Goal: Check status: Check status

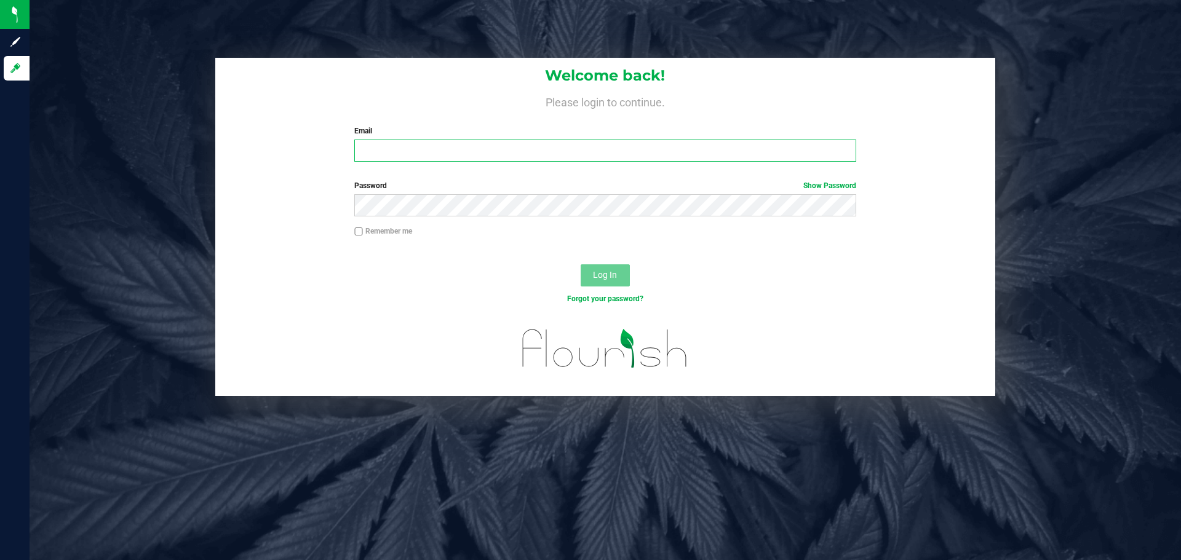
type input "kaleb@curadorbrands.com"
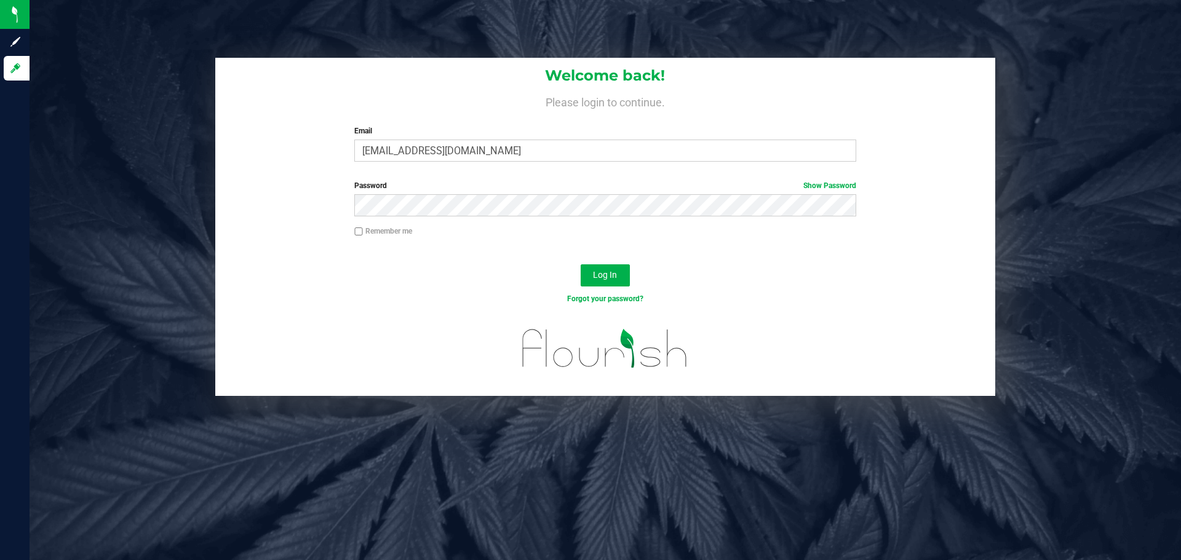
click at [605, 232] on div "Remember me" at bounding box center [605, 233] width 520 height 14
click at [603, 269] on button "Log In" at bounding box center [605, 275] width 49 height 22
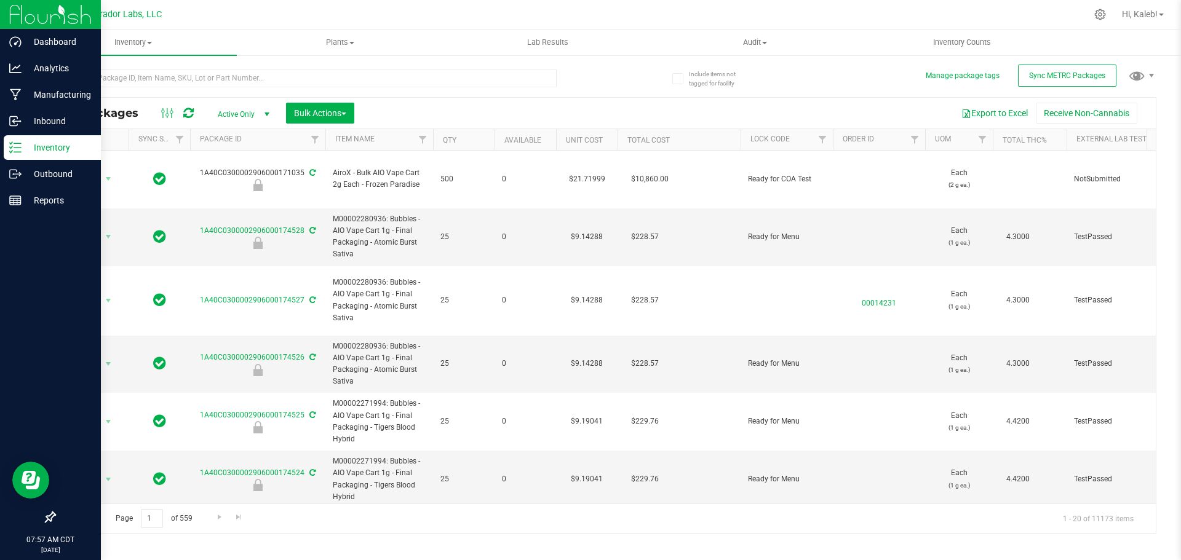
drag, startPoint x: 757, startPoint y: 551, endPoint x: 23, endPoint y: 397, distance: 749.7
click at [751, 550] on div "Inventory All packages All inventory Waste log Create inventory Plants All plan…" at bounding box center [605, 295] width 1151 height 531
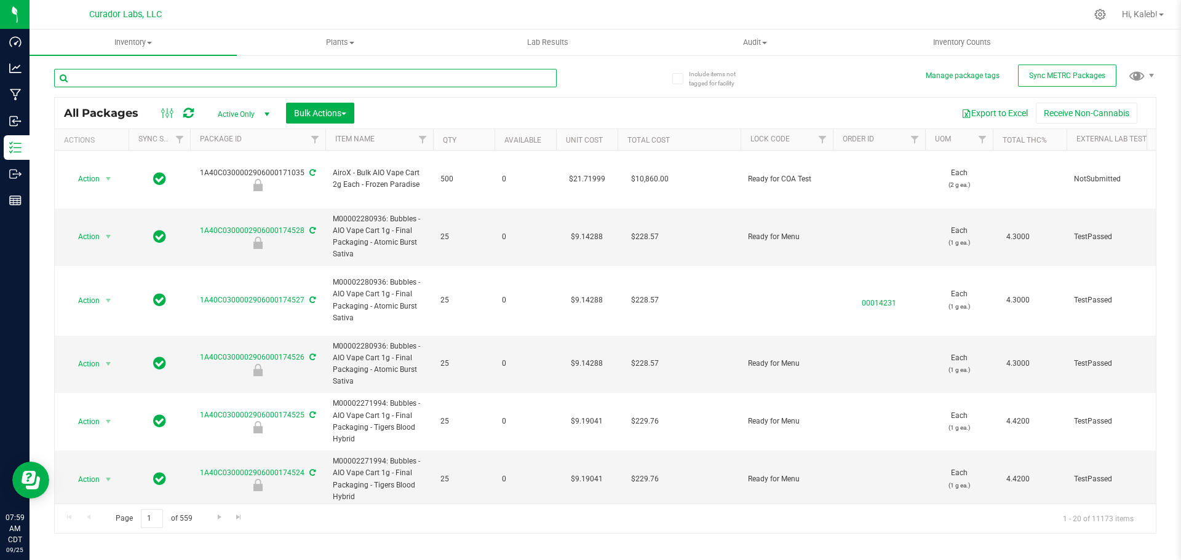
click at [247, 81] on input "text" at bounding box center [305, 78] width 503 height 18
paste input "Bubbles - AIO Vape Cart 1g - Final Packaging - Blue Raz Indica"
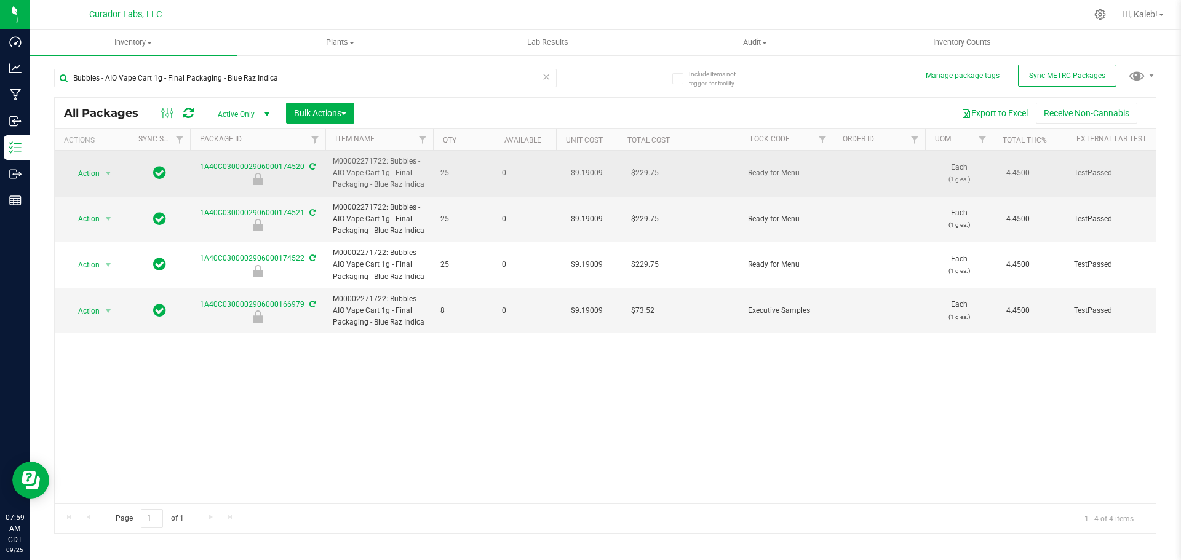
click at [584, 170] on td "$9.19009" at bounding box center [587, 174] width 62 height 46
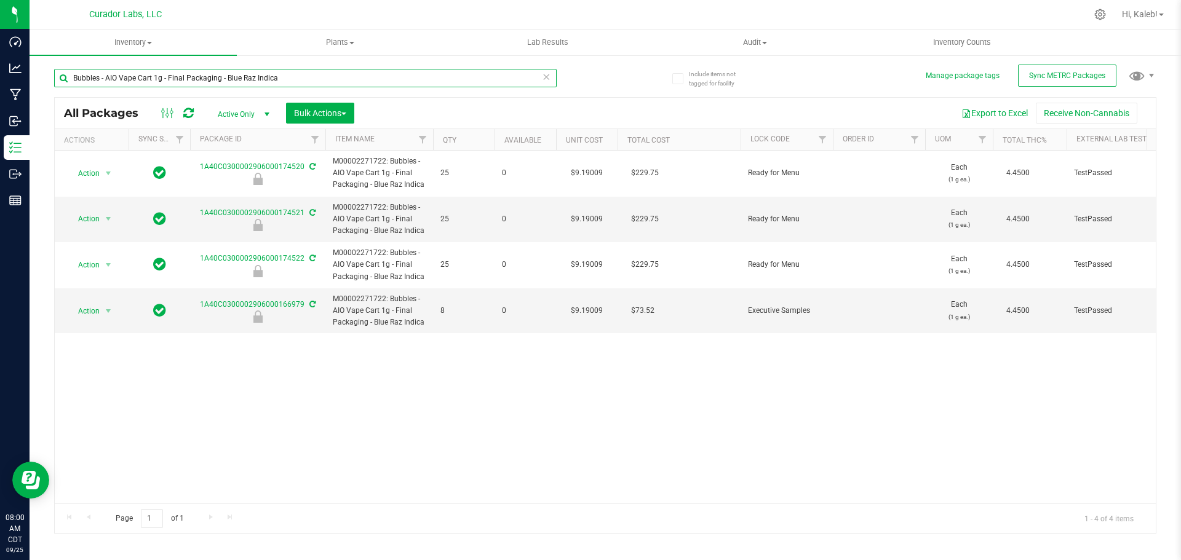
drag, startPoint x: 277, startPoint y: 77, endPoint x: -142, endPoint y: 85, distance: 419.6
click at [0, 85] on html "Dashboard Analytics Manufacturing Inbound Inventory Outbound Reports 08:00 AM C…" at bounding box center [590, 280] width 1181 height 560
paste input "Tigers Blood Hybrid"
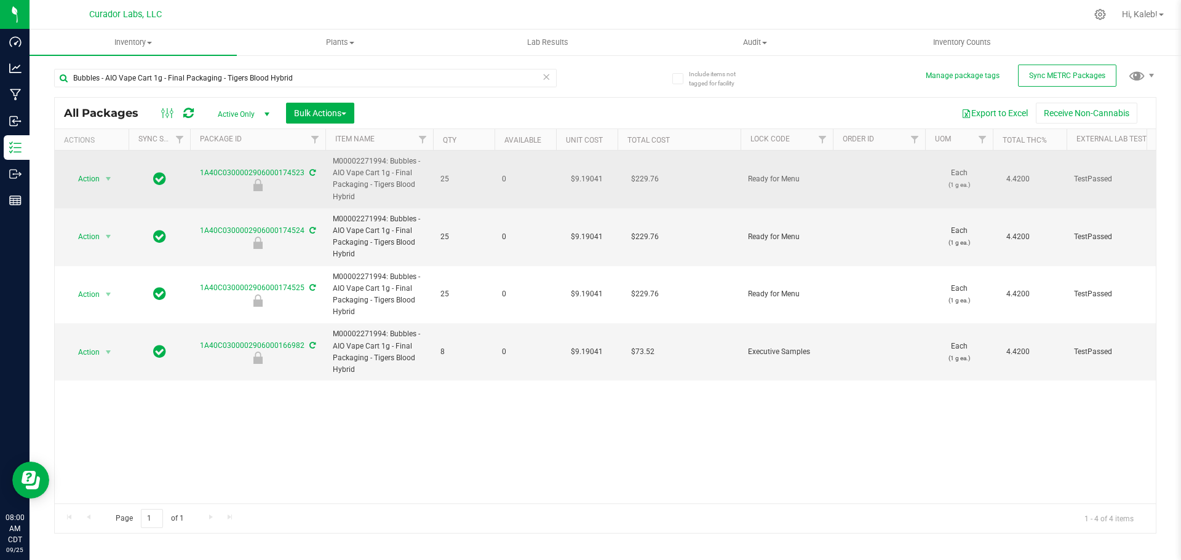
click at [590, 179] on td "$9.19041" at bounding box center [587, 180] width 62 height 58
click at [590, 180] on input "9.19041" at bounding box center [584, 178] width 56 height 17
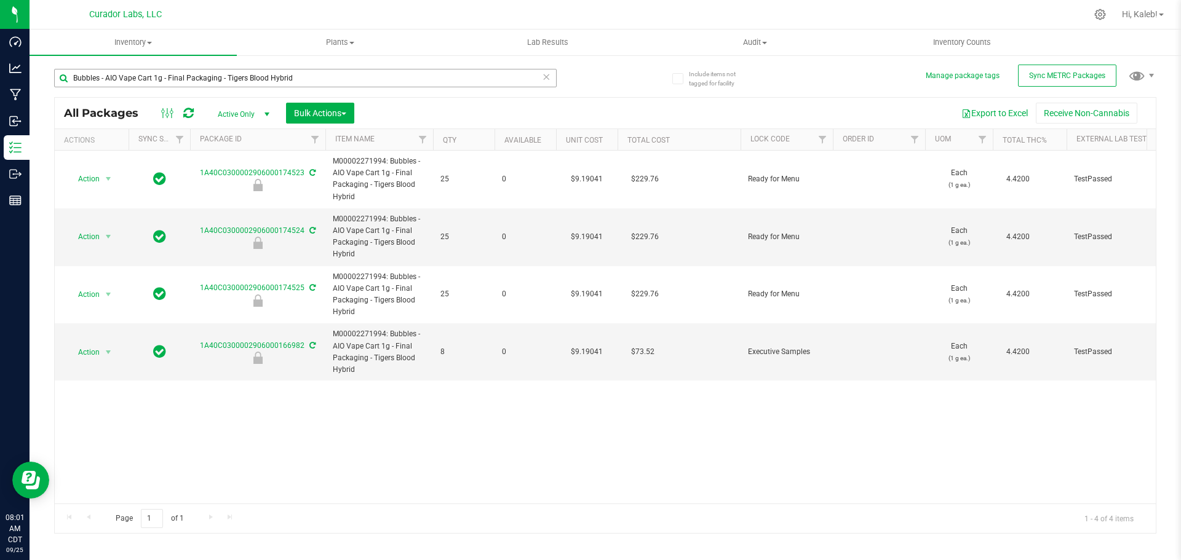
drag, startPoint x: 327, startPoint y: 68, endPoint x: 290, endPoint y: 70, distance: 37.6
click at [291, 69] on div "Bubbles - AIO Vape Cart 1g - Final Packaging - Tigers Blood Hybrid" at bounding box center [329, 77] width 551 height 39
drag, startPoint x: 292, startPoint y: 76, endPoint x: 50, endPoint y: 81, distance: 241.8
click at [50, 81] on div "Include items not tagged for facility Manage package tags Sync METRC Packages B…" at bounding box center [605, 241] width 1151 height 375
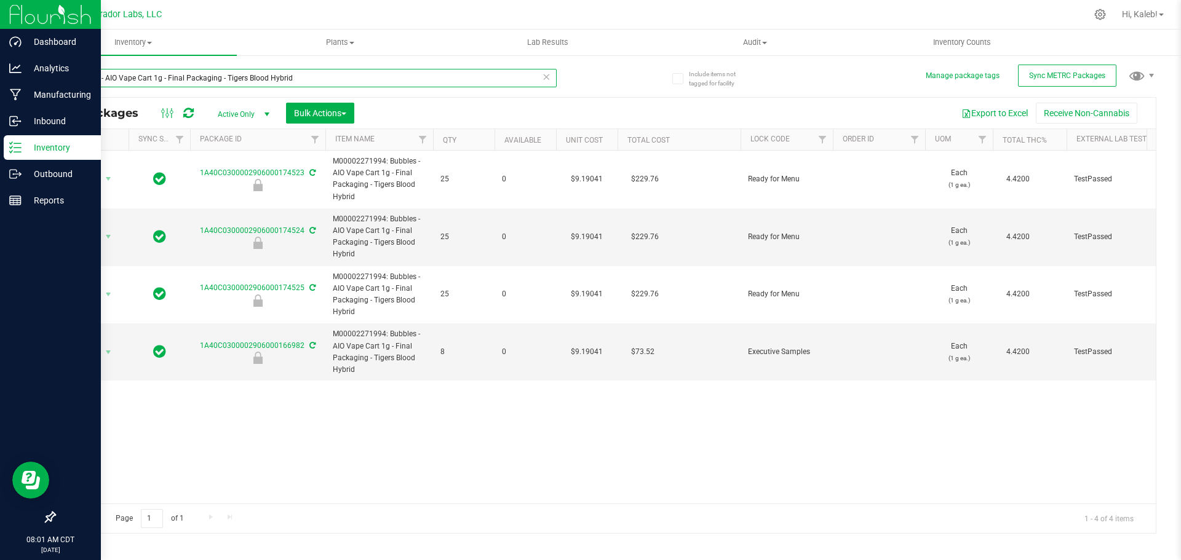
paste input "Atomic Burst Sativa"
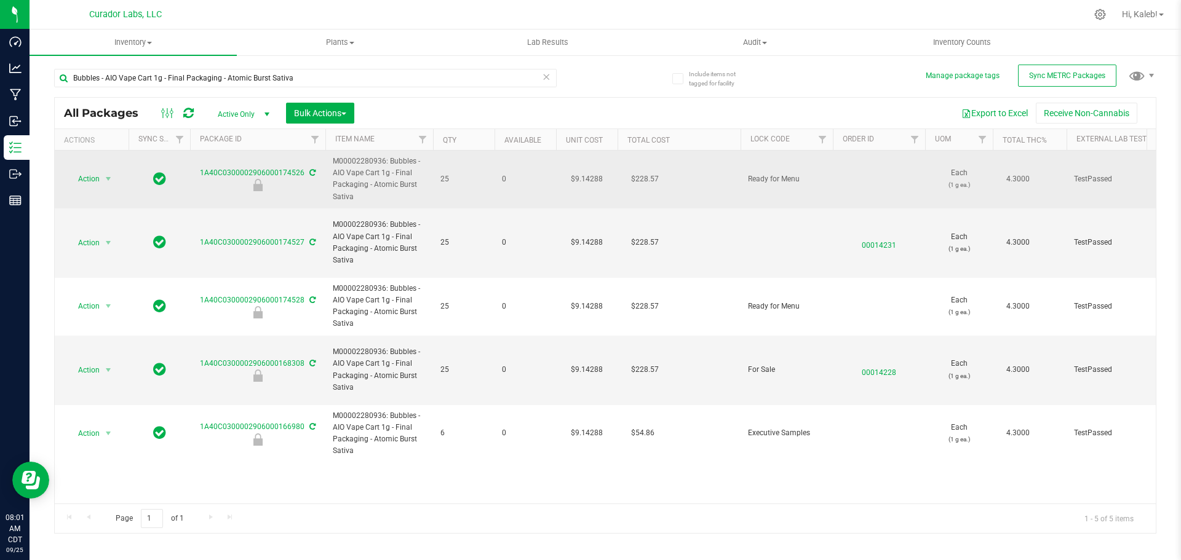
click at [590, 178] on td "$9.14288" at bounding box center [587, 180] width 62 height 58
click at [590, 178] on input "9.14288" at bounding box center [584, 178] width 56 height 17
drag, startPoint x: 282, startPoint y: 178, endPoint x: 268, endPoint y: 173, distance: 14.4
drag, startPoint x: 268, startPoint y: 173, endPoint x: 285, endPoint y: 181, distance: 18.4
click at [285, 181] on div at bounding box center [257, 185] width 139 height 12
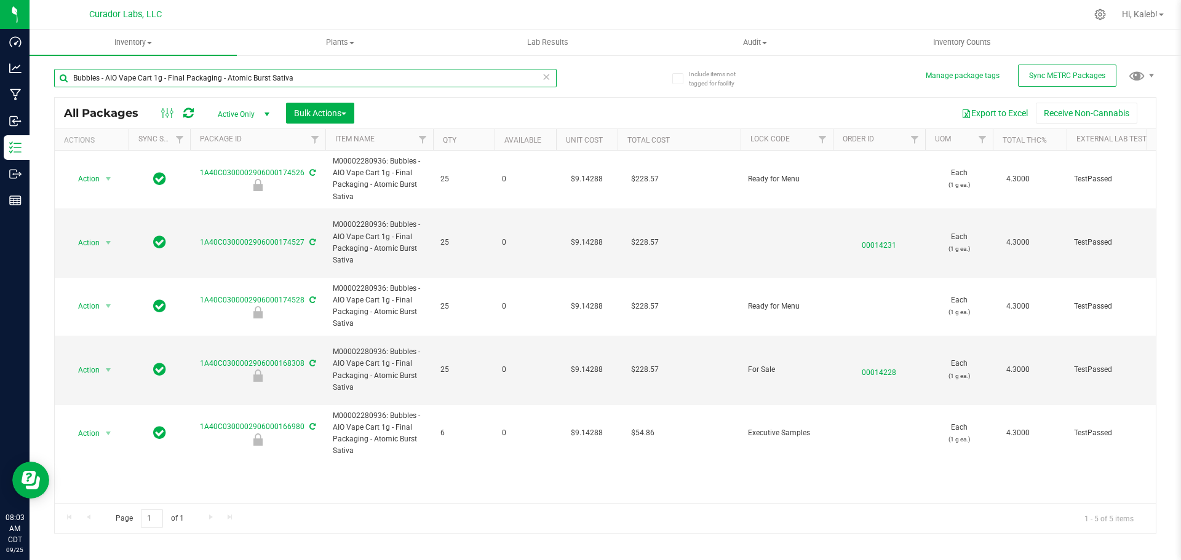
drag, startPoint x: 341, startPoint y: 78, endPoint x: -175, endPoint y: 100, distance: 516.5
click at [0, 100] on html "Dashboard Analytics Manufacturing Inbound Inventory Outbound Reports 08:03 AM C…" at bounding box center [590, 280] width 1181 height 560
paste input "2906000159890"
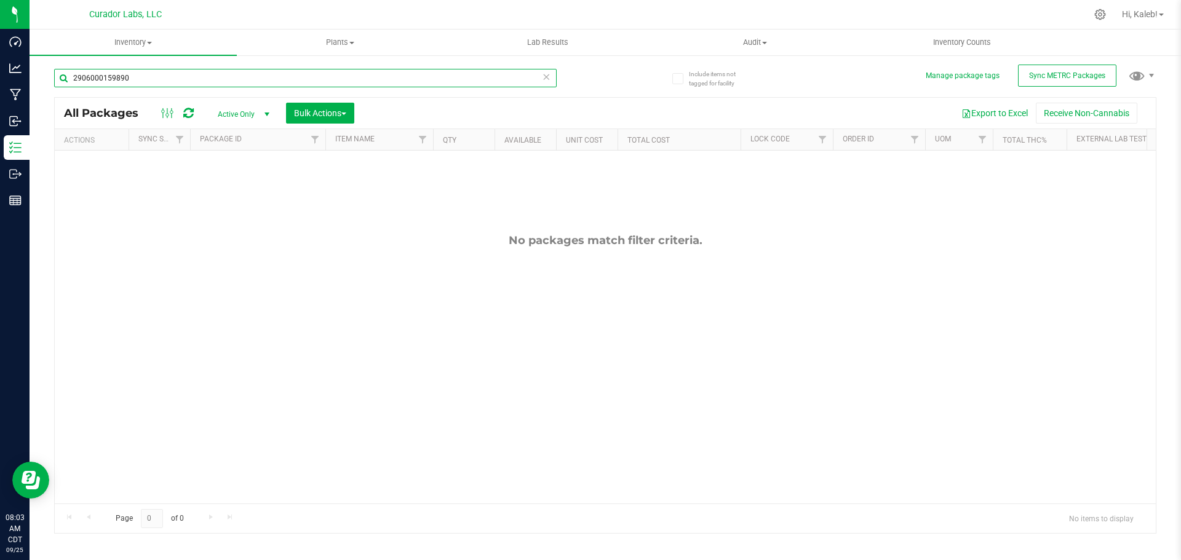
click at [106, 82] on input "2906000159890" at bounding box center [305, 78] width 503 height 18
drag, startPoint x: 126, startPoint y: 78, endPoint x: 35, endPoint y: 84, distance: 91.2
click at [35, 84] on div "Include items not tagged for facility Manage package tags Sync METRC Packages 2…" at bounding box center [605, 241] width 1151 height 375
paste input "098737"
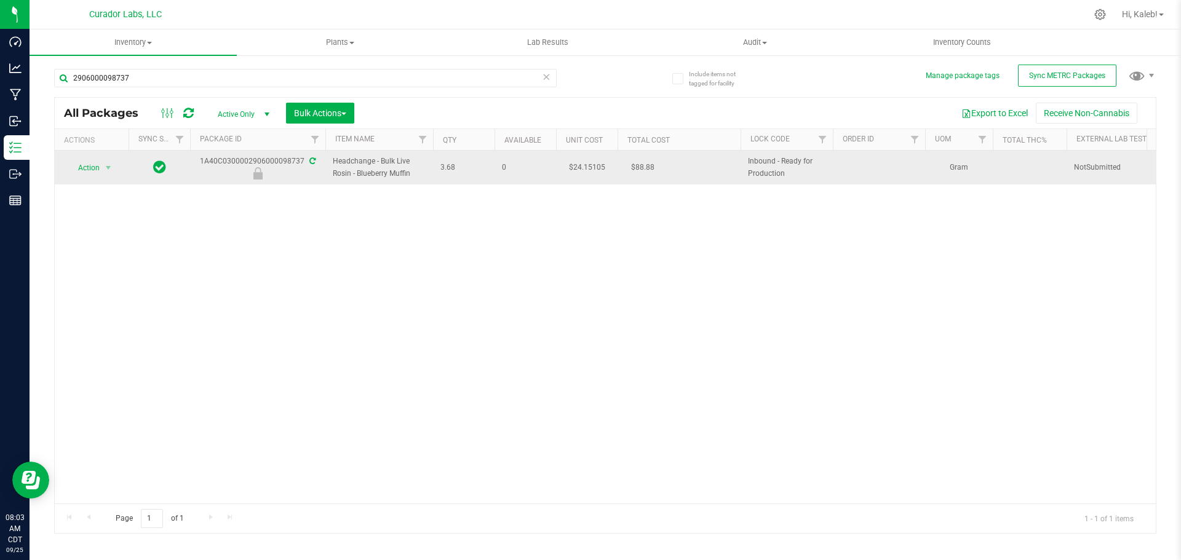
drag, startPoint x: 333, startPoint y: 160, endPoint x: 416, endPoint y: 178, distance: 84.9
click at [416, 178] on span "Headchange - Bulk Live Rosin - Blueberry Muffin" at bounding box center [379, 167] width 93 height 23
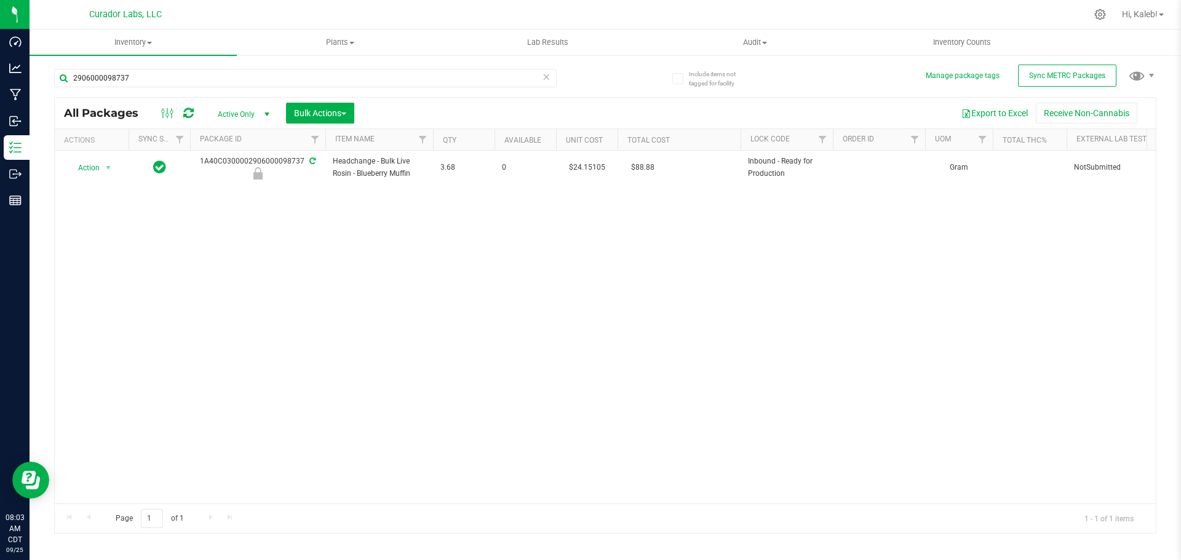
copy span "Headchange - Bulk Live Rosin - Blueberry Muffin"
drag, startPoint x: 386, startPoint y: 235, endPoint x: 391, endPoint y: 220, distance: 16.3
click at [389, 226] on div "Action Action Edit attributes Global inventory Locate package Package audit log…" at bounding box center [605, 327] width 1101 height 353
drag, startPoint x: 178, startPoint y: 80, endPoint x: -82, endPoint y: 108, distance: 261.0
click at [0, 108] on html "Dashboard Analytics Manufacturing Inbound Inventory Outbound Reports 08:06 AM C…" at bounding box center [590, 280] width 1181 height 560
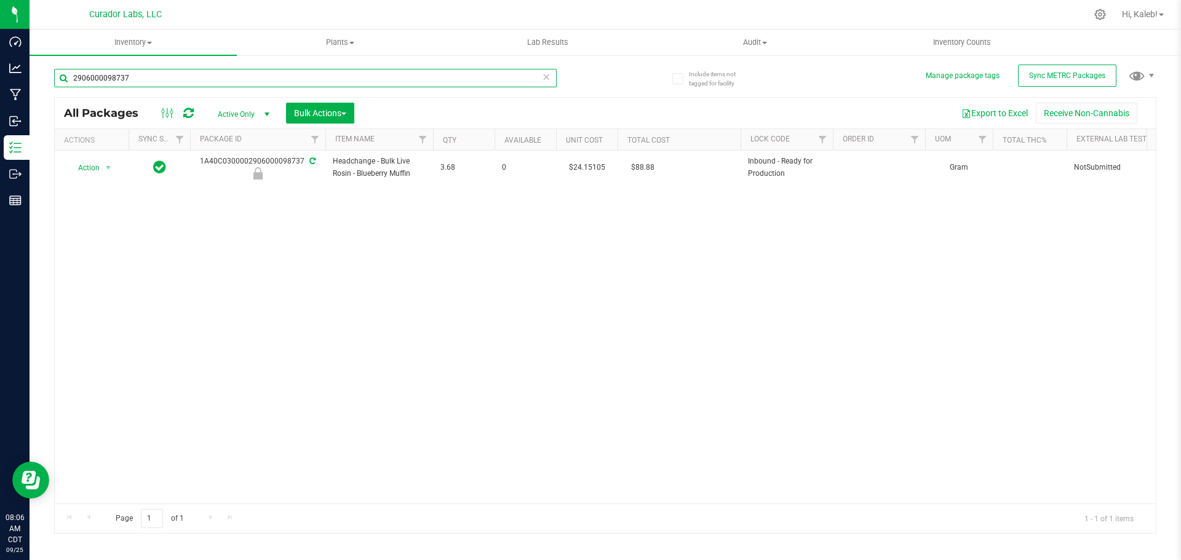
paste input "06000125278"
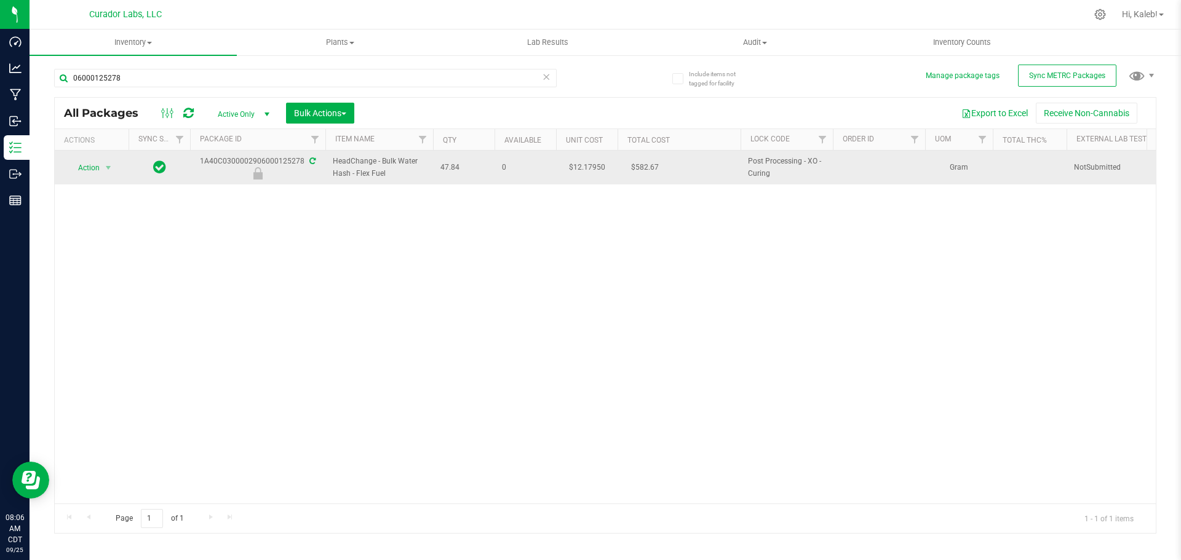
drag, startPoint x: 334, startPoint y: 161, endPoint x: 410, endPoint y: 175, distance: 76.9
click at [410, 175] on span "HeadChange - Bulk Water Hash - Flex Fuel" at bounding box center [379, 167] width 93 height 23
click at [384, 172] on span "HeadChange - Bulk Water Hash - Flex Fuel" at bounding box center [379, 167] width 93 height 23
drag, startPoint x: 302, startPoint y: 241, endPoint x: 247, endPoint y: 162, distance: 96.2
click at [302, 240] on div "Action Action Edit attributes Global inventory Locate package Package audit log…" at bounding box center [605, 327] width 1101 height 353
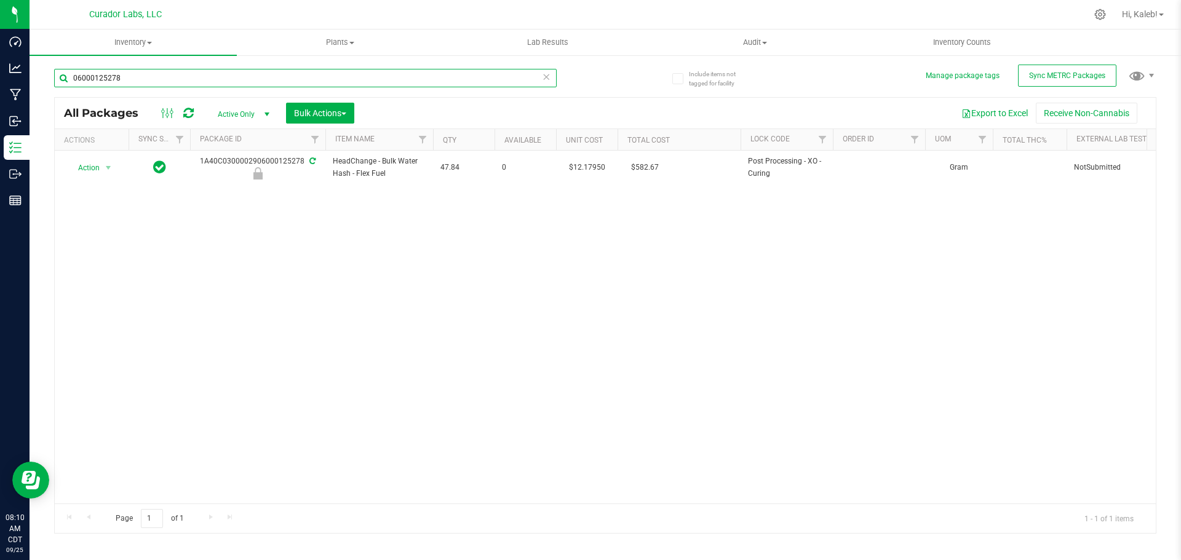
click at [113, 76] on input "06000125278" at bounding box center [305, 78] width 503 height 18
paste input "906000091585"
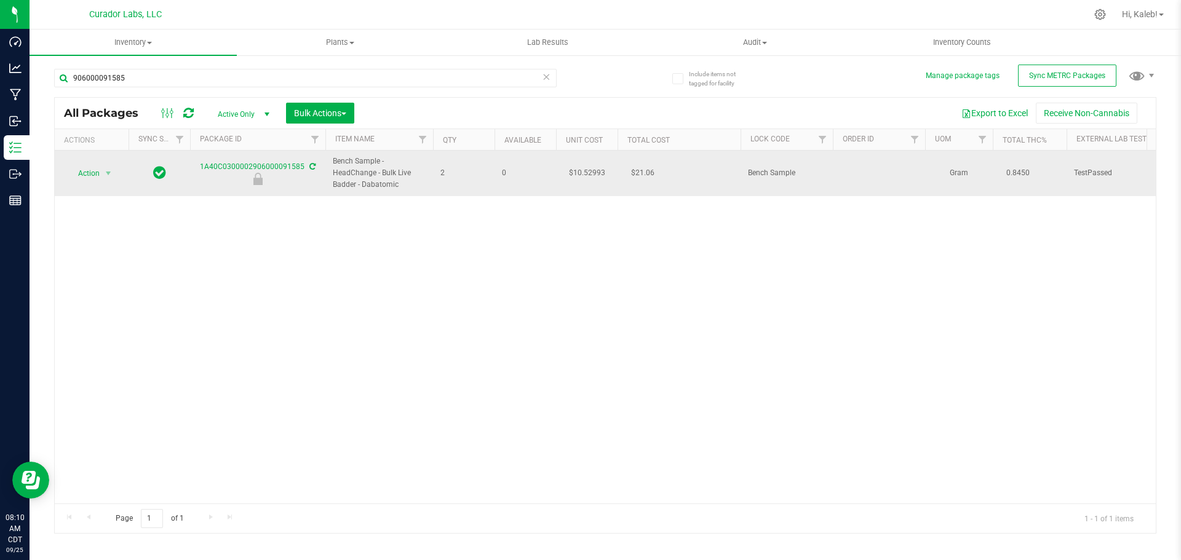
click at [596, 173] on td "$10.52993" at bounding box center [587, 174] width 62 height 46
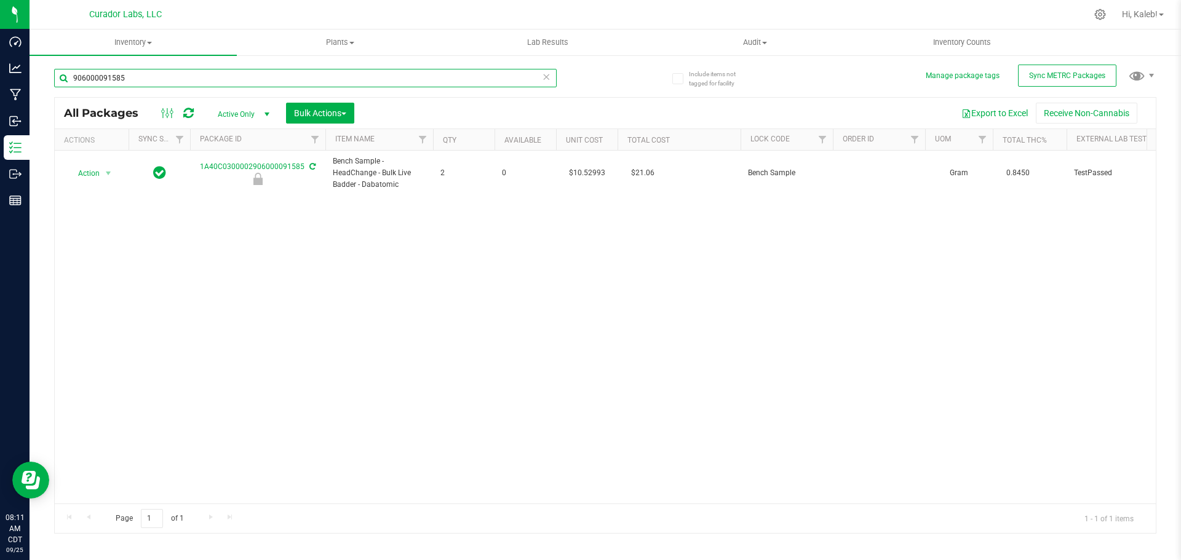
click at [139, 77] on input "906000091585" at bounding box center [305, 78] width 503 height 18
paste input "893"
click at [588, 172] on td "$12.24887" at bounding box center [587, 174] width 62 height 46
drag, startPoint x: -35, startPoint y: 101, endPoint x: -57, endPoint y: 101, distance: 22.1
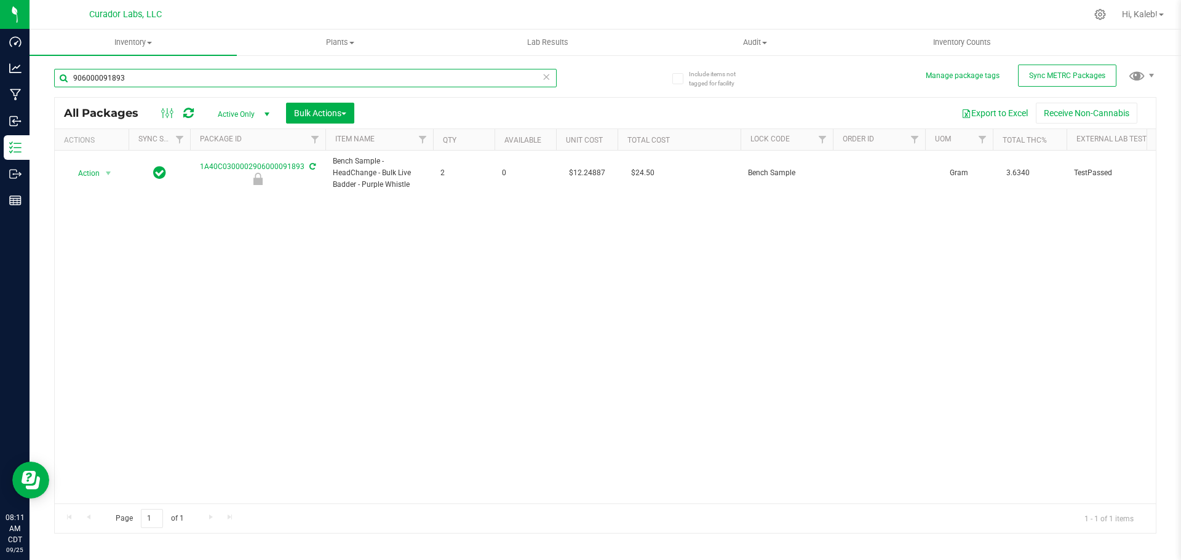
click at [0, 101] on html "Dashboard Analytics Manufacturing Inbound Inventory Outbound Reports 08:11 AM C…" at bounding box center [590, 280] width 1181 height 560
paste input "588"
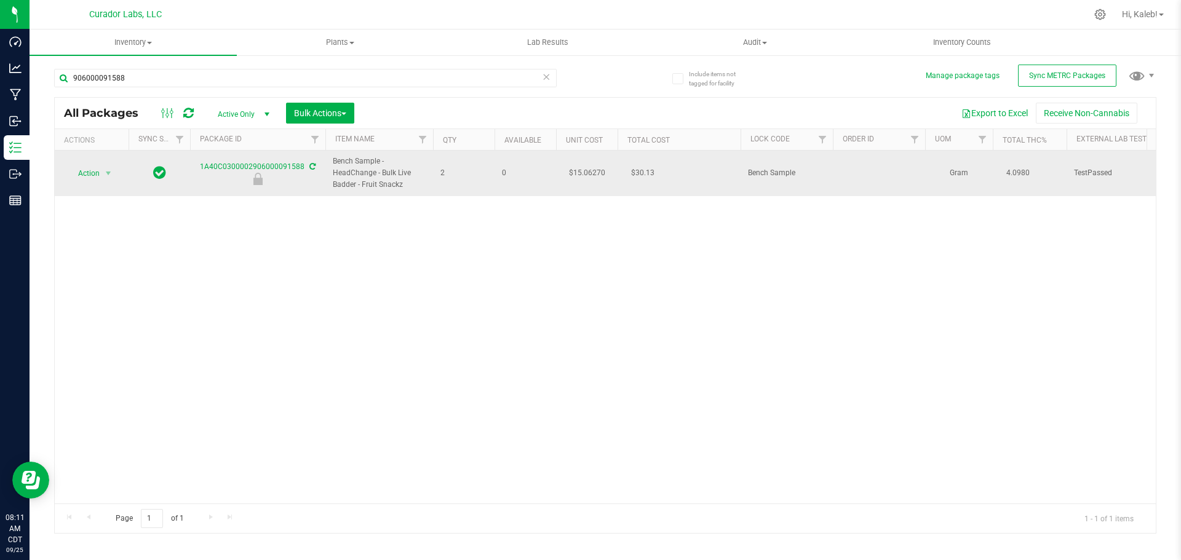
click at [594, 170] on td "$15.06270" at bounding box center [587, 174] width 62 height 46
click at [594, 170] on input "15.0627" at bounding box center [584, 173] width 56 height 17
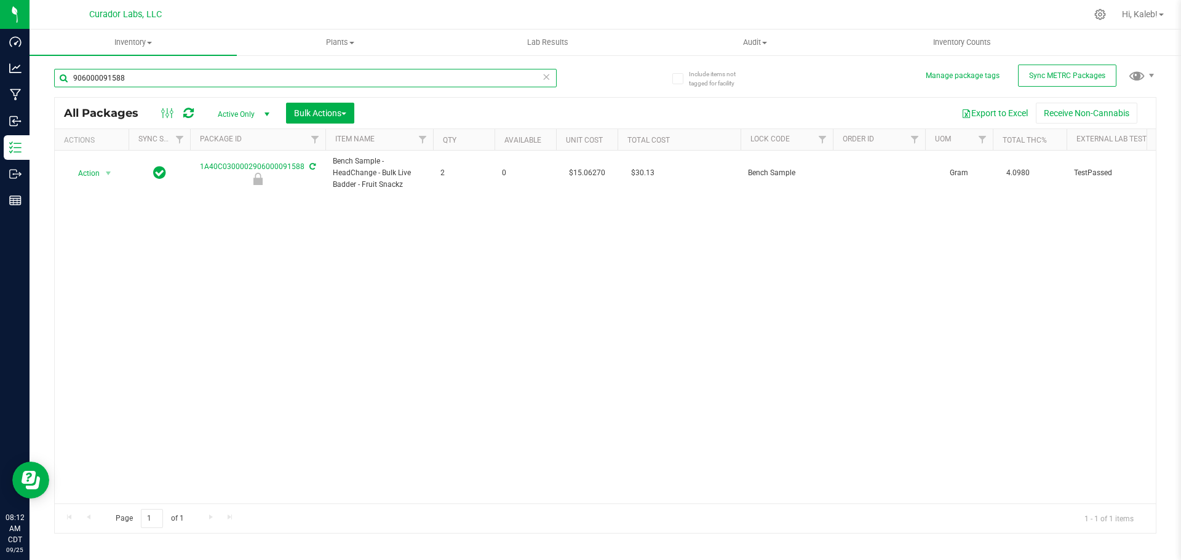
click at [178, 81] on input "906000091588" at bounding box center [305, 78] width 503 height 18
paste input "00091583"
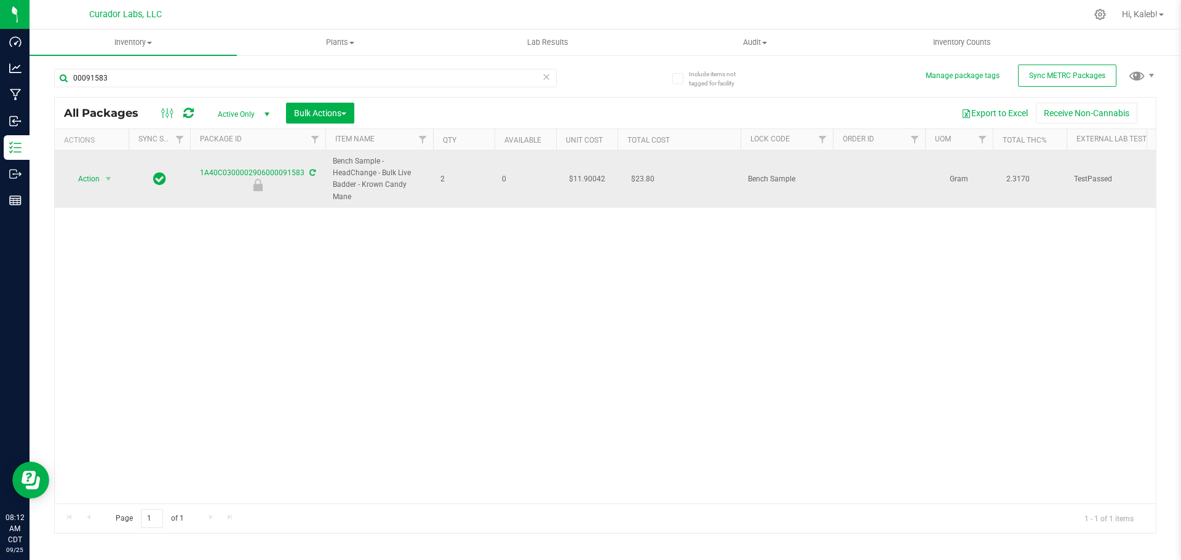
click at [591, 174] on td "$11.90042" at bounding box center [587, 179] width 62 height 57
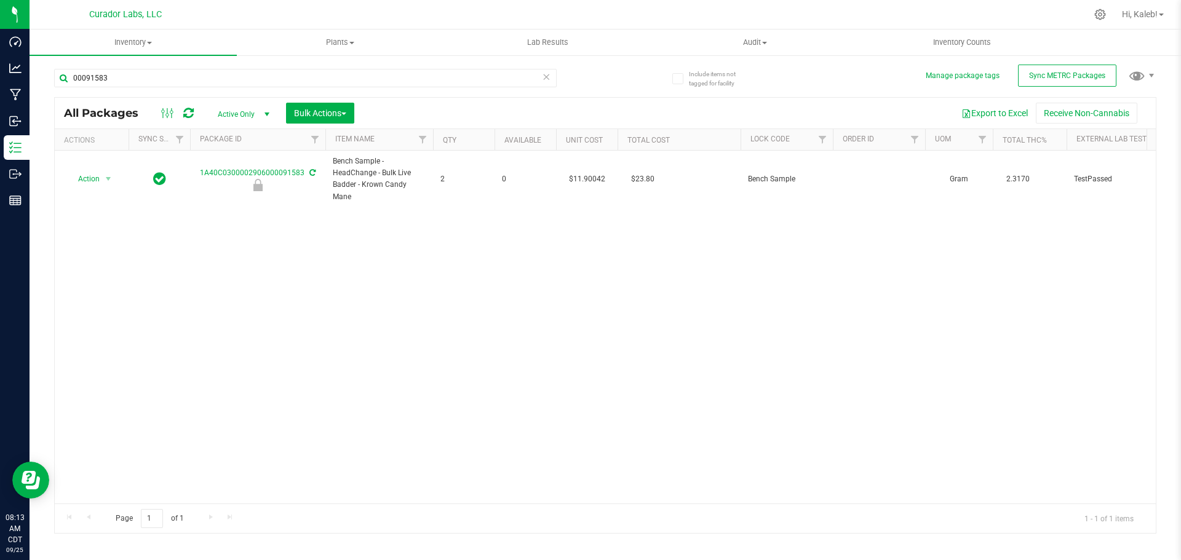
click at [212, 90] on div "00091583" at bounding box center [305, 83] width 503 height 28
click at [213, 79] on input "00091583" at bounding box center [305, 78] width 503 height 18
paste input "600009157"
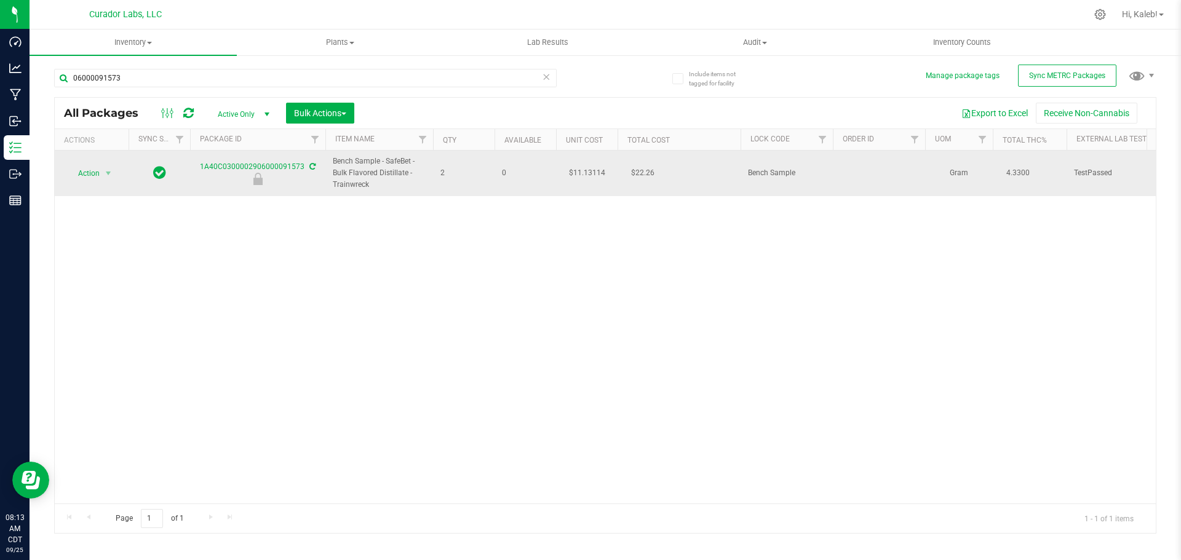
click at [589, 172] on td "$11.13114" at bounding box center [587, 174] width 62 height 46
click at [589, 172] on input "11.13114" at bounding box center [584, 173] width 56 height 17
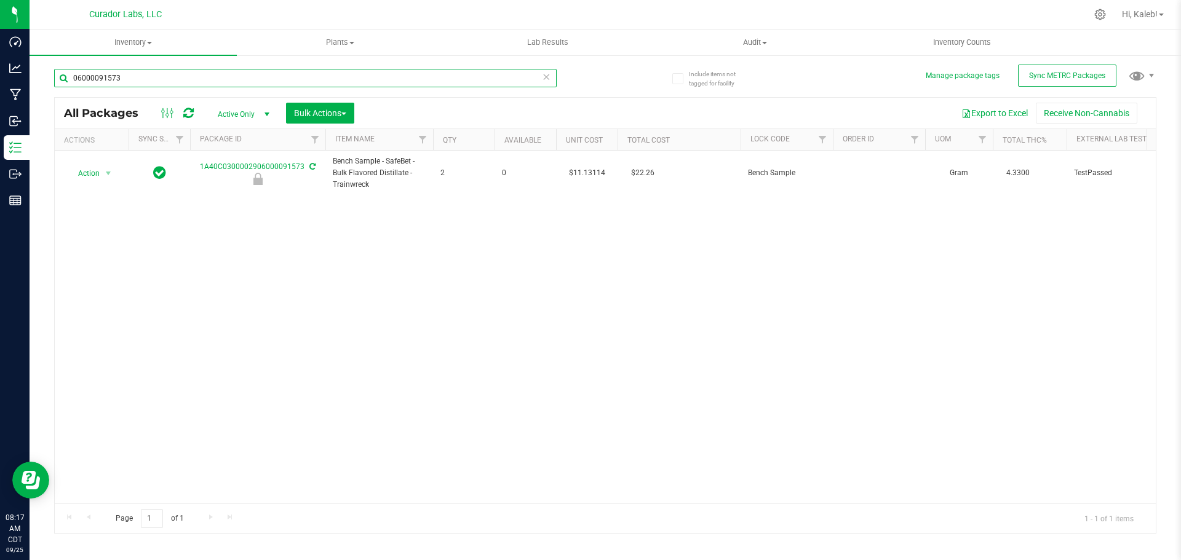
click at [368, 80] on input "06000091573" at bounding box center [305, 78] width 503 height 18
click at [367, 78] on input "06000091573" at bounding box center [305, 78] width 503 height 18
click at [368, 76] on input "06000091573" at bounding box center [305, 78] width 503 height 18
click at [585, 167] on td "$10.38727" at bounding box center [587, 174] width 62 height 46
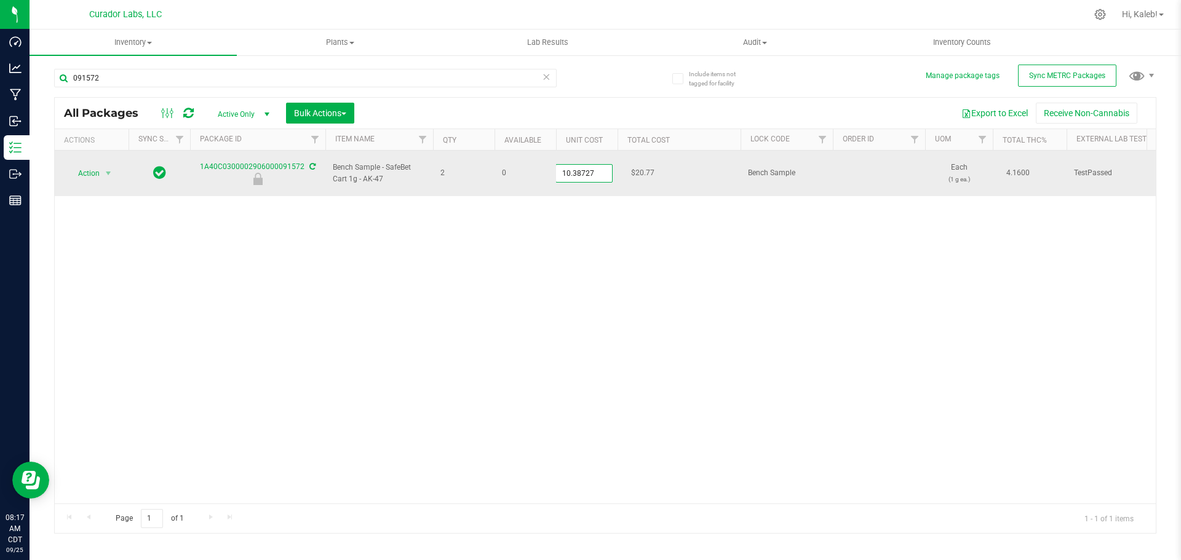
click at [586, 165] on input "10.38727" at bounding box center [584, 173] width 56 height 17
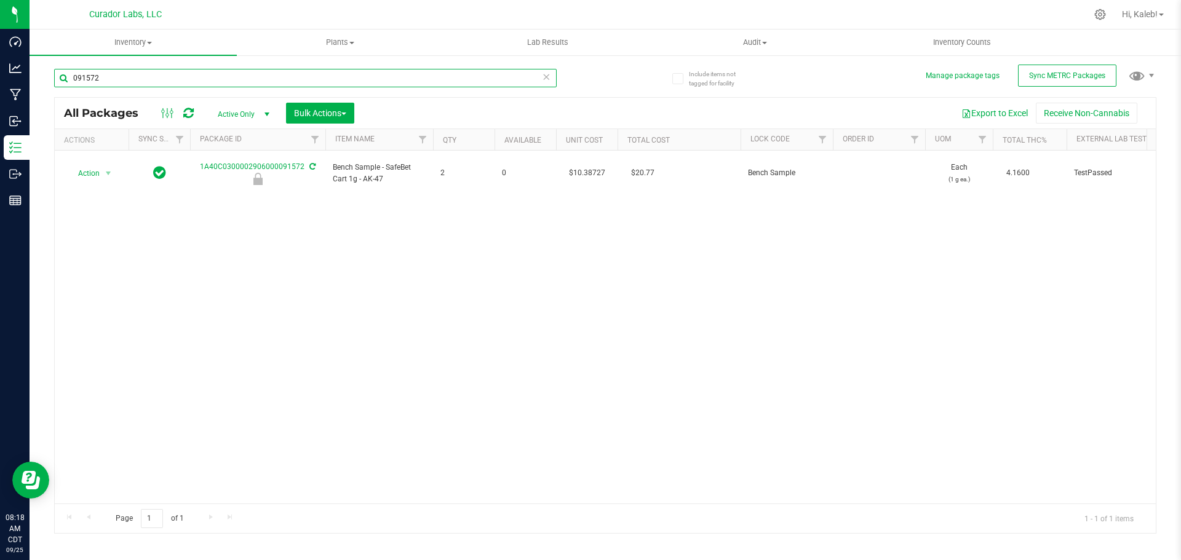
click at [250, 79] on input "091572" at bounding box center [305, 78] width 503 height 18
paste input "00091939"
click at [587, 167] on td "$11.24384" at bounding box center [587, 174] width 62 height 46
click at [587, 167] on input "11.24384" at bounding box center [584, 173] width 56 height 17
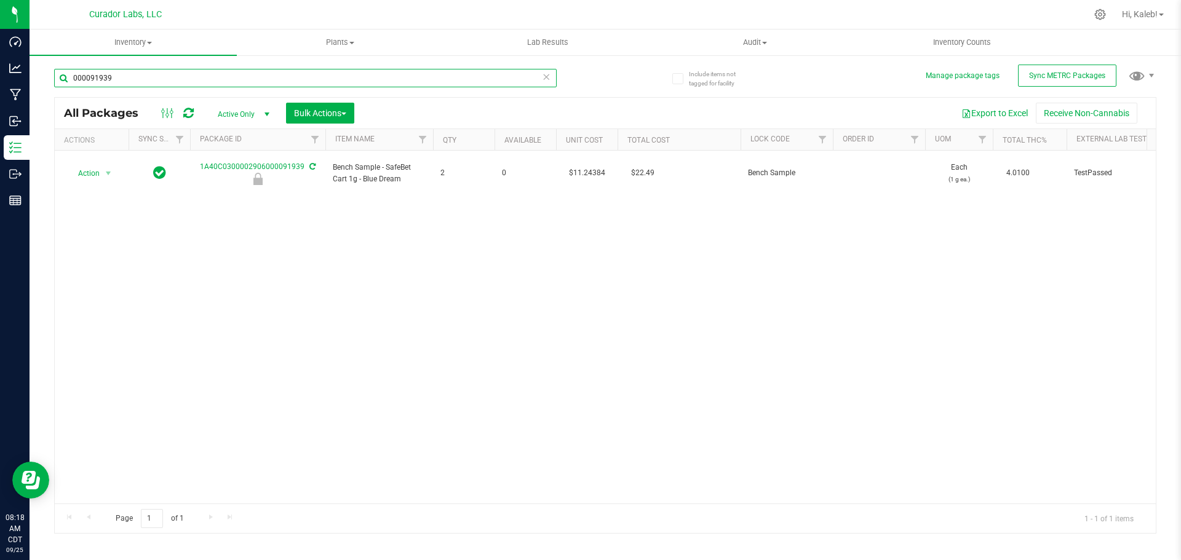
drag, startPoint x: 122, startPoint y: 83, endPoint x: -31, endPoint y: 92, distance: 153.4
click at [0, 92] on html "Dashboard Analytics Manufacturing Inbound Inventory Outbound Reports 08:18 AM C…" at bounding box center [590, 280] width 1181 height 560
paste input "6000019432"
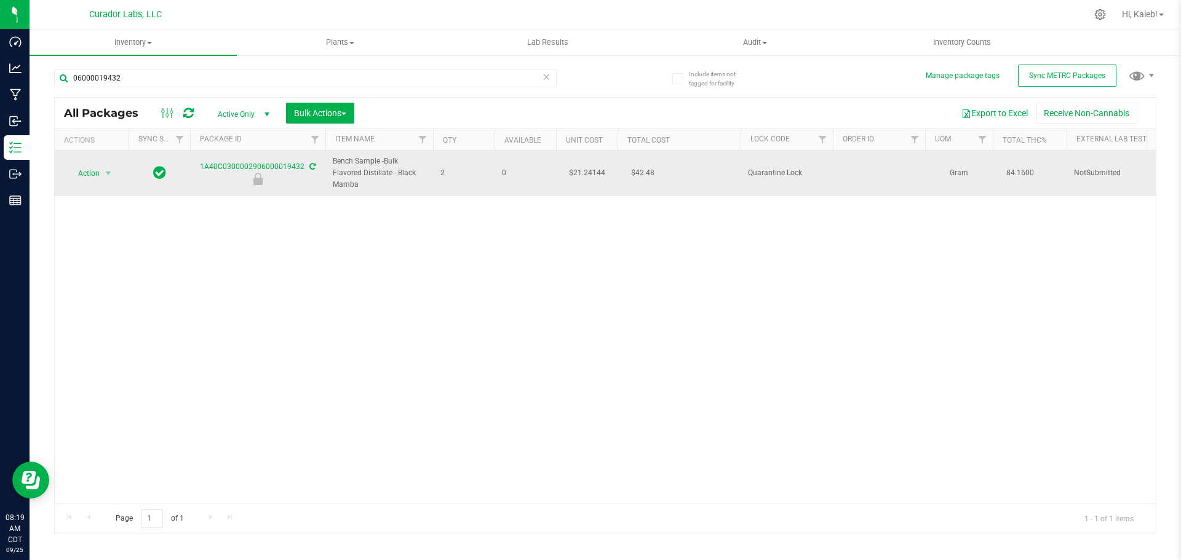
click at [589, 174] on td "$21.24144" at bounding box center [587, 174] width 62 height 46
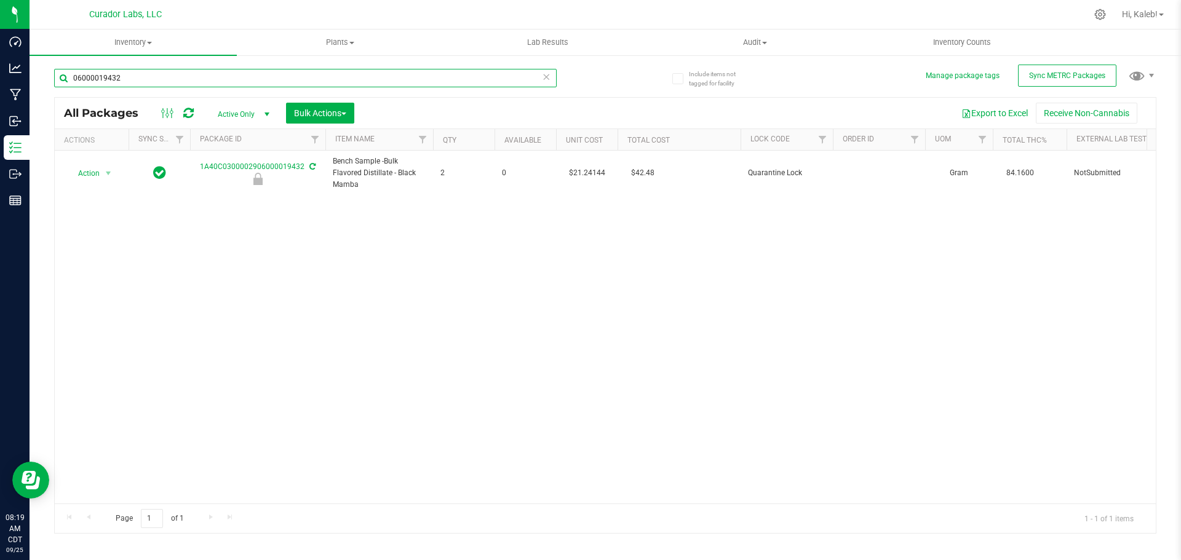
click at [298, 81] on input "06000019432" at bounding box center [305, 78] width 503 height 18
click at [206, 78] on input "091894" at bounding box center [305, 78] width 503 height 18
paste input "002906000"
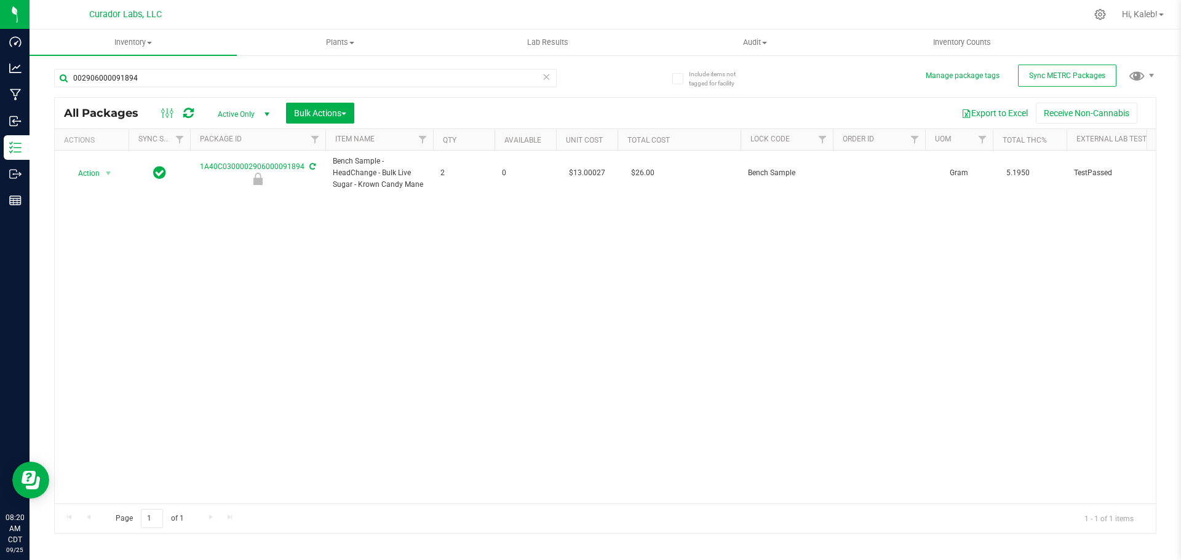
click at [584, 173] on td "$13.00027" at bounding box center [587, 174] width 62 height 46
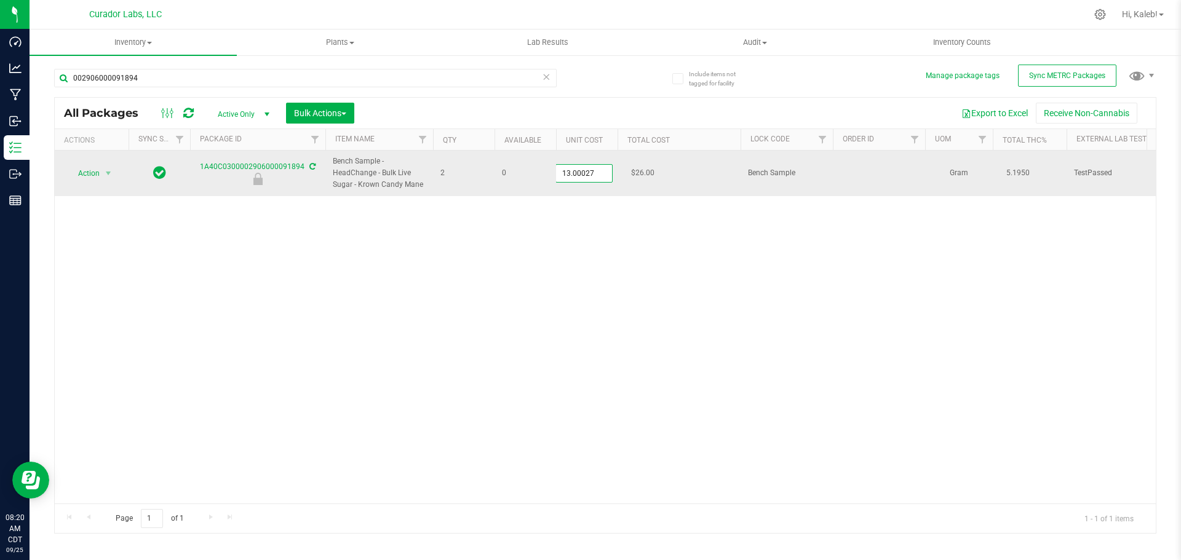
click at [584, 172] on input "13.00027" at bounding box center [584, 173] width 56 height 17
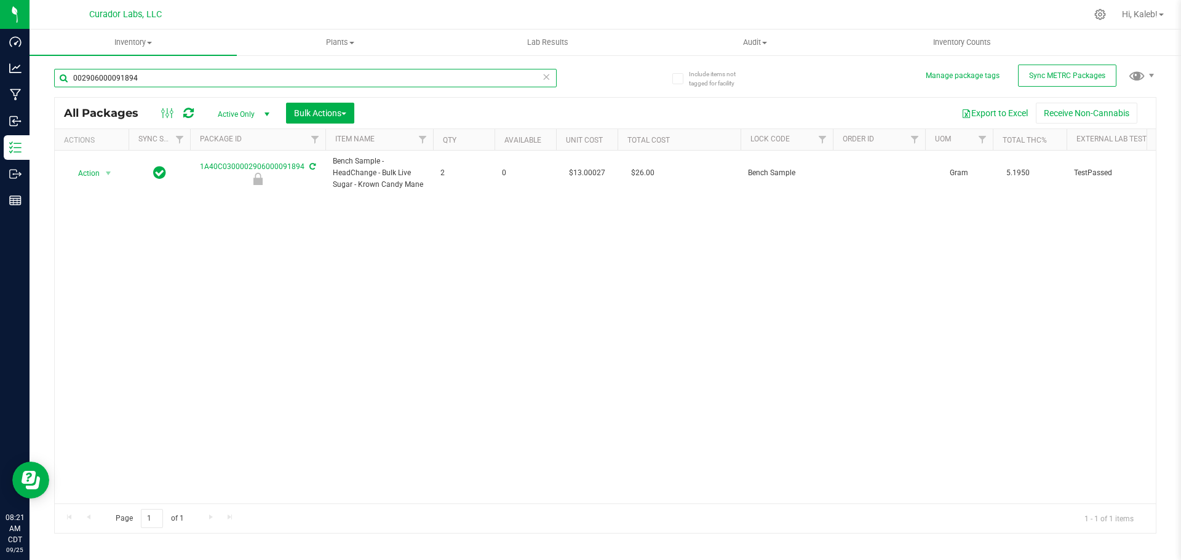
click at [237, 71] on input "002906000091894" at bounding box center [305, 78] width 503 height 18
paste input "2906000091892"
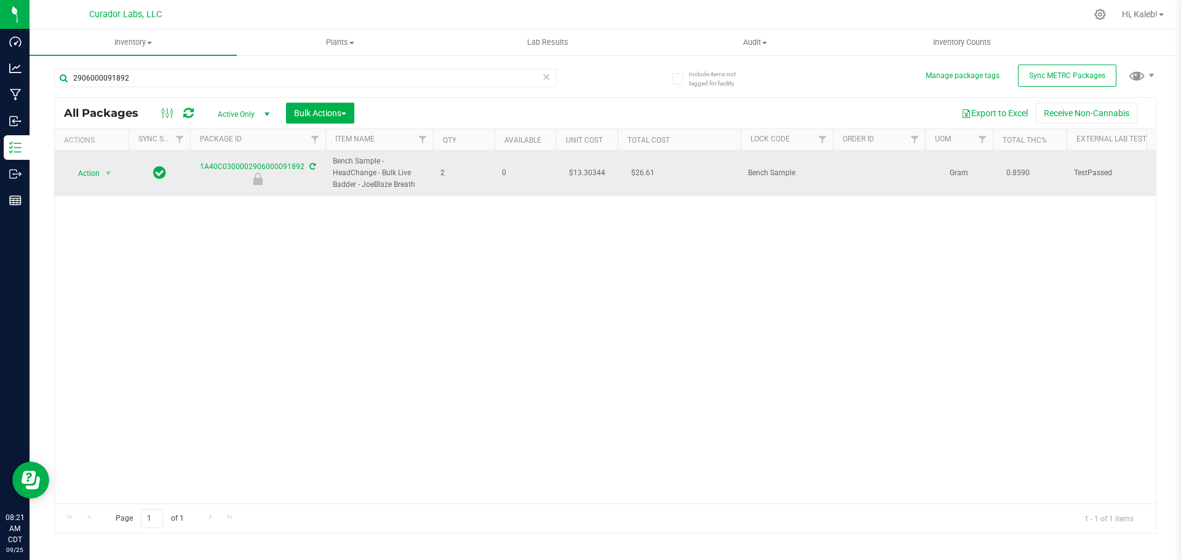
click at [584, 170] on td "$13.30344" at bounding box center [587, 174] width 62 height 46
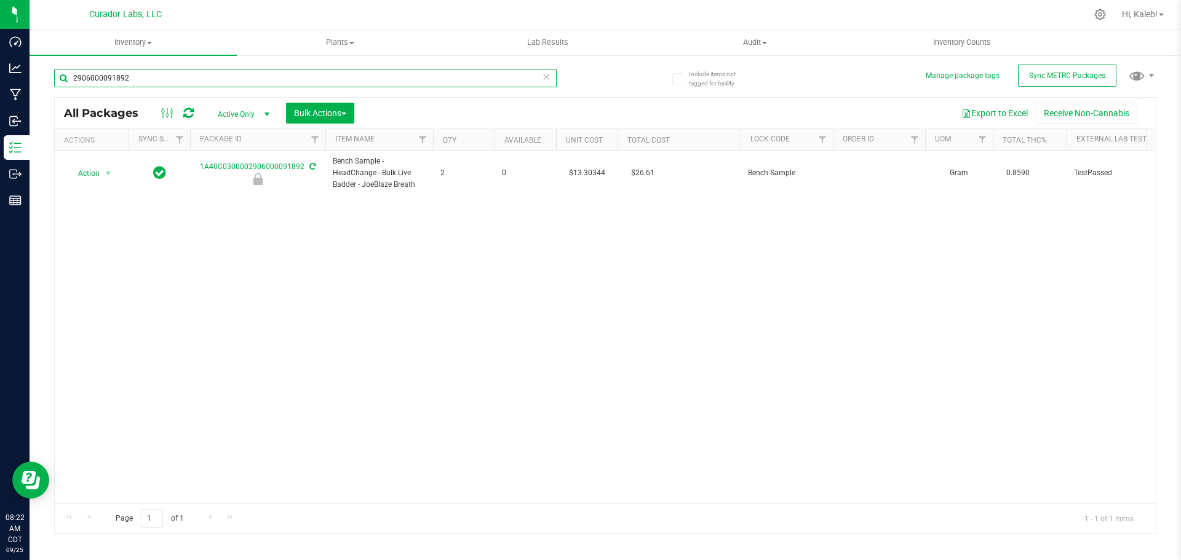
click at [228, 76] on input "2906000091892" at bounding box center [305, 78] width 503 height 18
paste input "6000091984"
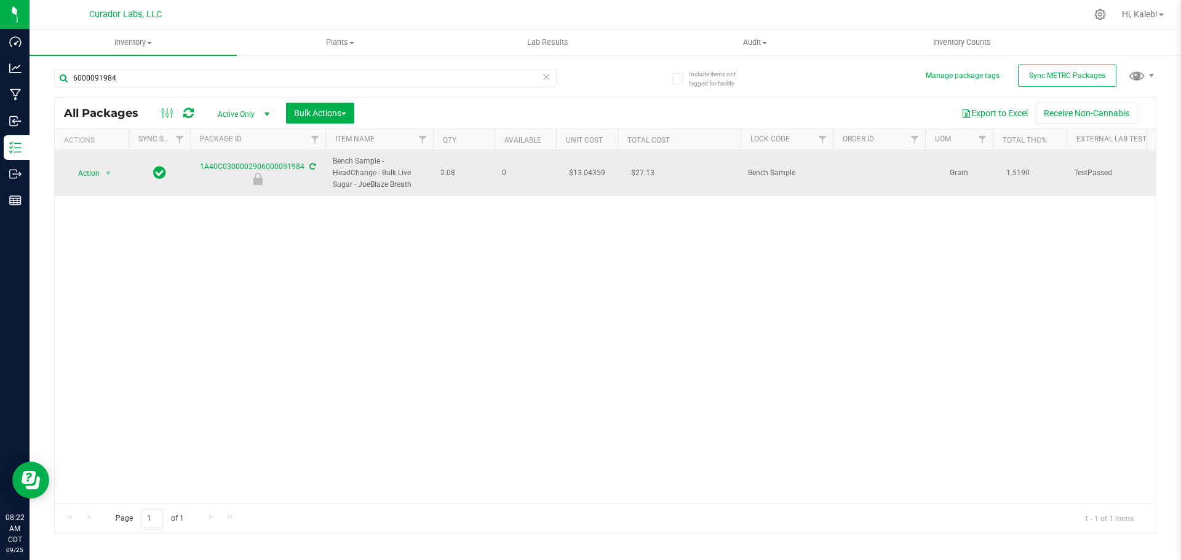
click at [586, 172] on td "$13.04359" at bounding box center [587, 174] width 62 height 46
click at [586, 172] on input "13.04359" at bounding box center [584, 173] width 56 height 17
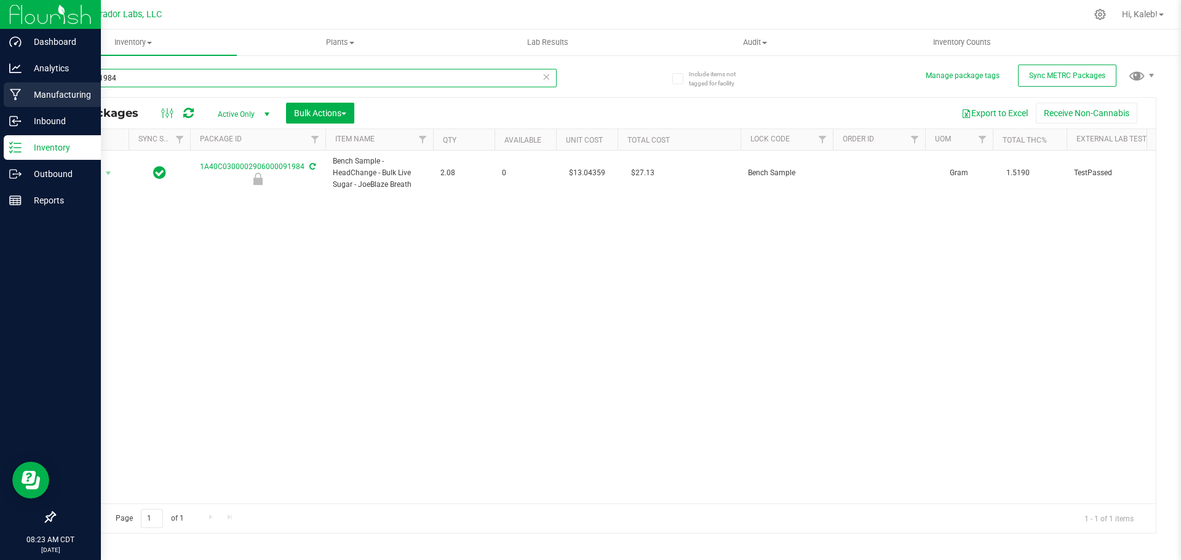
drag, startPoint x: 34, startPoint y: 85, endPoint x: 13, endPoint y: 86, distance: 20.9
click at [13, 86] on div "Dashboard Analytics Manufacturing Inbound Inventory Outbound Reports 08:23 AM C…" at bounding box center [590, 280] width 1181 height 560
paste input "06000091892"
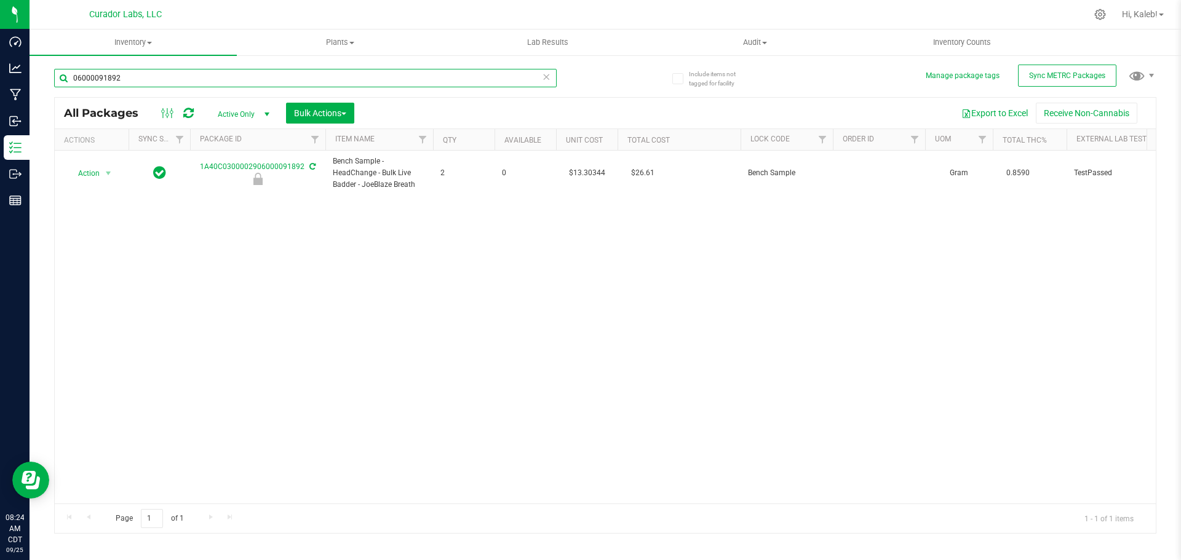
drag, startPoint x: 217, startPoint y: 75, endPoint x: -74, endPoint y: 77, distance: 290.9
click at [0, 77] on html "Dashboard Analytics Manufacturing Inbound Inventory Outbound Reports 08:24 AM C…" at bounding box center [590, 280] width 1181 height 560
paste input "906000091891"
click at [587, 174] on td "$12.67950" at bounding box center [587, 174] width 62 height 46
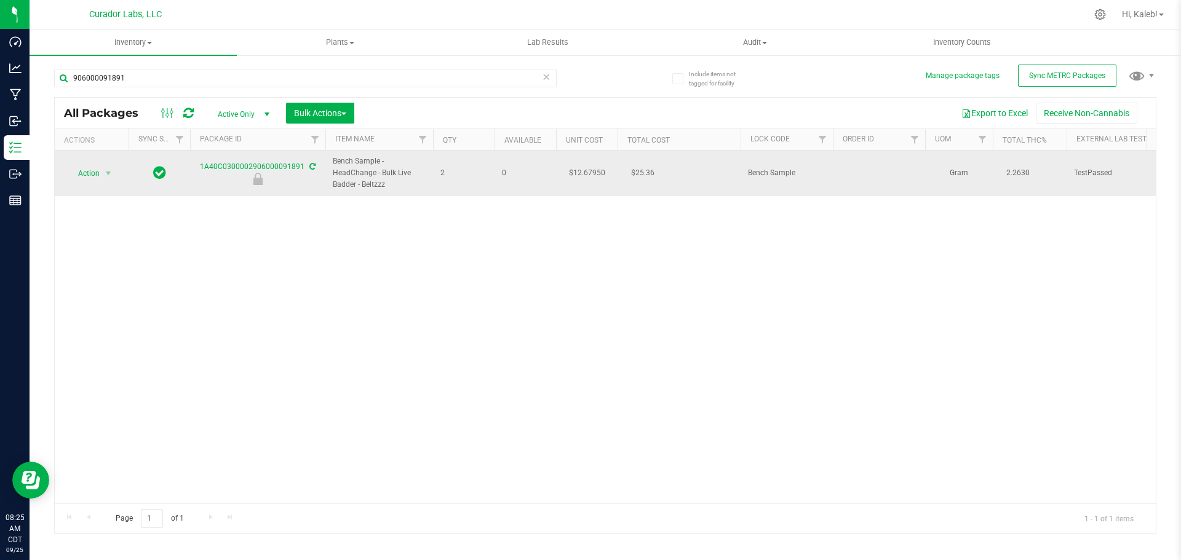
click at [603, 172] on td "$12.67950" at bounding box center [587, 174] width 62 height 46
click at [603, 172] on input "12.6795" at bounding box center [584, 173] width 56 height 17
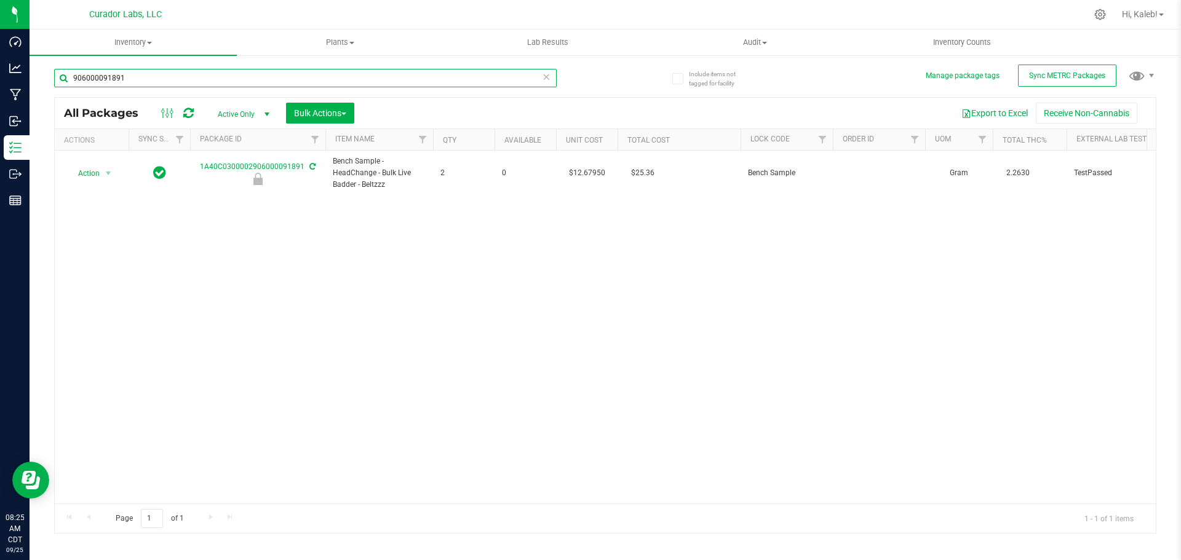
click at [270, 81] on input "906000091891" at bounding box center [305, 78] width 503 height 18
paste input "06000091853"
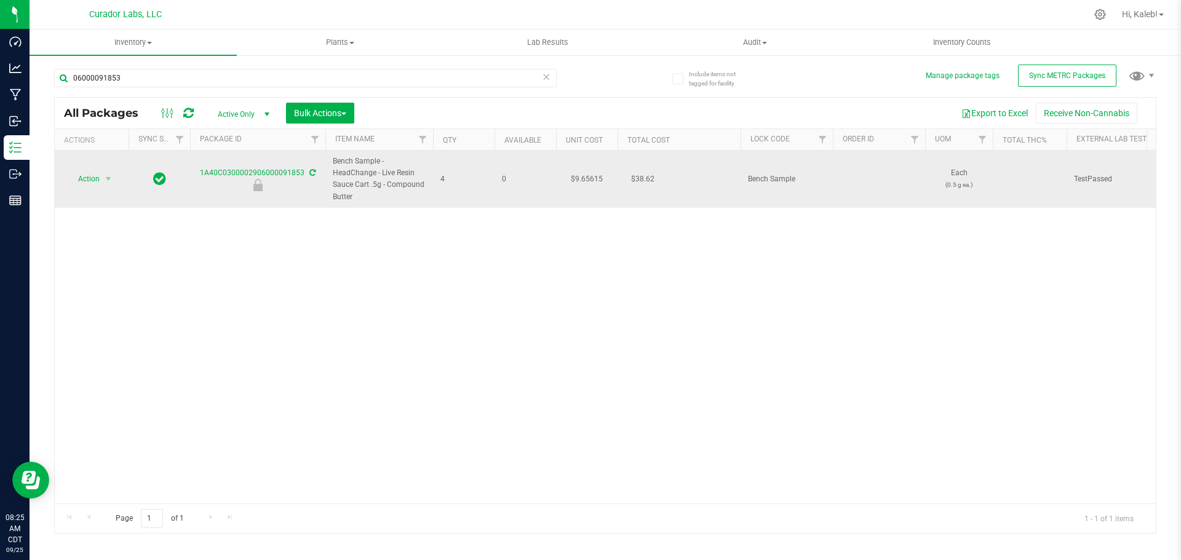
click at [589, 175] on td "$9.65615" at bounding box center [587, 179] width 62 height 57
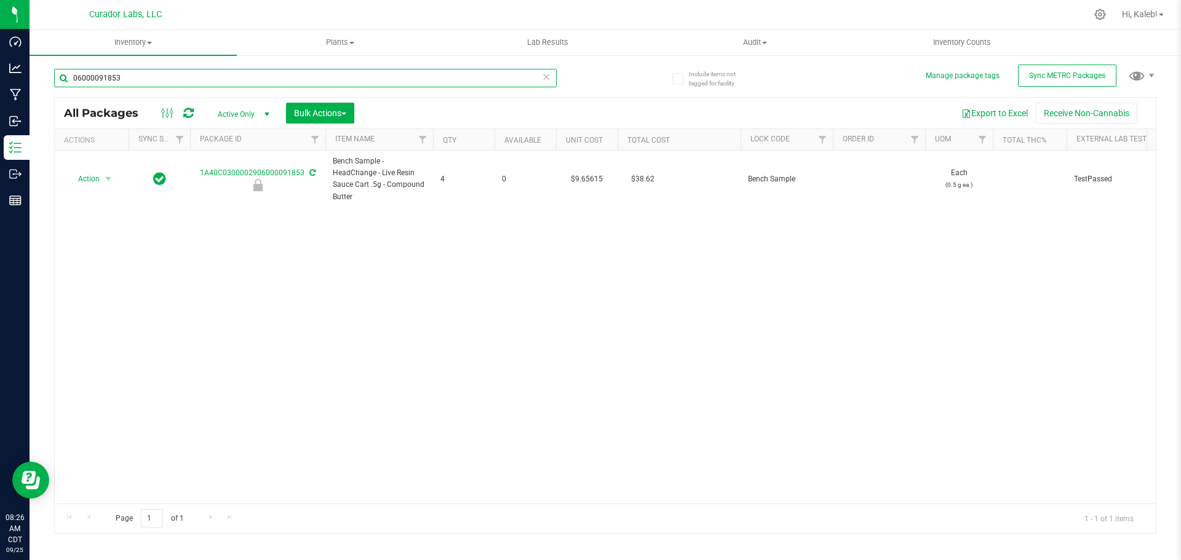
click at [244, 76] on input "06000091853" at bounding box center [305, 78] width 503 height 18
paste input "2906000091854"
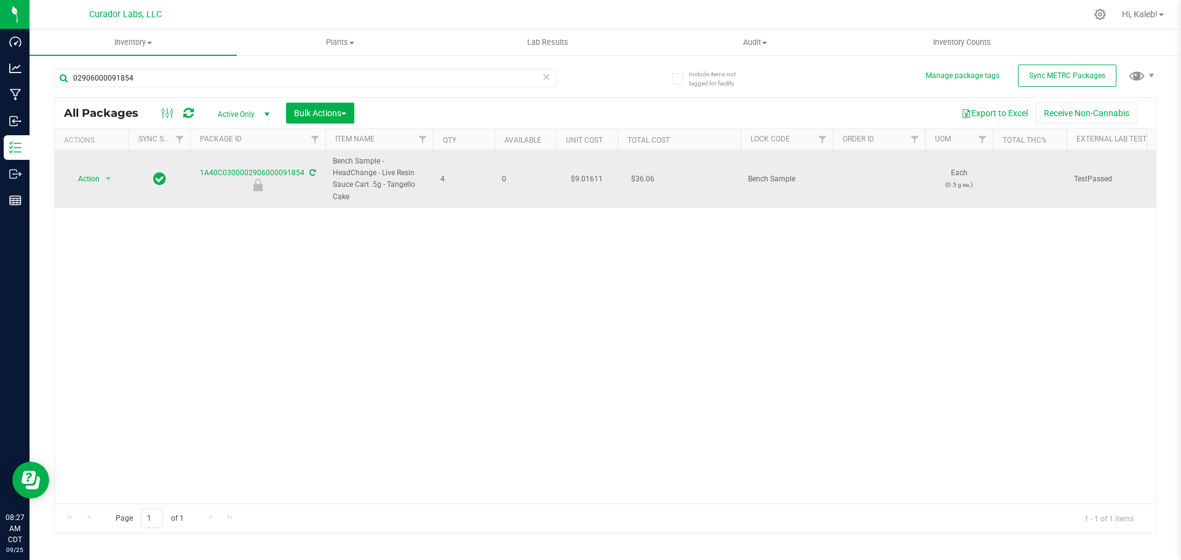
click at [595, 180] on td "$9.01611" at bounding box center [587, 179] width 62 height 57
click at [0, 0] on input "9.01611" at bounding box center [0, 0] width 0 height 0
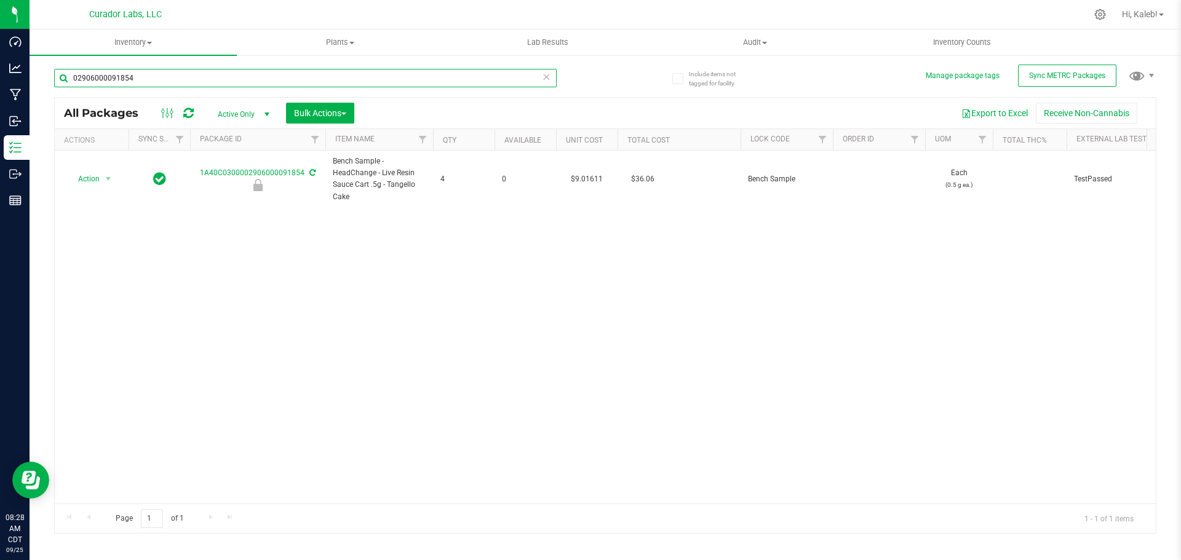
click at [180, 74] on input "02906000091854" at bounding box center [305, 78] width 503 height 18
paste input "06000091851"
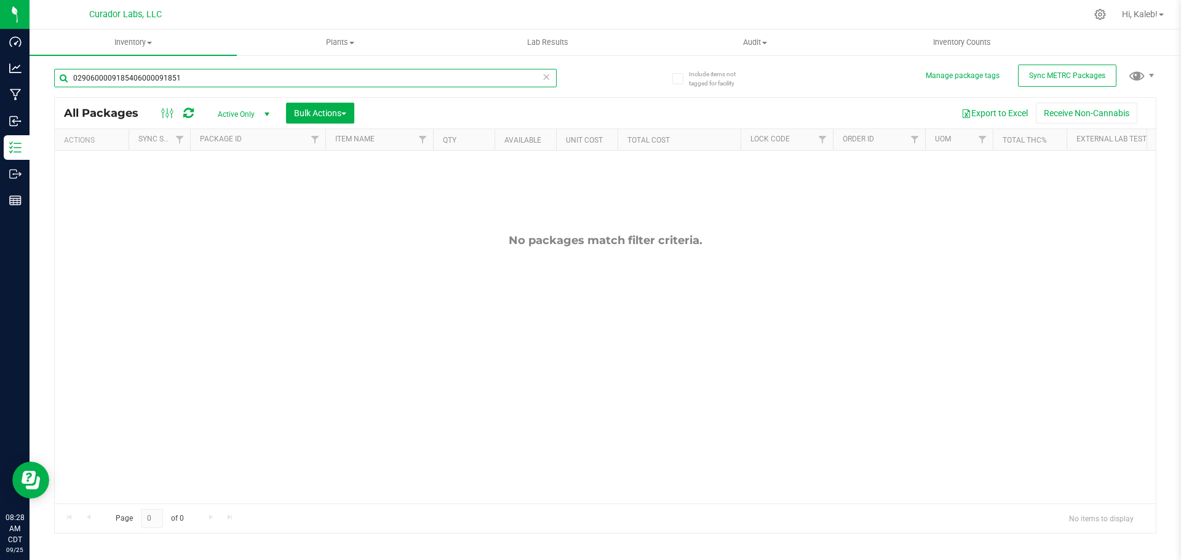
click at [166, 82] on input "0290600009185406000091851" at bounding box center [305, 78] width 503 height 18
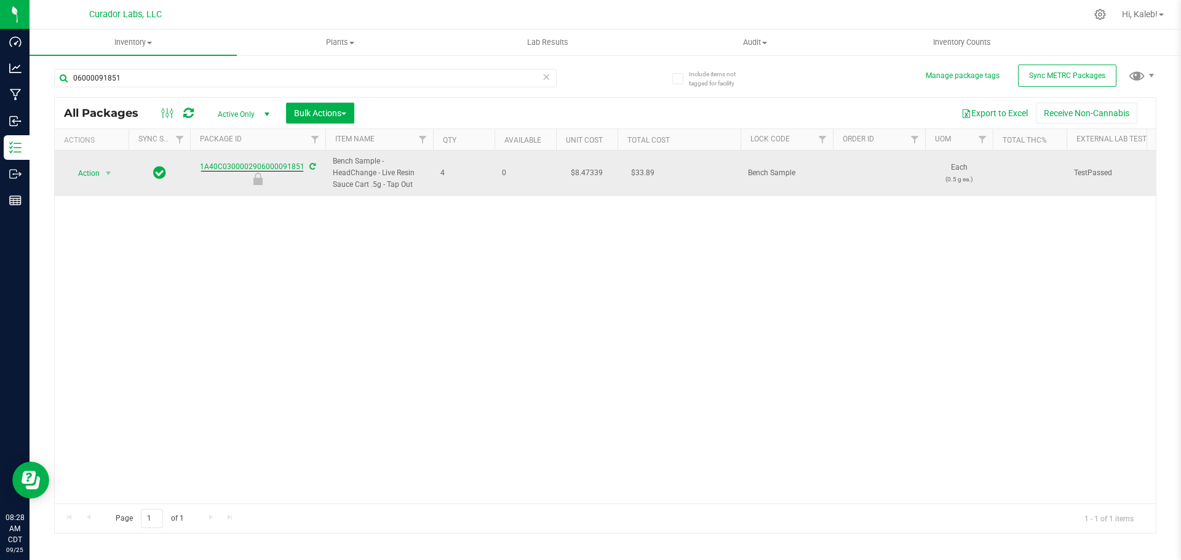
click at [586, 169] on td "$8.47339" at bounding box center [587, 174] width 62 height 46
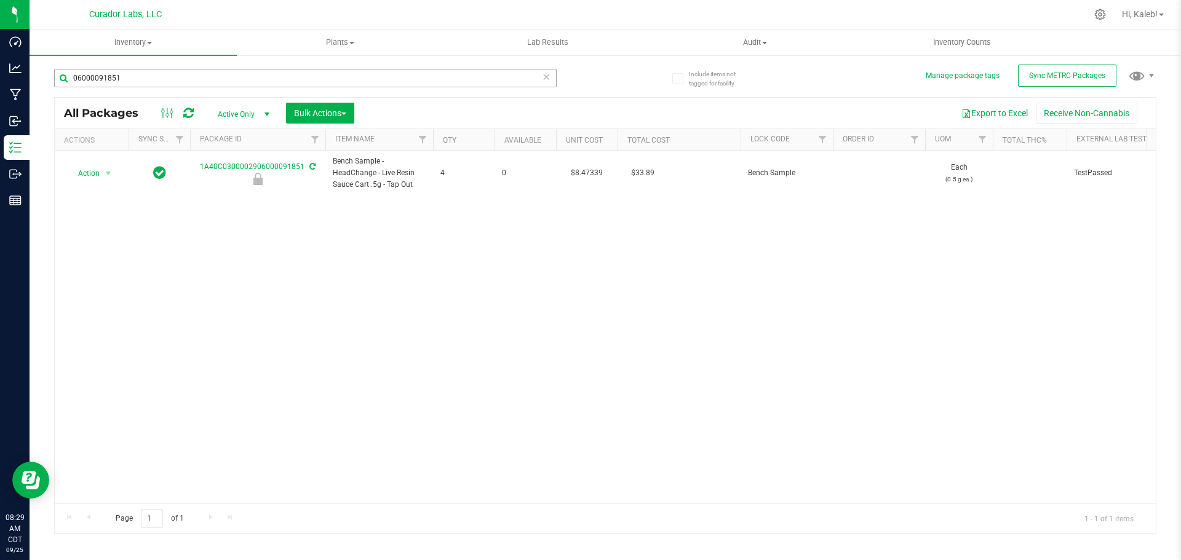
click at [277, 87] on div "06000091851" at bounding box center [305, 83] width 503 height 28
click at [276, 85] on input "06000091851" at bounding box center [305, 78] width 503 height 18
click at [276, 82] on input "06000091851" at bounding box center [305, 78] width 503 height 18
click at [306, 73] on input "06000091851" at bounding box center [305, 78] width 503 height 18
click at [306, 72] on input "06000091851" at bounding box center [305, 78] width 503 height 18
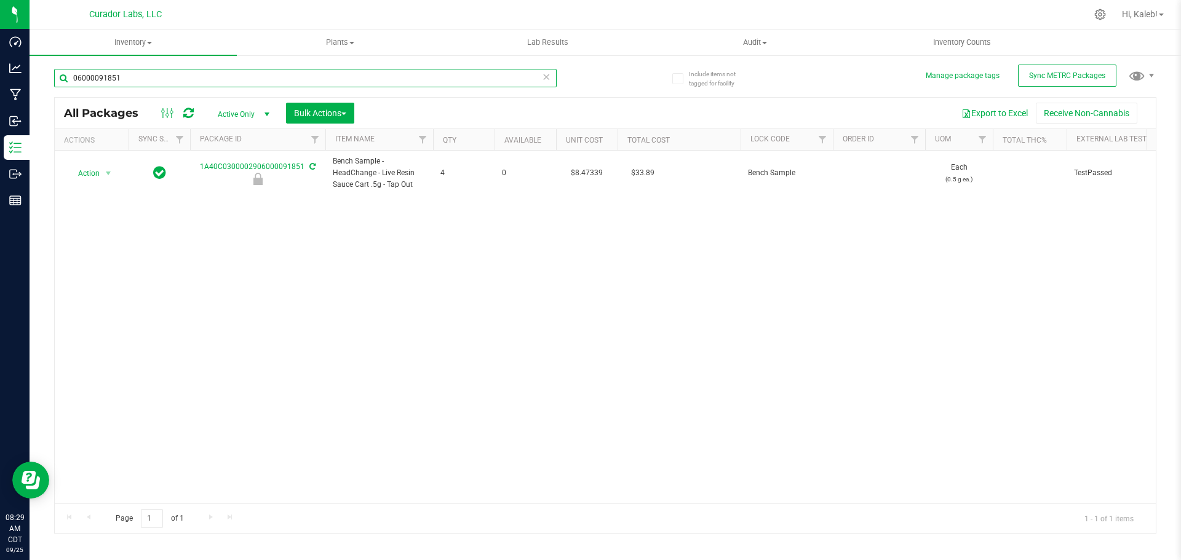
paste input "2906000091852"
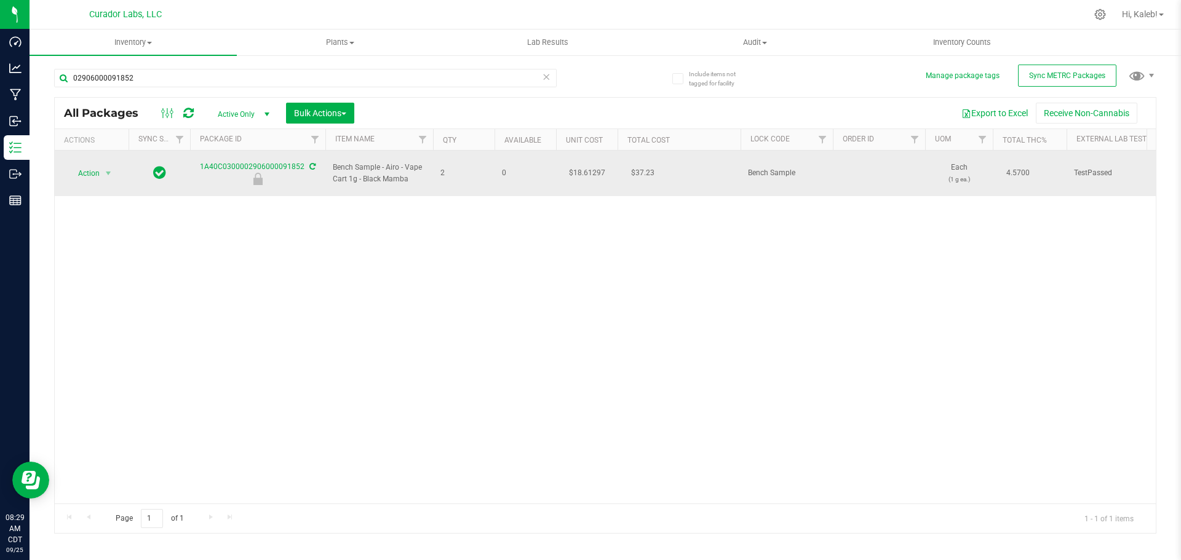
click at [587, 165] on td "$18.61297" at bounding box center [587, 174] width 62 height 46
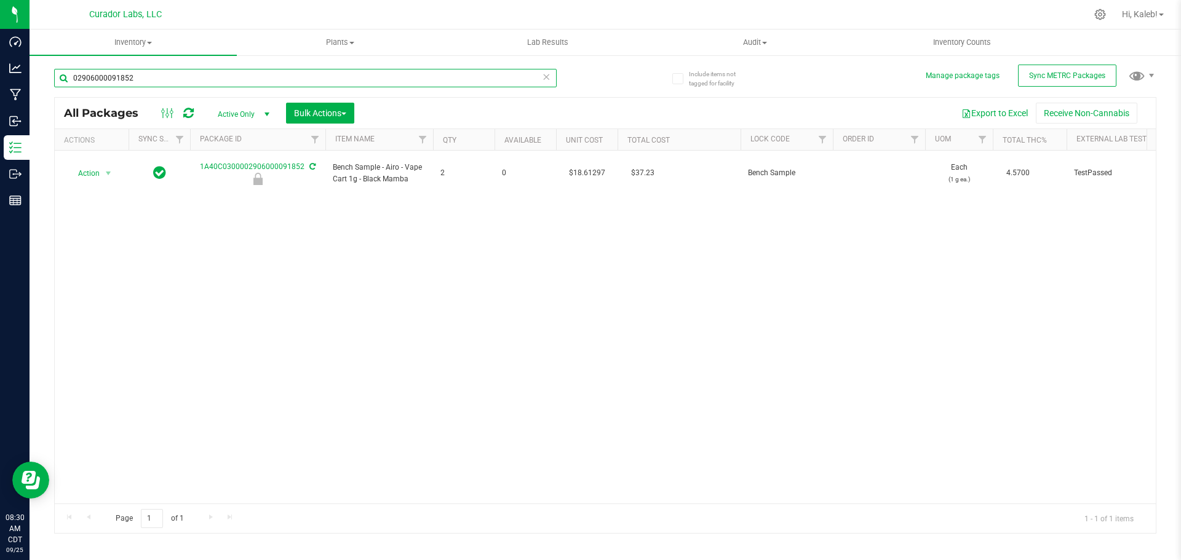
click at [229, 76] on input "02906000091852" at bounding box center [305, 78] width 503 height 18
paste input "6000091563"
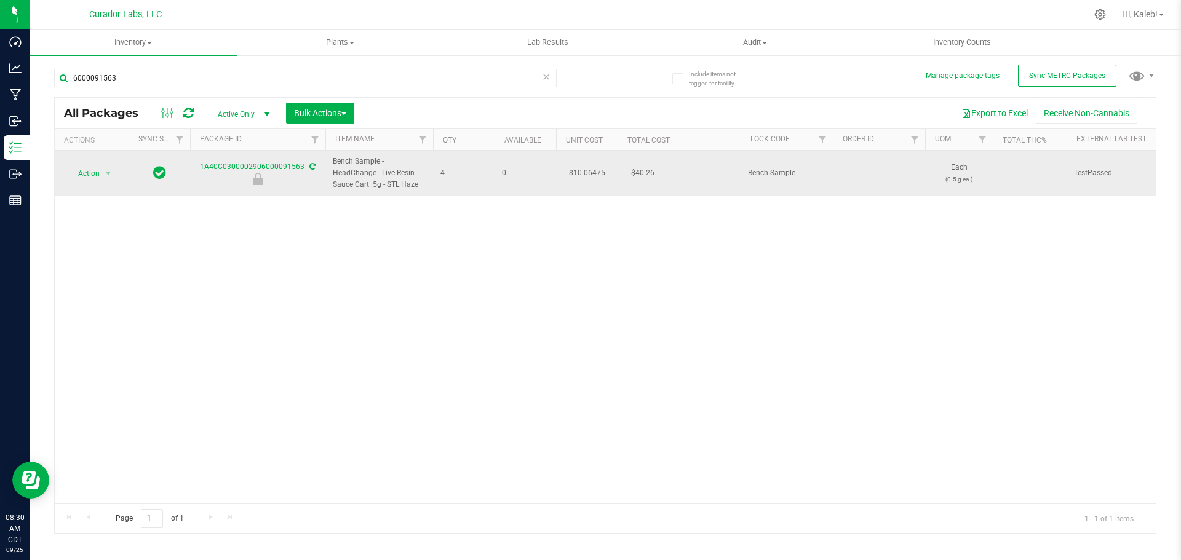
click at [585, 174] on td "$10.06475" at bounding box center [587, 174] width 62 height 46
click at [585, 174] on input "10.06475" at bounding box center [584, 173] width 56 height 17
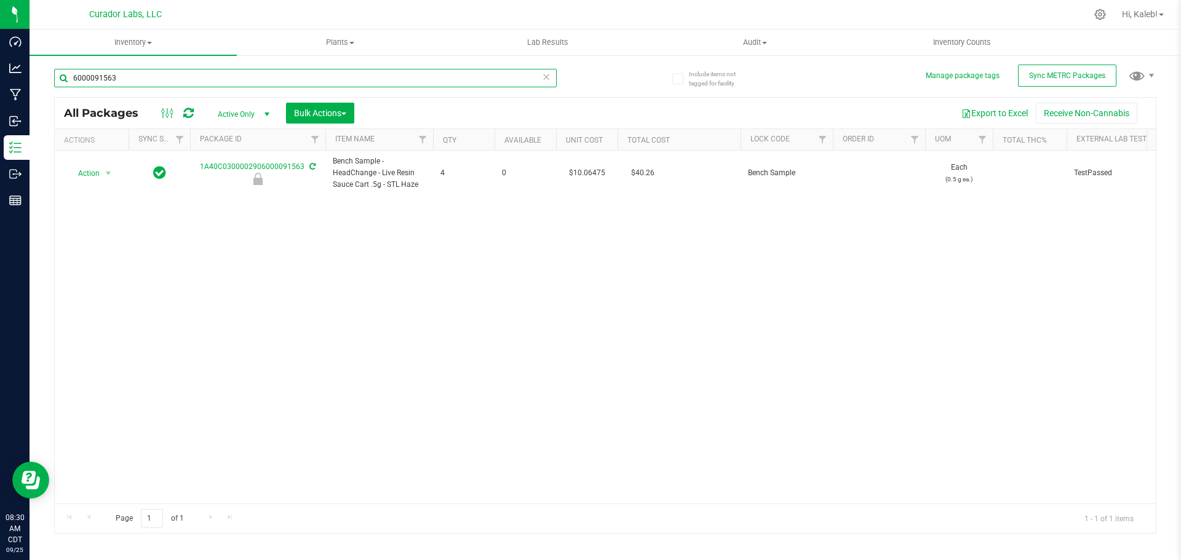
click at [239, 86] on input "6000091563" at bounding box center [305, 78] width 503 height 18
click at [238, 85] on input "6000091563" at bounding box center [305, 78] width 503 height 18
paste input "300002906000084169"
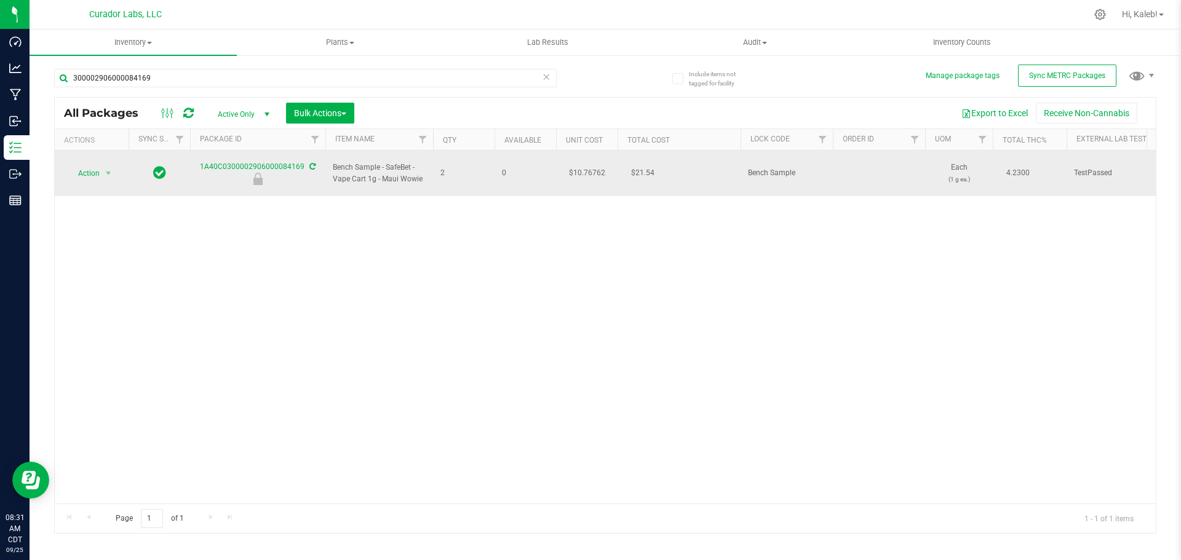
click at [586, 170] on td "$10.76762" at bounding box center [587, 174] width 62 height 46
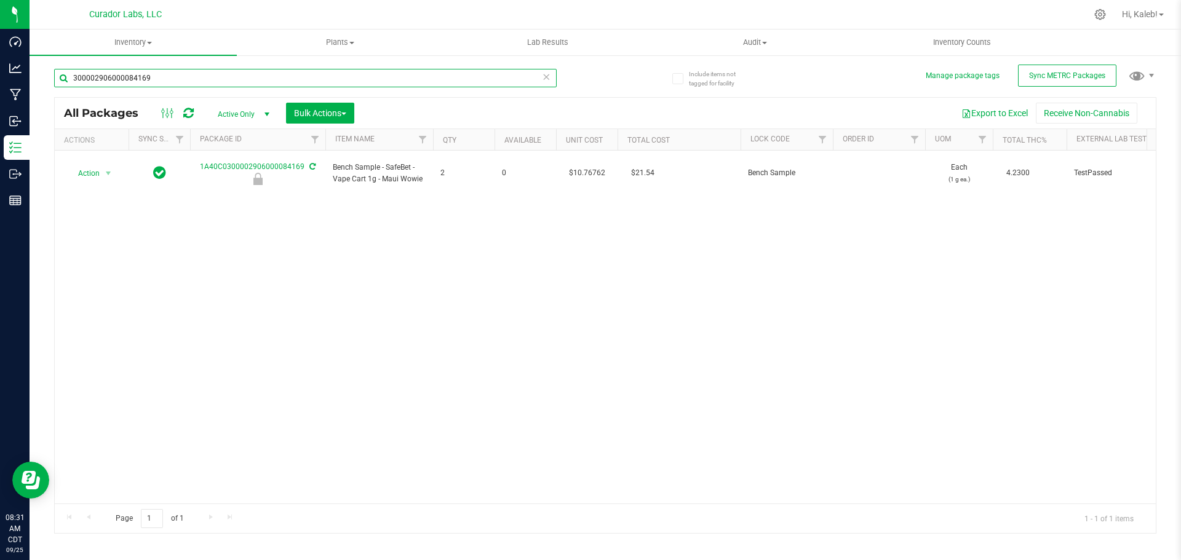
click at [150, 84] on input "300002906000084169" at bounding box center [305, 78] width 503 height 18
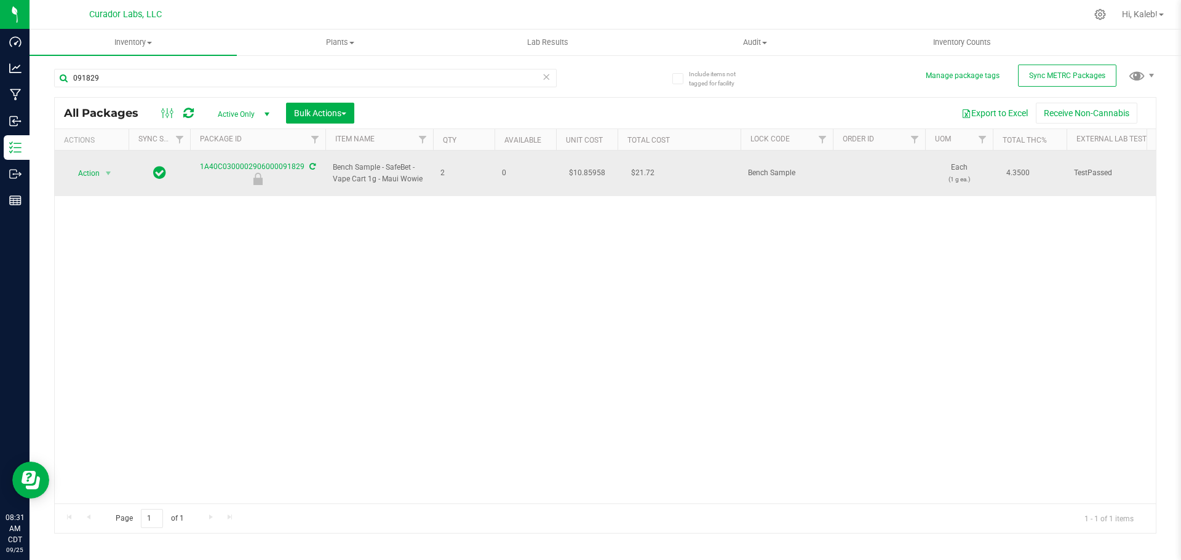
click at [590, 167] on td "$10.85958" at bounding box center [587, 174] width 62 height 46
click at [590, 167] on input "10.85958" at bounding box center [584, 173] width 56 height 17
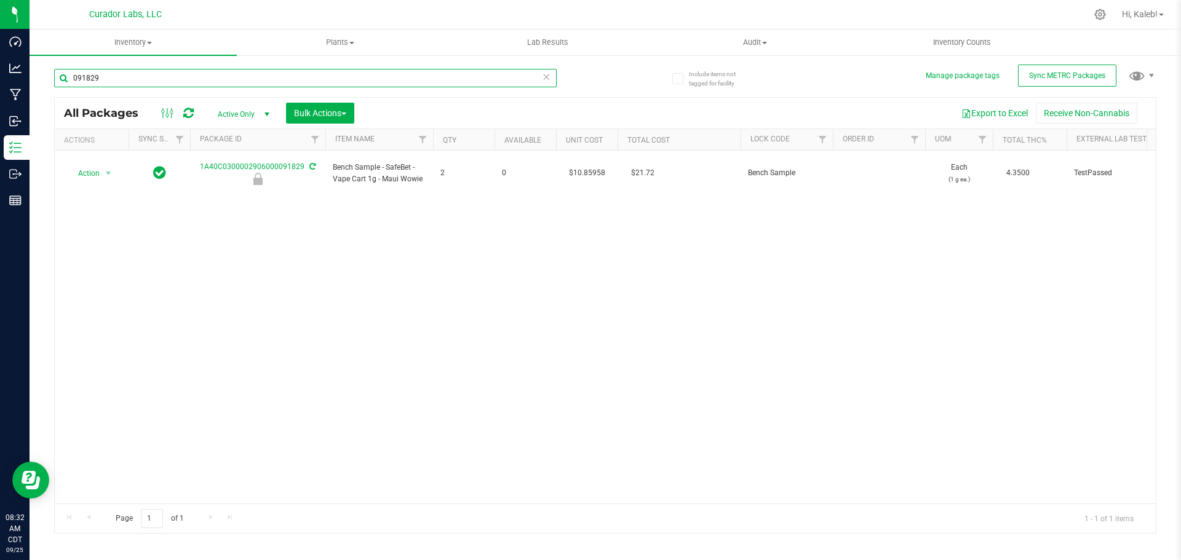
click at [239, 81] on input "091829" at bounding box center [305, 78] width 503 height 18
paste input "2906000091983"
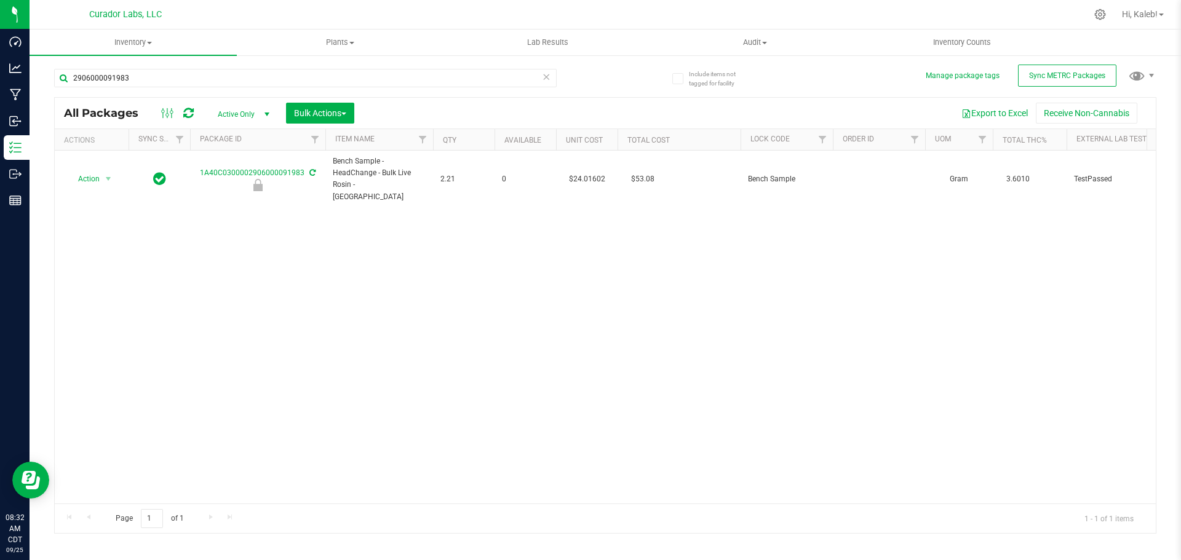
click at [583, 172] on td "$24.01602" at bounding box center [587, 179] width 62 height 57
click at [178, 82] on input "2906000091983" at bounding box center [305, 78] width 503 height 18
paste input "84147"
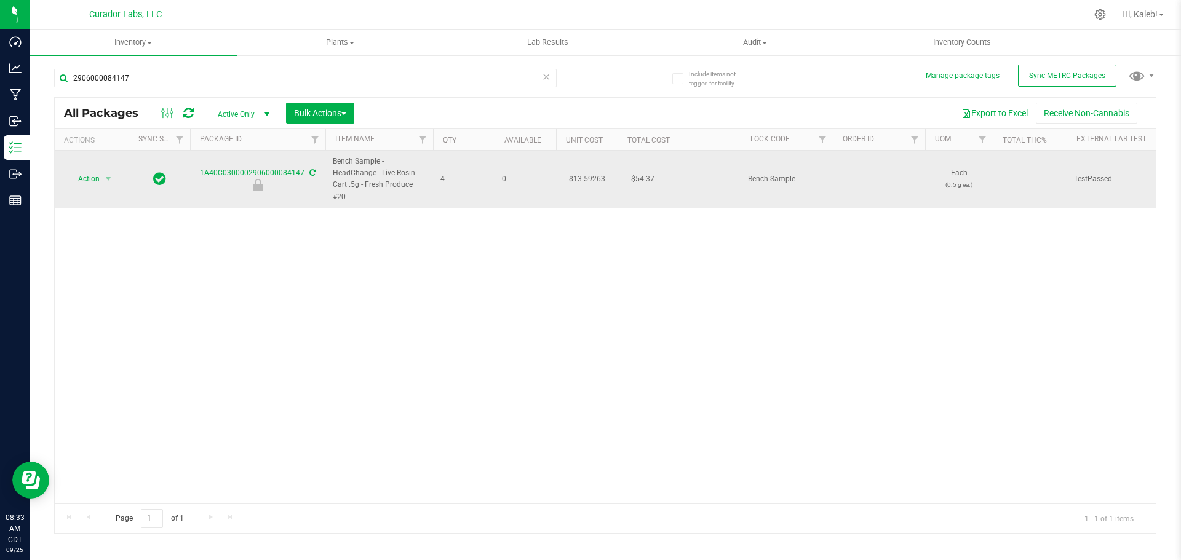
click at [587, 179] on td "$13.59263" at bounding box center [587, 179] width 62 height 57
click at [587, 179] on input "13.59263" at bounding box center [584, 178] width 56 height 17
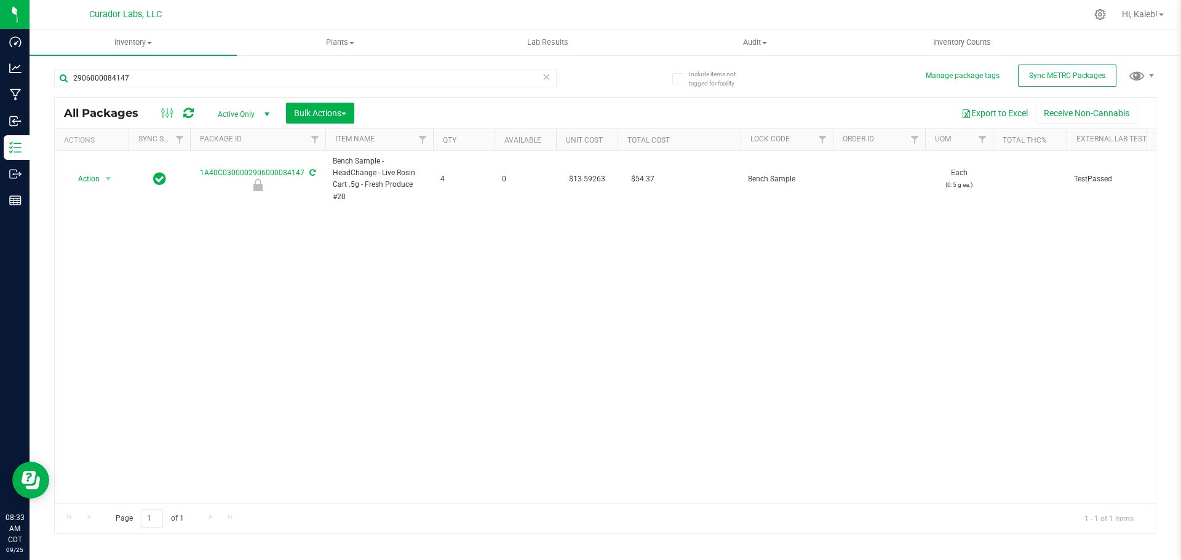
click at [183, 91] on div "2906000084147" at bounding box center [305, 83] width 503 height 28
click at [183, 90] on div "2906000084147" at bounding box center [305, 83] width 503 height 28
click at [183, 83] on input "2906000084147" at bounding box center [305, 78] width 503 height 18
paste input "4 ea"
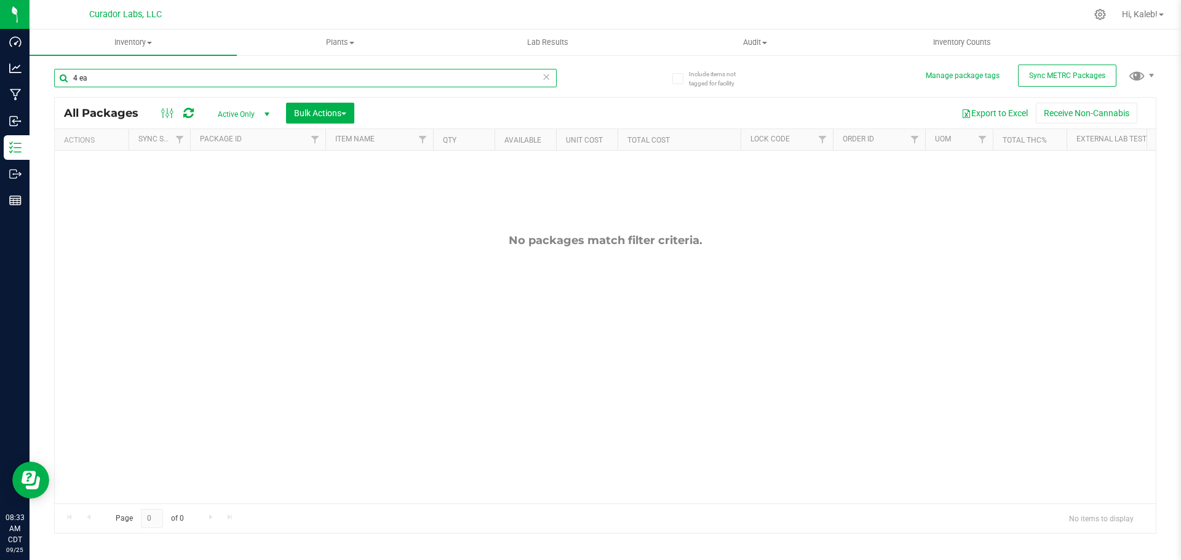
click at [268, 82] on input "4 ea" at bounding box center [305, 78] width 503 height 18
paste input "06000084148"
click at [94, 74] on input "4 06000084148" at bounding box center [305, 78] width 503 height 18
click at [94, 73] on input "4 06000084148" at bounding box center [305, 78] width 503 height 18
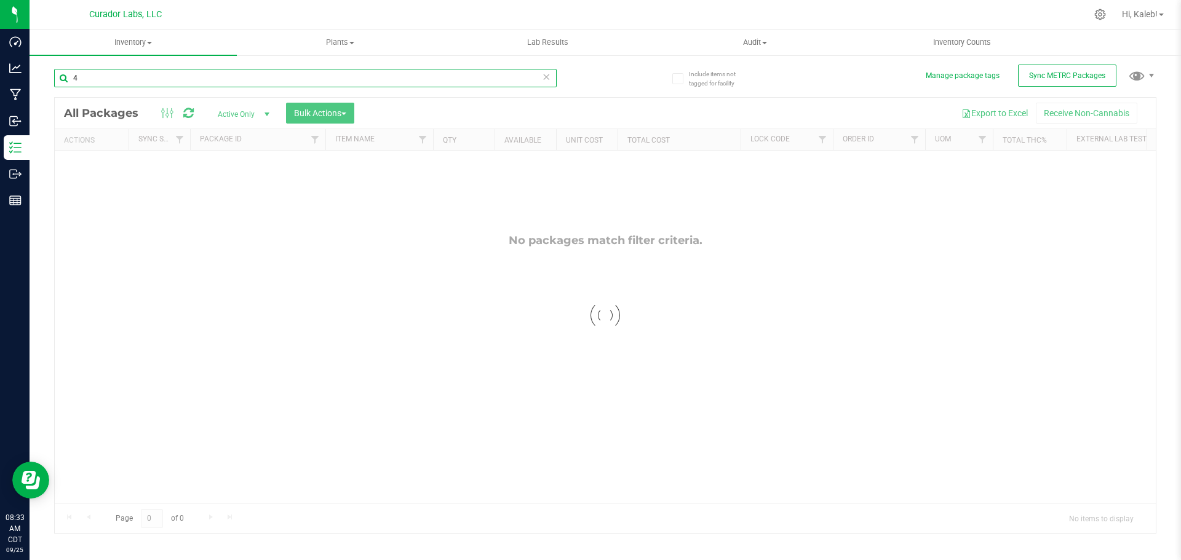
type input "4"
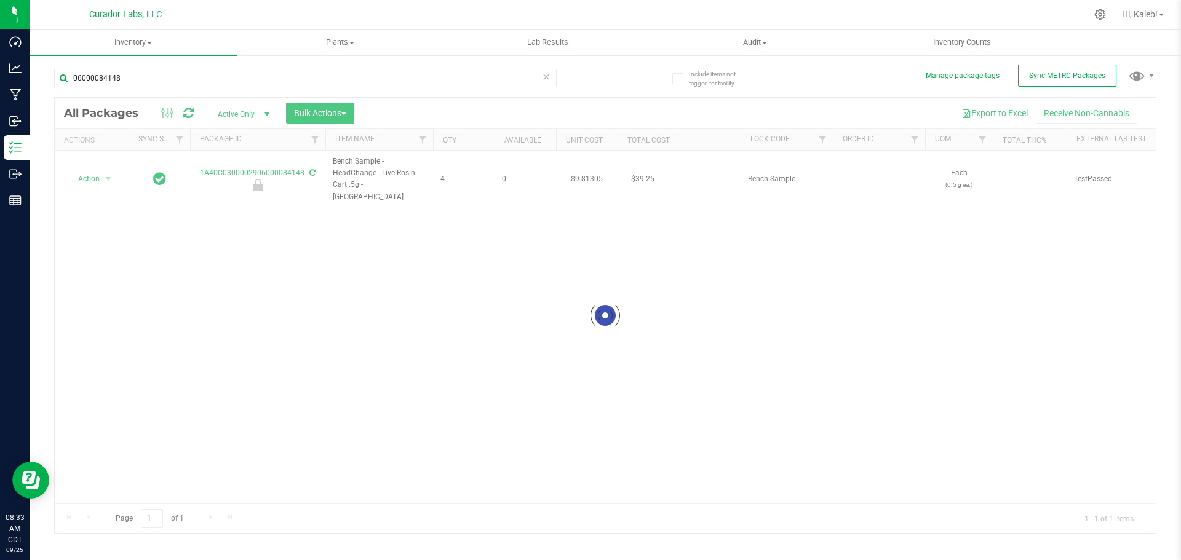
click at [597, 170] on div at bounding box center [605, 315] width 1101 height 435
click at [587, 173] on td "$9.81305" at bounding box center [587, 179] width 62 height 57
click at [587, 173] on input "9.81305" at bounding box center [584, 178] width 56 height 17
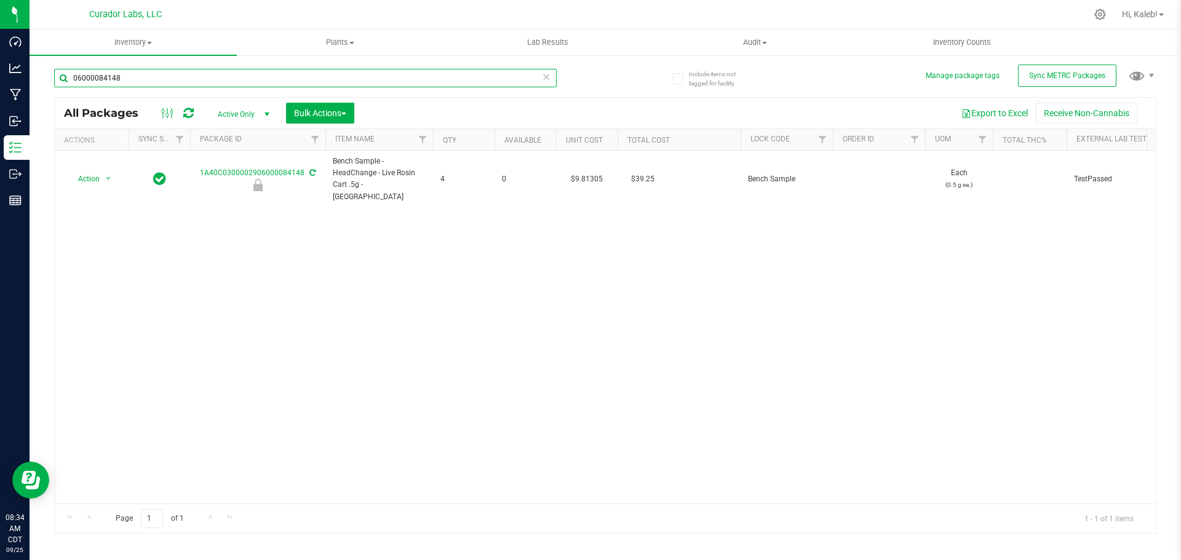
click at [254, 70] on input "06000084148" at bounding box center [305, 78] width 503 height 18
paste input "906000091561"
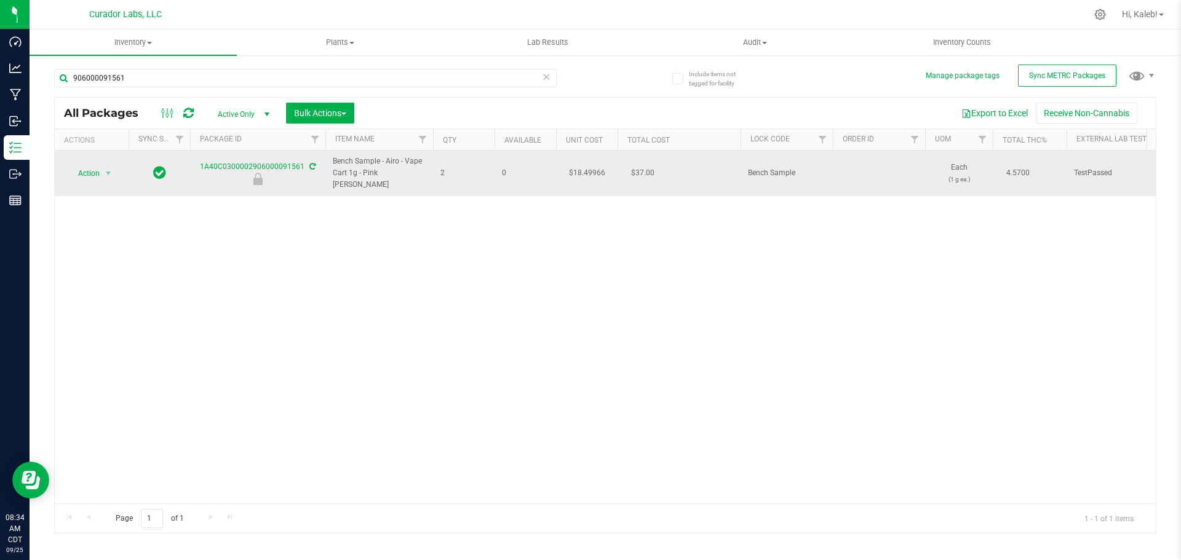
click at [592, 166] on td "$18.49966" at bounding box center [587, 174] width 62 height 46
click at [592, 166] on input "18.49966" at bounding box center [584, 173] width 56 height 17
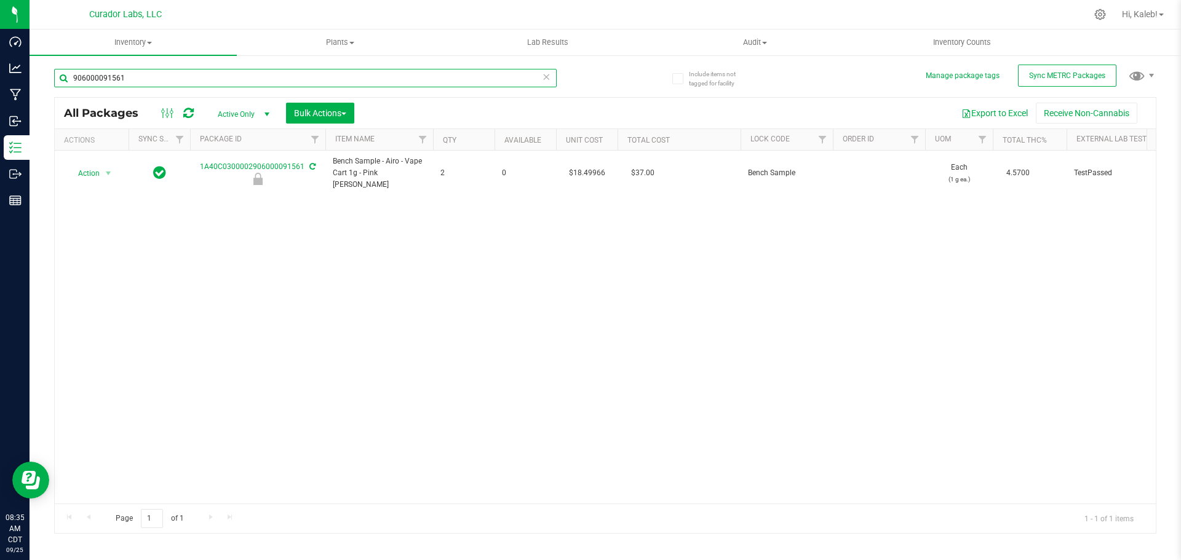
click at [231, 84] on input "906000091561" at bounding box center [305, 78] width 503 height 18
paste input "06000091842"
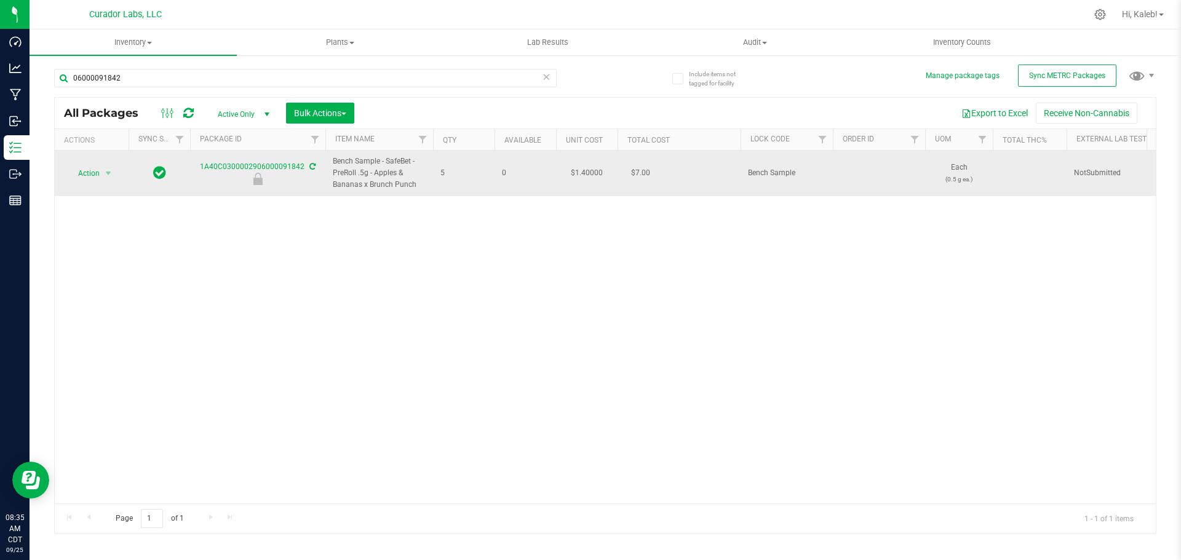
click at [585, 174] on td "$1.40000" at bounding box center [587, 174] width 62 height 46
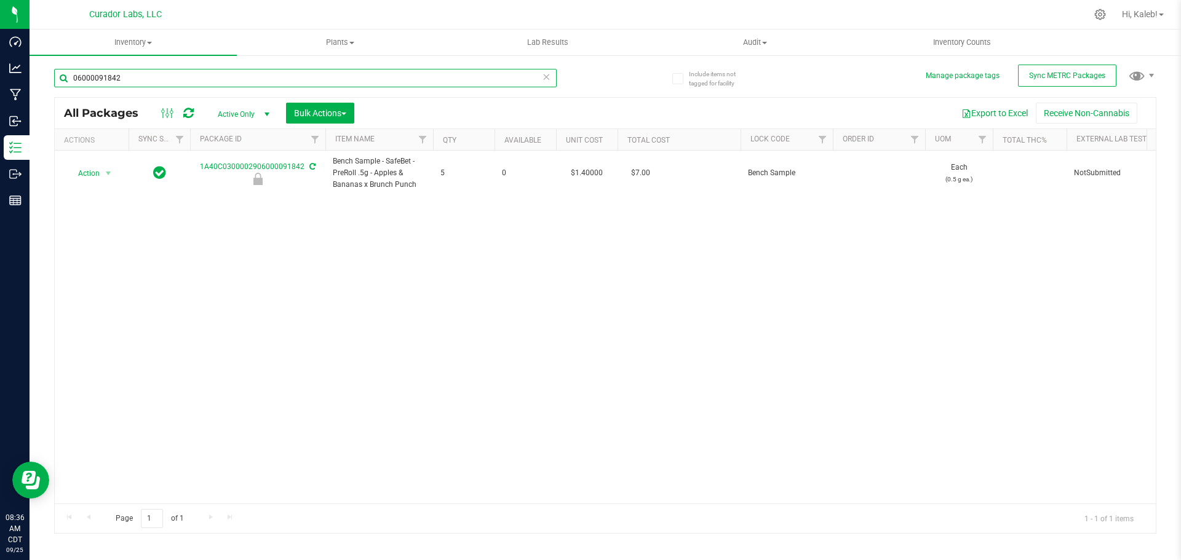
click at [140, 84] on input "06000091842" at bounding box center [305, 78] width 503 height 18
click at [140, 83] on input "06000091842" at bounding box center [305, 78] width 503 height 18
paste input "906000091848"
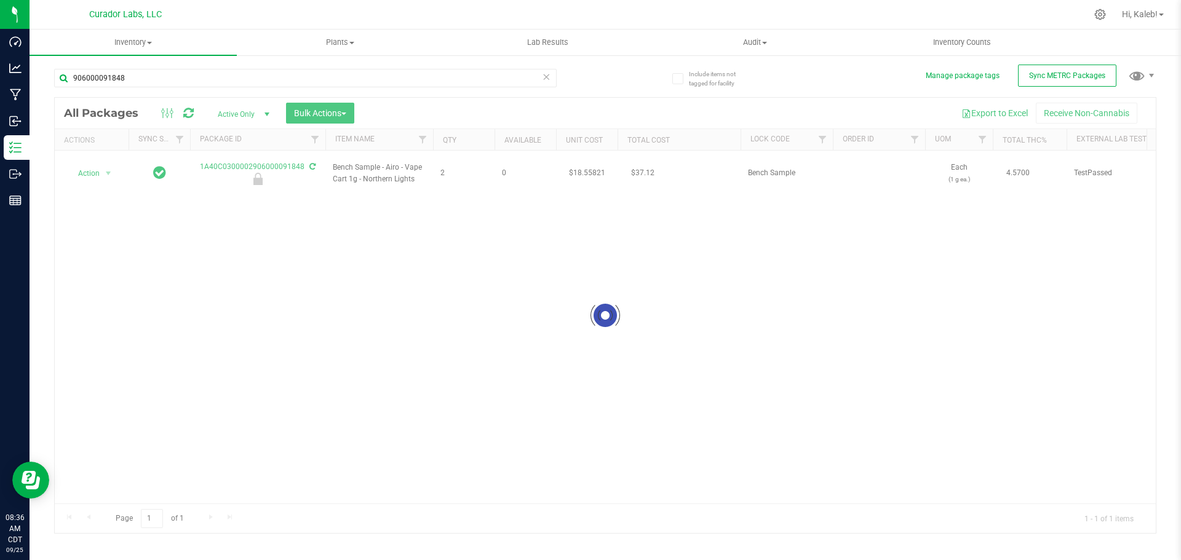
click at [587, 167] on div at bounding box center [605, 315] width 1101 height 435
click at [587, 166] on td "$18.55821" at bounding box center [587, 174] width 62 height 46
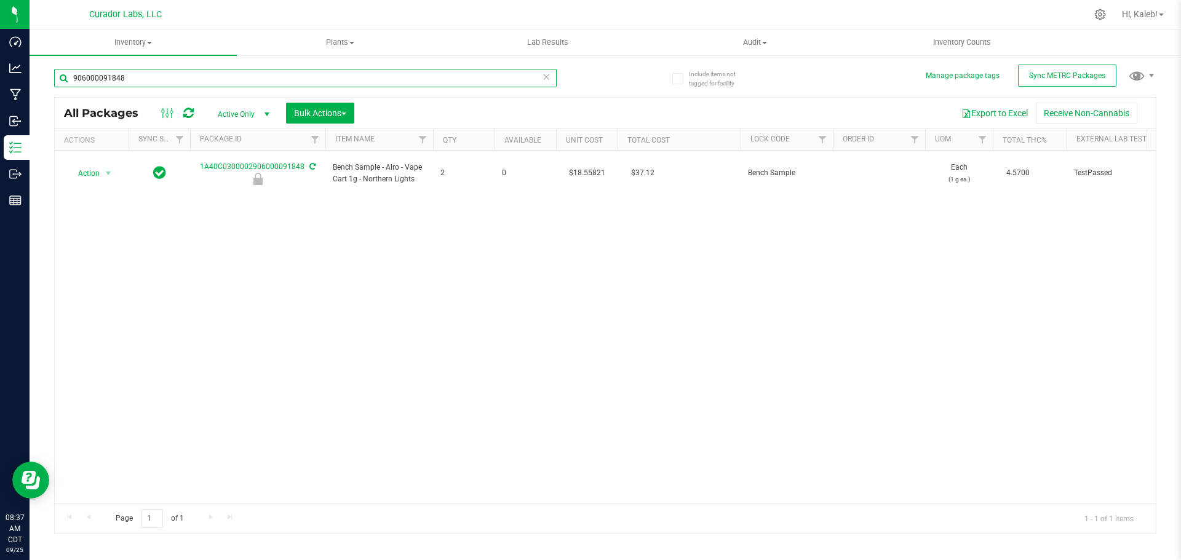
click at [207, 81] on input "906000091848" at bounding box center [305, 78] width 503 height 18
paste input "06000091849"
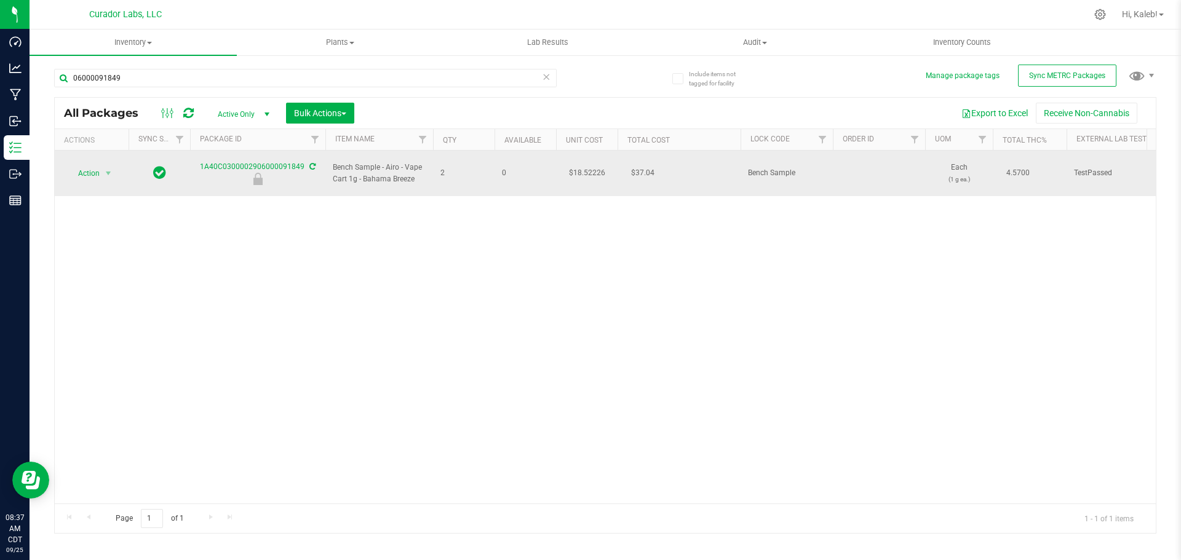
click at [588, 166] on td "$18.52226" at bounding box center [587, 174] width 62 height 46
click at [0, 0] on input "18.52226" at bounding box center [0, 0] width 0 height 0
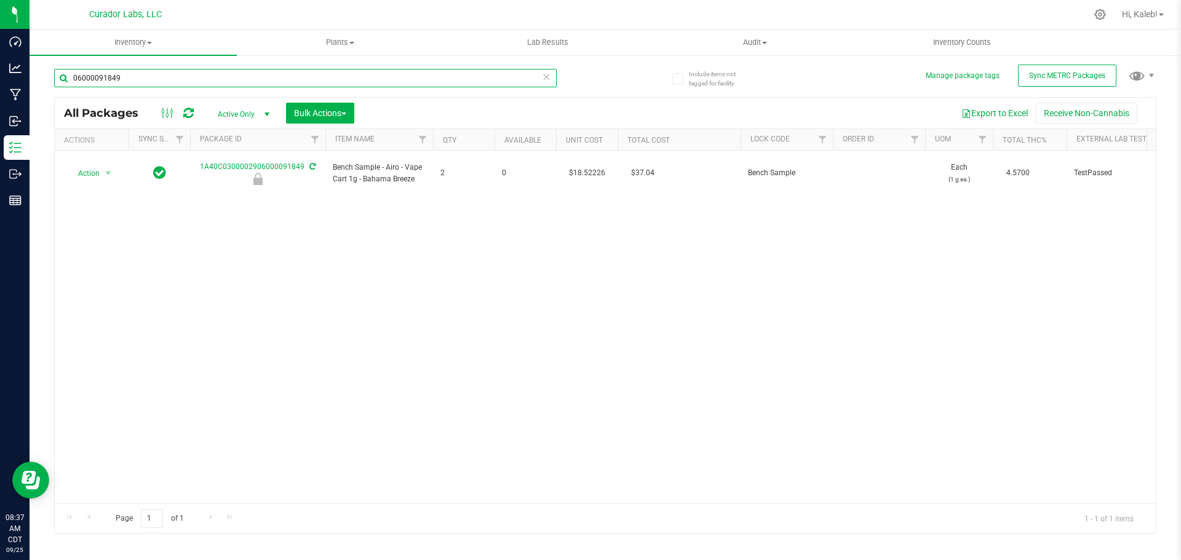
click at [240, 73] on input "06000091849" at bounding box center [305, 78] width 503 height 18
click at [239, 73] on input "06000091849" at bounding box center [305, 78] width 503 height 18
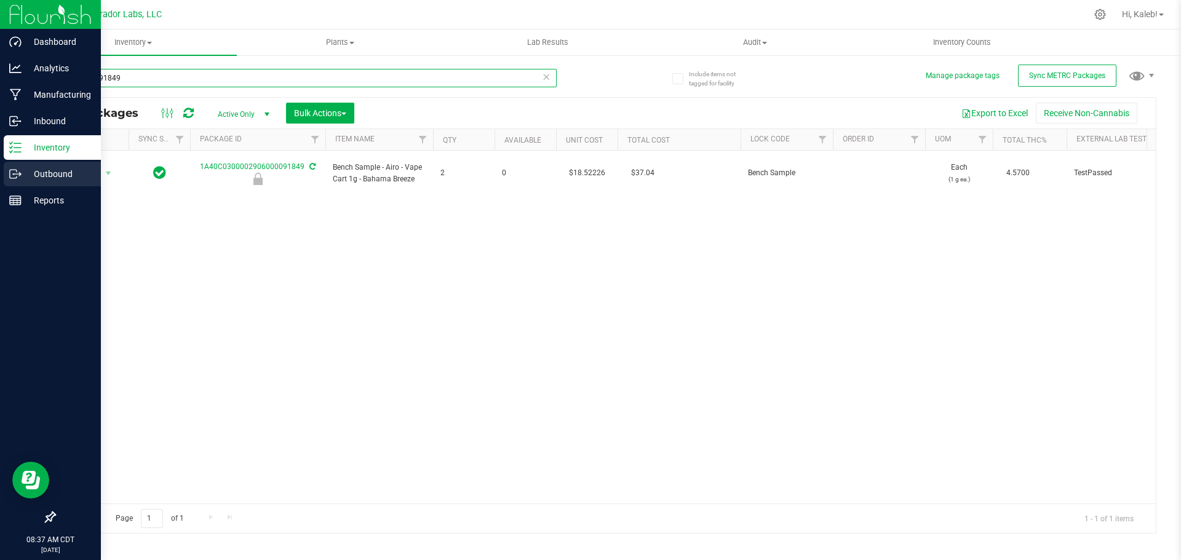
paste input "2906000084168"
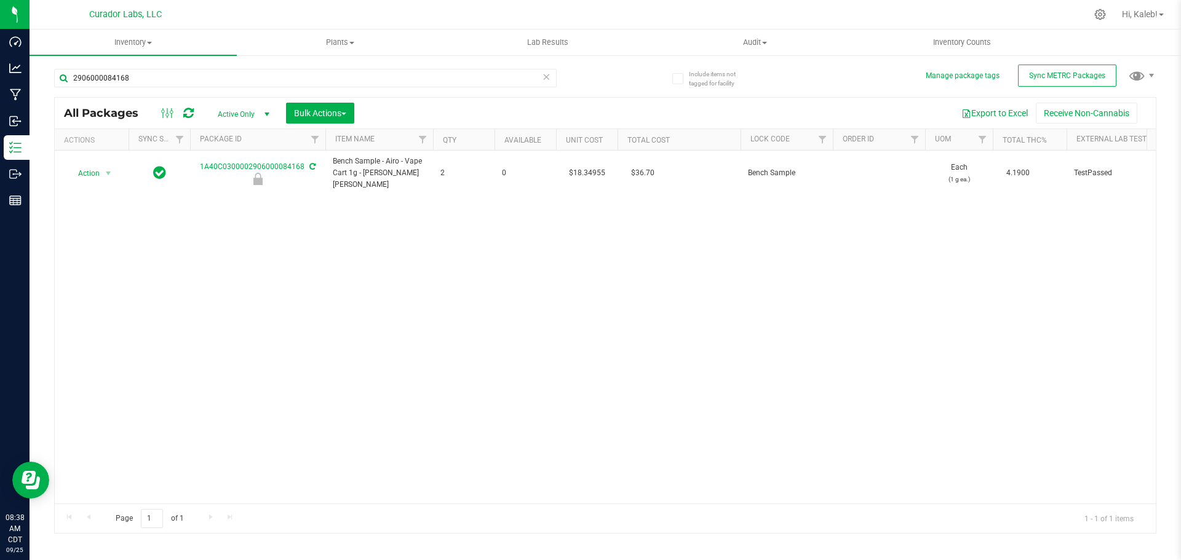
click at [583, 167] on td "$18.34955" at bounding box center [587, 174] width 62 height 46
click at [583, 167] on input "18.34955" at bounding box center [584, 173] width 56 height 17
click at [298, 71] on input "2906000084168" at bounding box center [305, 78] width 503 height 18
click at [586, 166] on td "$18.57810" at bounding box center [587, 174] width 62 height 46
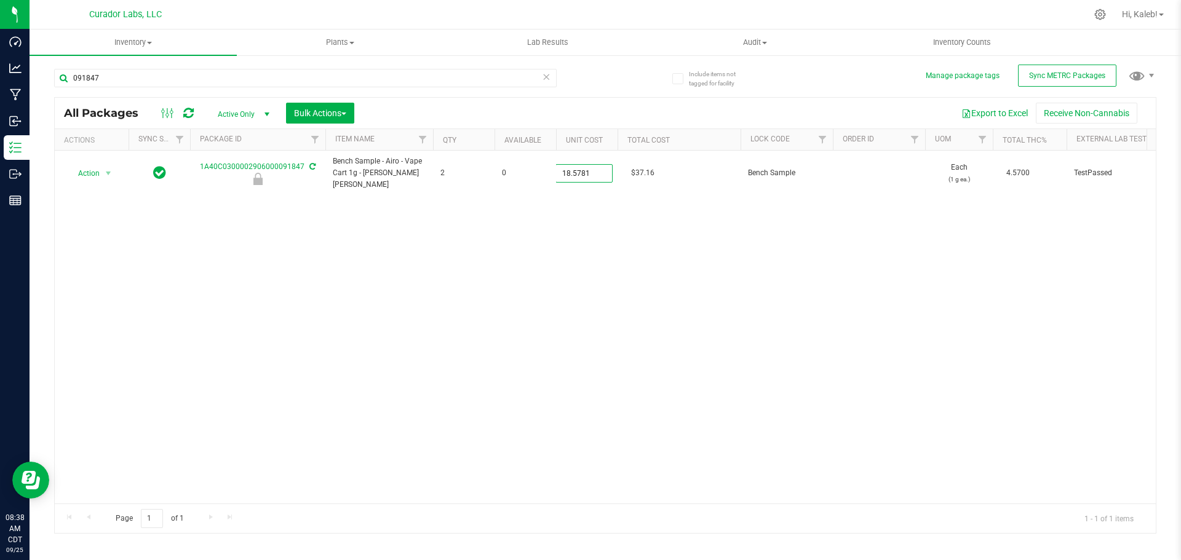
click at [586, 166] on input "18.5781" at bounding box center [584, 173] width 56 height 17
drag, startPoint x: 306, startPoint y: 165, endPoint x: 236, endPoint y: 128, distance: 79.0
click at [229, 167] on div "1A40C0300002906000091847" at bounding box center [257, 173] width 139 height 24
click at [135, 84] on input "091847" at bounding box center [305, 78] width 503 height 18
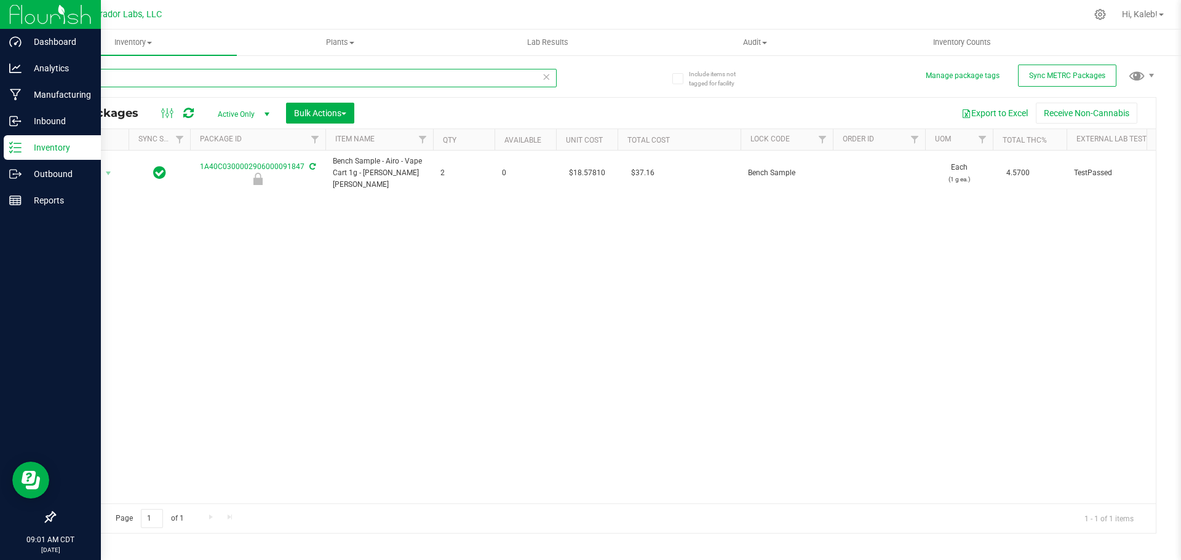
paste input "6000091852"
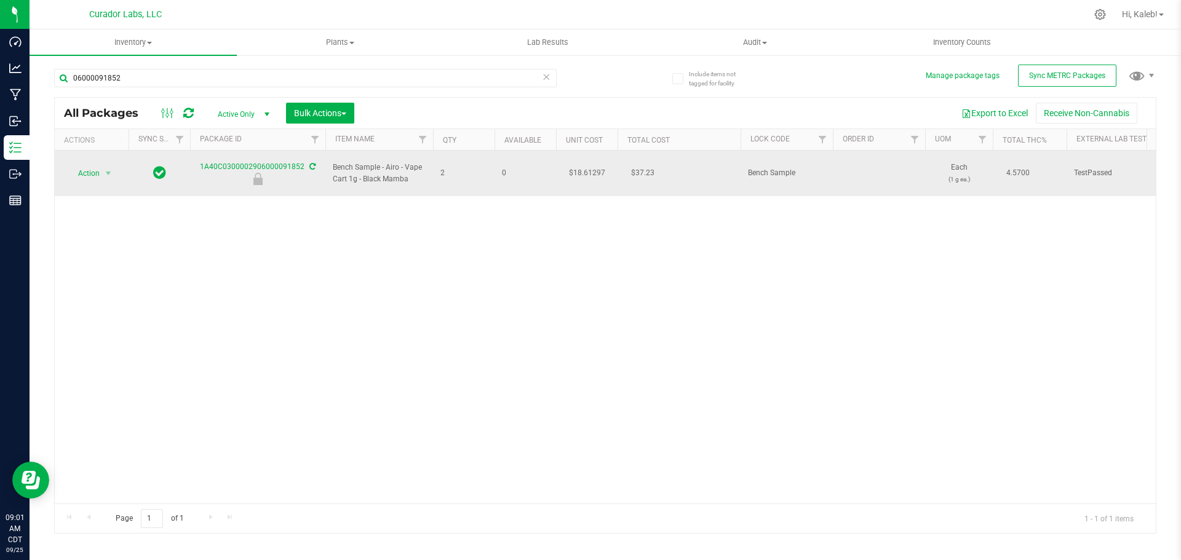
click at [594, 167] on td "$18.61297" at bounding box center [587, 174] width 62 height 46
click at [578, 165] on input "18.61297" at bounding box center [584, 173] width 56 height 17
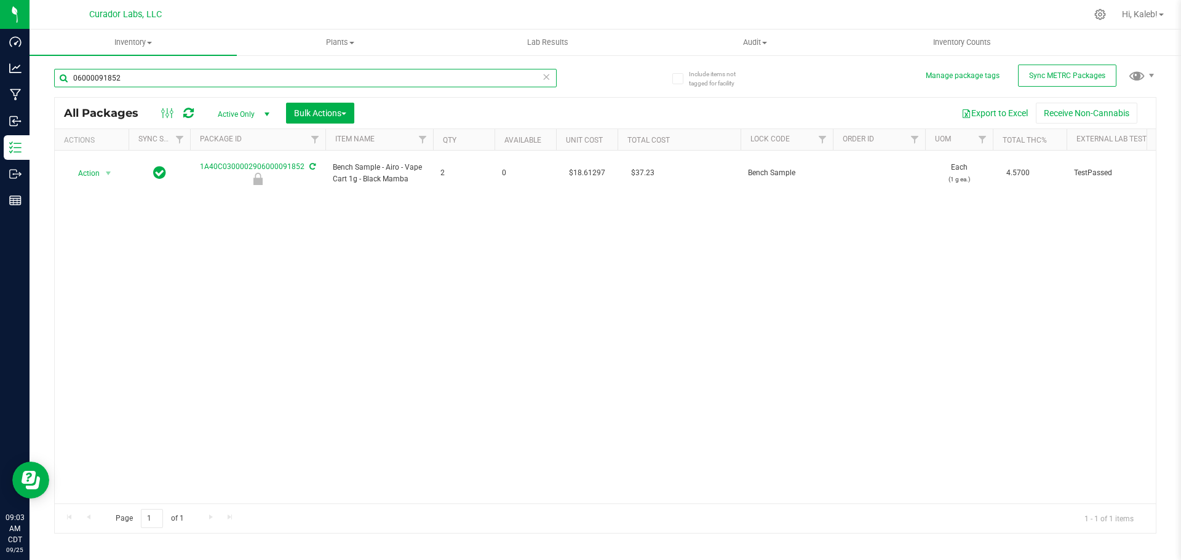
click at [203, 83] on input "06000091852" at bounding box center [305, 78] width 503 height 18
paste input "2906000105951"
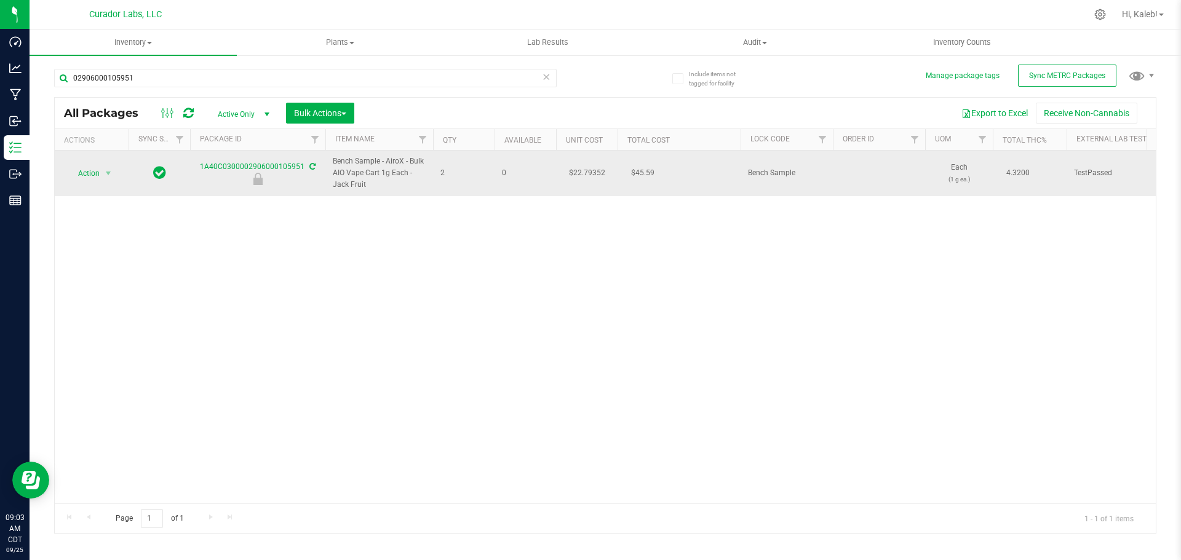
click at [572, 169] on td "$22.79352" at bounding box center [587, 174] width 62 height 46
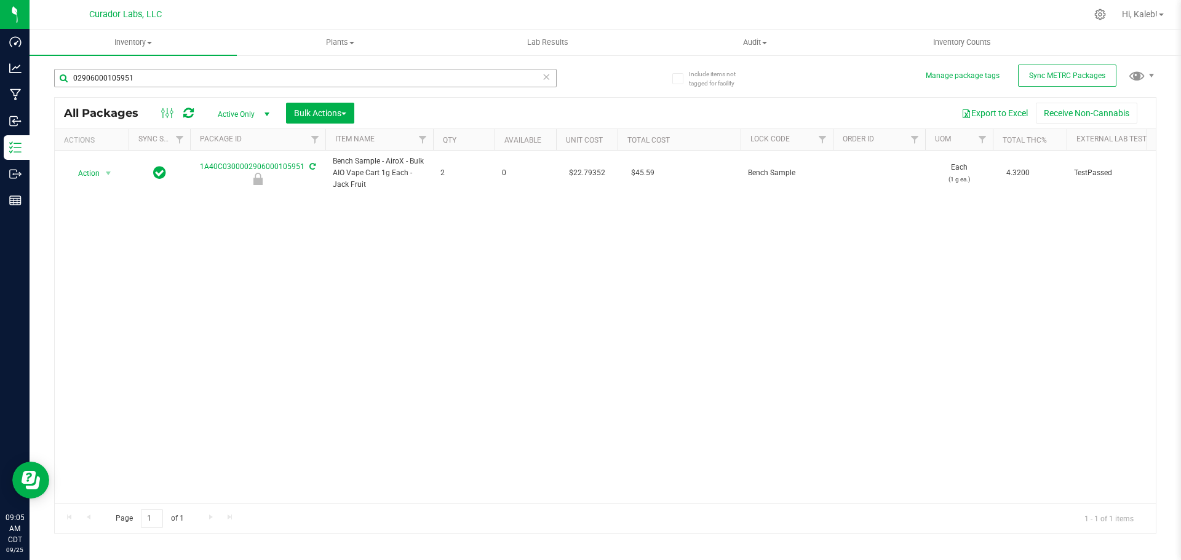
click at [256, 68] on div "02906000105951" at bounding box center [329, 77] width 551 height 39
click at [256, 69] on input "02906000105951" at bounding box center [305, 78] width 503 height 18
paste input "002906000105950"
click at [587, 170] on td "$21.36179" at bounding box center [587, 174] width 62 height 46
click at [281, 84] on input "0002906000105950" at bounding box center [305, 78] width 503 height 18
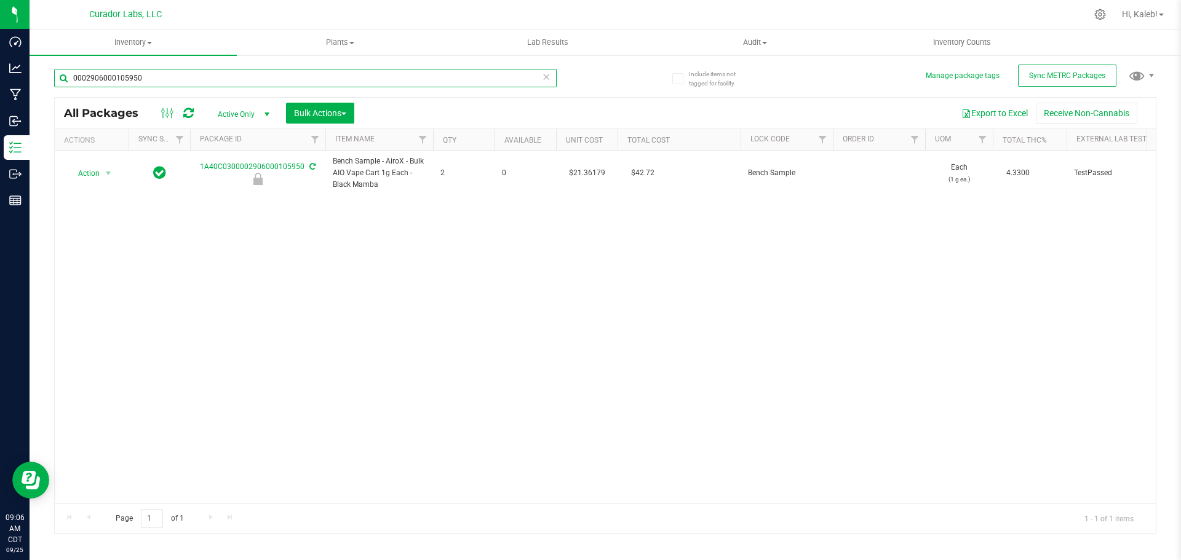
click at [281, 84] on input "0002906000105950" at bounding box center [305, 78] width 503 height 18
paste input "2906000105949"
click at [586, 172] on td "$22.93756" at bounding box center [587, 174] width 62 height 46
click at [586, 172] on input "22.93756" at bounding box center [584, 173] width 56 height 17
drag, startPoint x: 201, startPoint y: 81, endPoint x: -52, endPoint y: 105, distance: 253.9
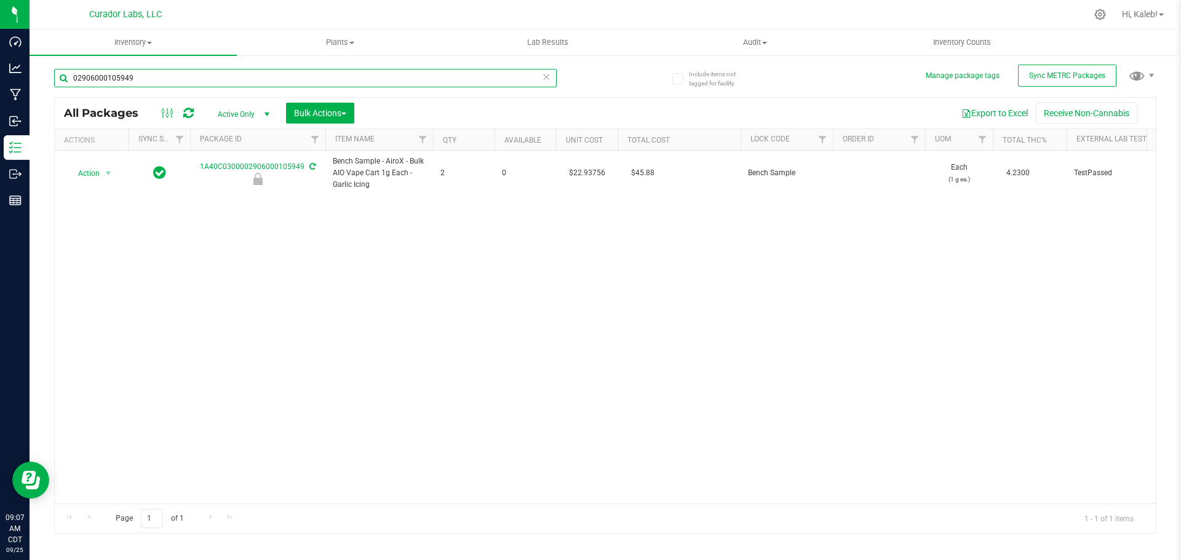
click at [0, 105] on html "Dashboard Analytics Manufacturing Inbound Inventory Outbound Reports 09:07 AM C…" at bounding box center [590, 280] width 1181 height 560
paste input "6000105952"
click at [584, 172] on td "$21.13039" at bounding box center [587, 174] width 62 height 46
click at [584, 172] on input "21.13039" at bounding box center [584, 173] width 56 height 17
click at [215, 87] on input "06000105952" at bounding box center [305, 78] width 503 height 18
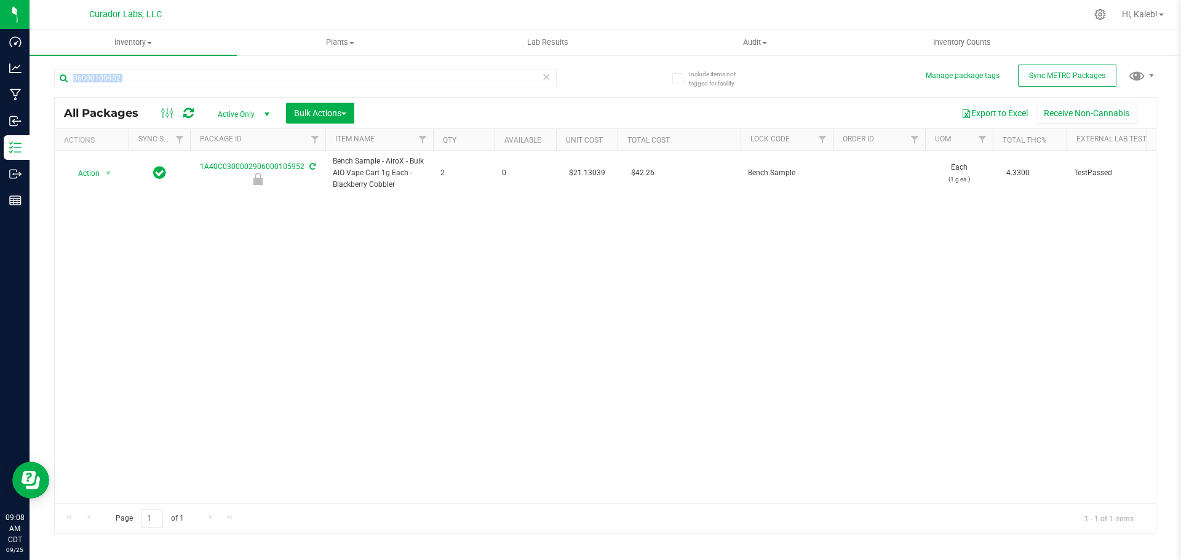
drag, startPoint x: 215, startPoint y: 87, endPoint x: 138, endPoint y: 26, distance: 97.6
click at [215, 87] on div "06000105952" at bounding box center [305, 83] width 503 height 28
click at [115, 81] on input "06000105952" at bounding box center [305, 78] width 503 height 18
paste input "0002906000091931"
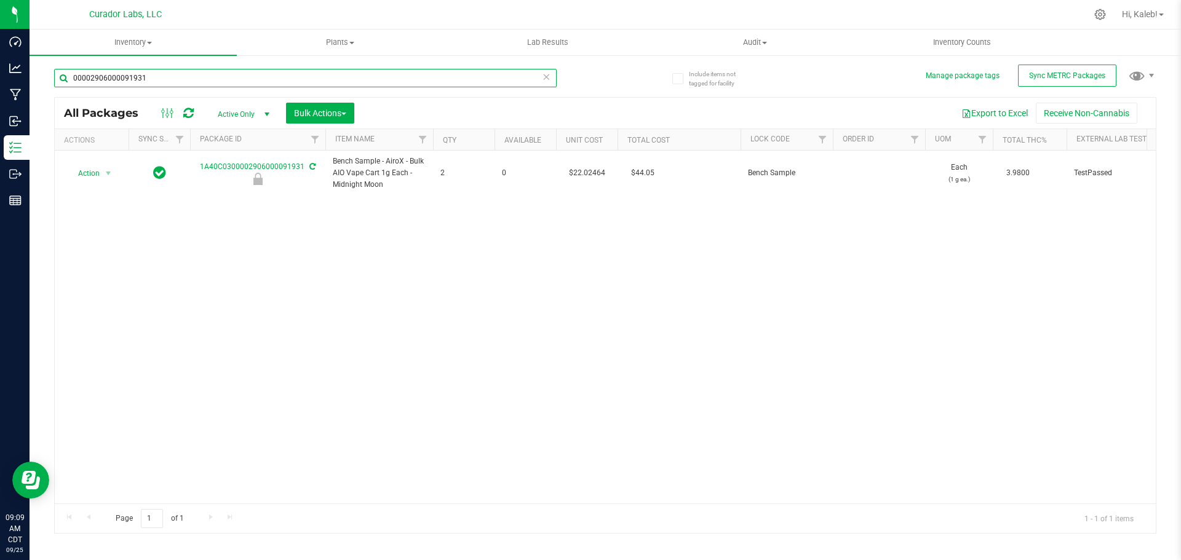
click at [149, 82] on input "00002906000091931" at bounding box center [305, 78] width 503 height 18
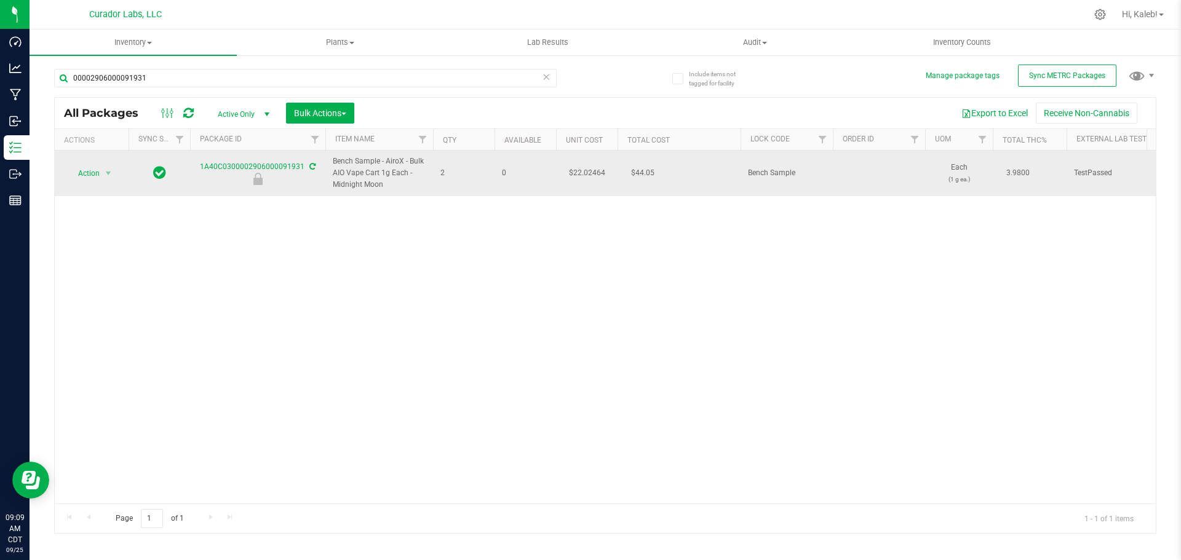
click at [582, 171] on td "$22.02464" at bounding box center [587, 174] width 62 height 46
click at [582, 171] on input "22.02464" at bounding box center [584, 173] width 56 height 17
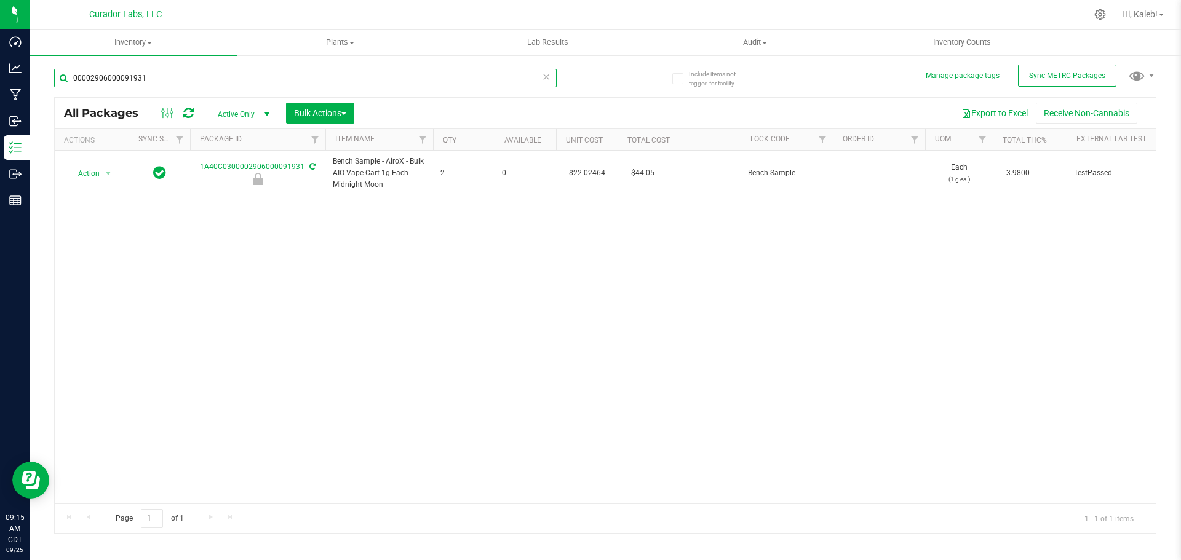
click at [271, 78] on input "00002906000091931" at bounding box center [305, 78] width 503 height 18
paste input "2906000091926"
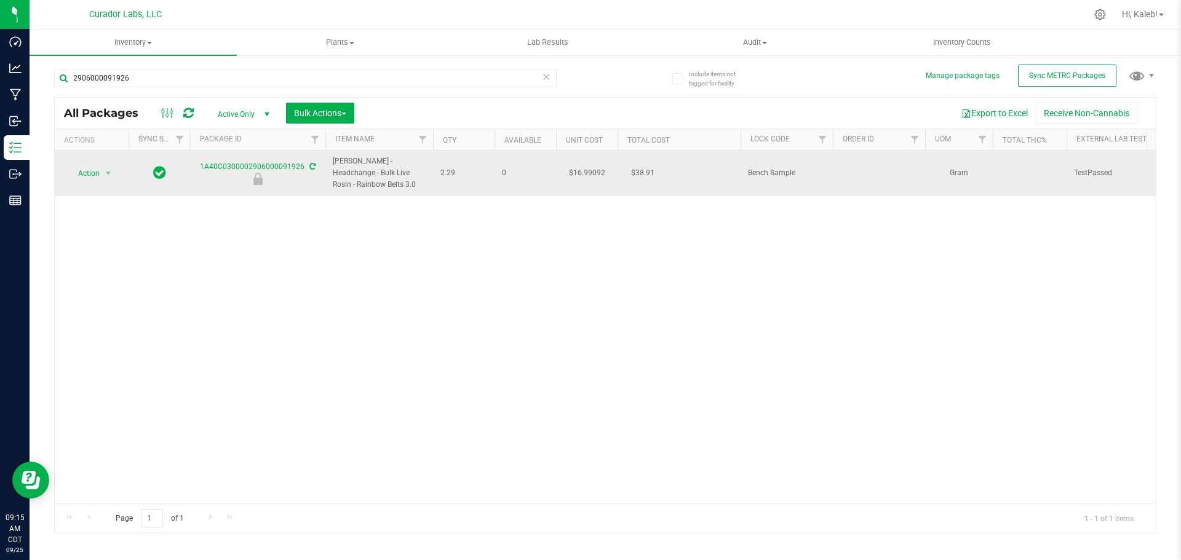
click at [590, 172] on td "$16.99092" at bounding box center [587, 174] width 62 height 46
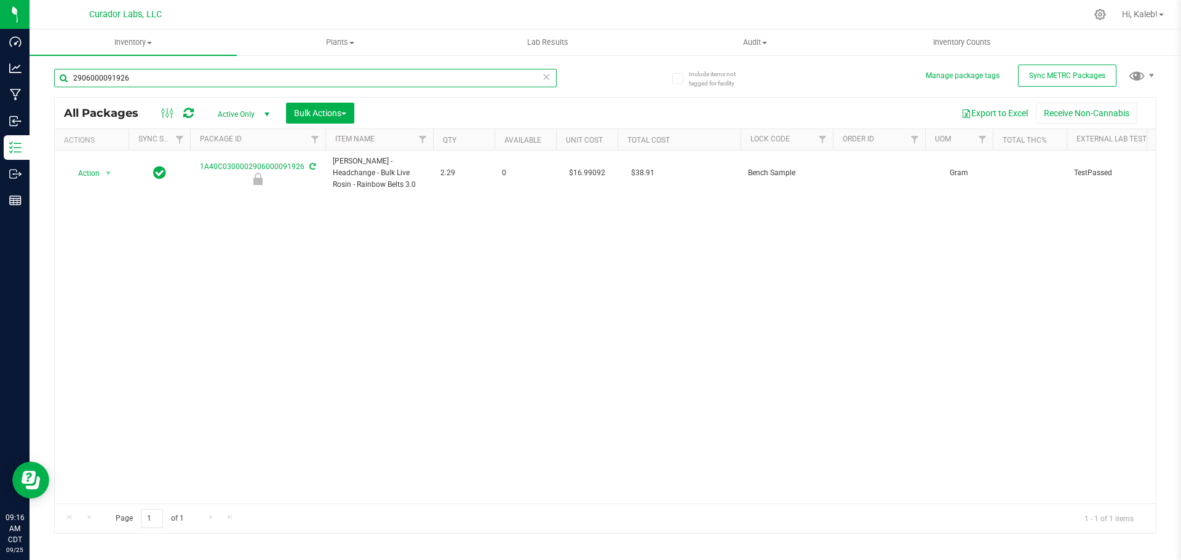
click at [226, 72] on input "2906000091926" at bounding box center [305, 78] width 503 height 18
paste input "6000091850"
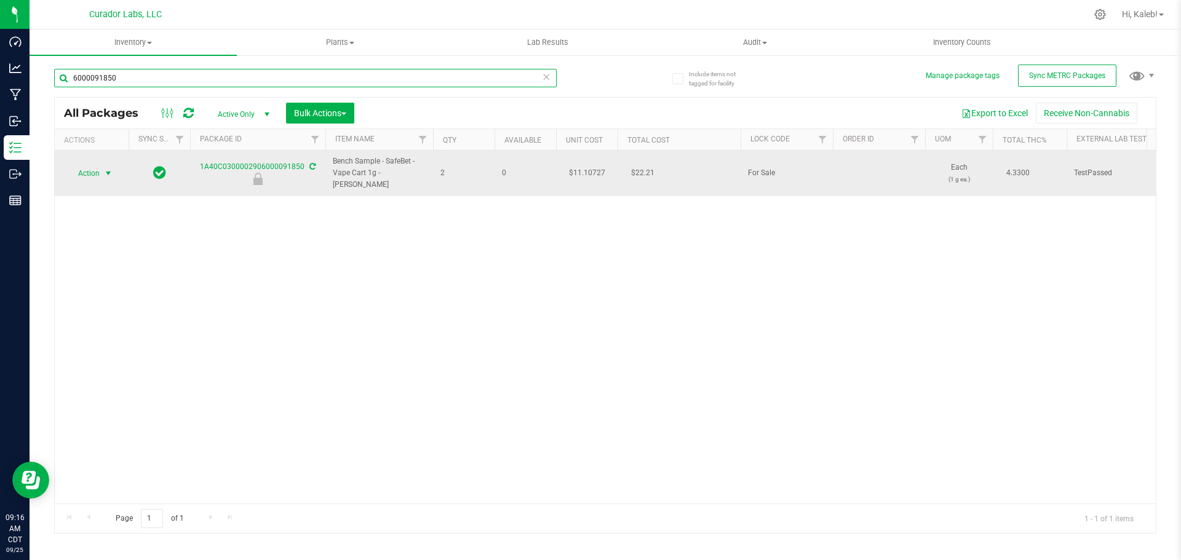
type input "6000091850"
click at [106, 170] on span "select" at bounding box center [108, 174] width 10 height 10
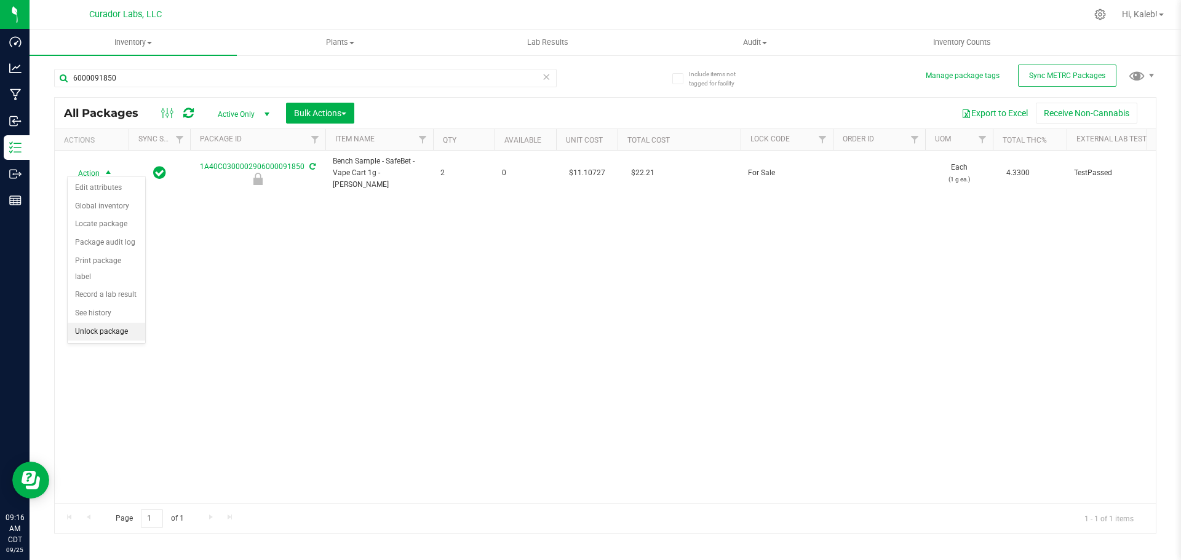
click at [111, 323] on li "Unlock package" at bounding box center [106, 332] width 77 height 18
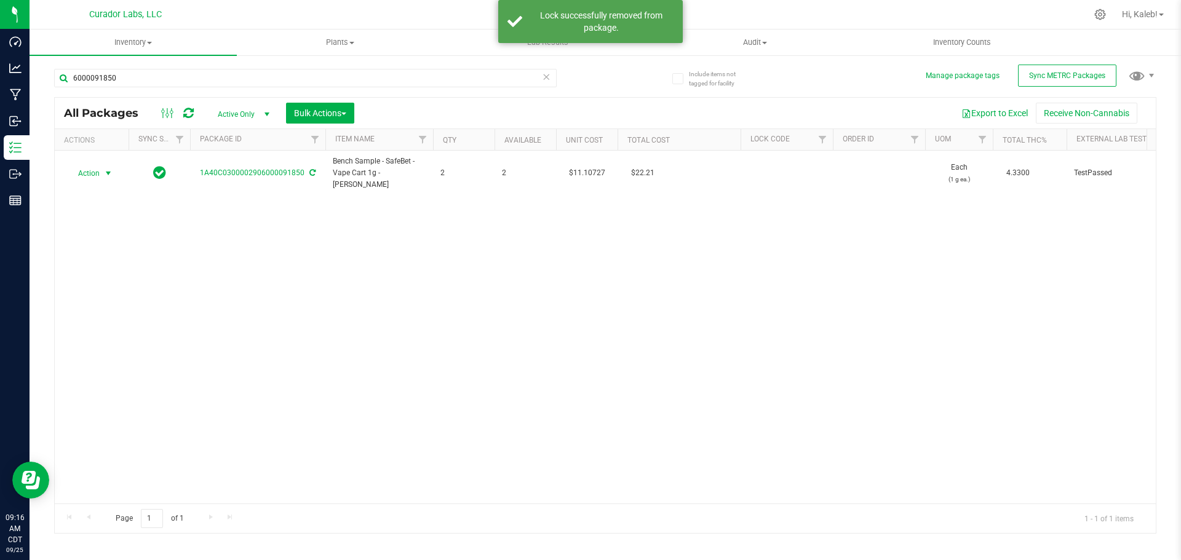
click at [83, 172] on span "Action" at bounding box center [83, 173] width 33 height 17
drag, startPoint x: 97, startPoint y: 260, endPoint x: 97, endPoint y: 275, distance: 14.8
click at [97, 275] on ul "Adjust qty Create package Edit attributes Global inventory Locate package Lock …" at bounding box center [106, 287] width 77 height 217
click at [97, 275] on li "Lock package" at bounding box center [106, 279] width 77 height 18
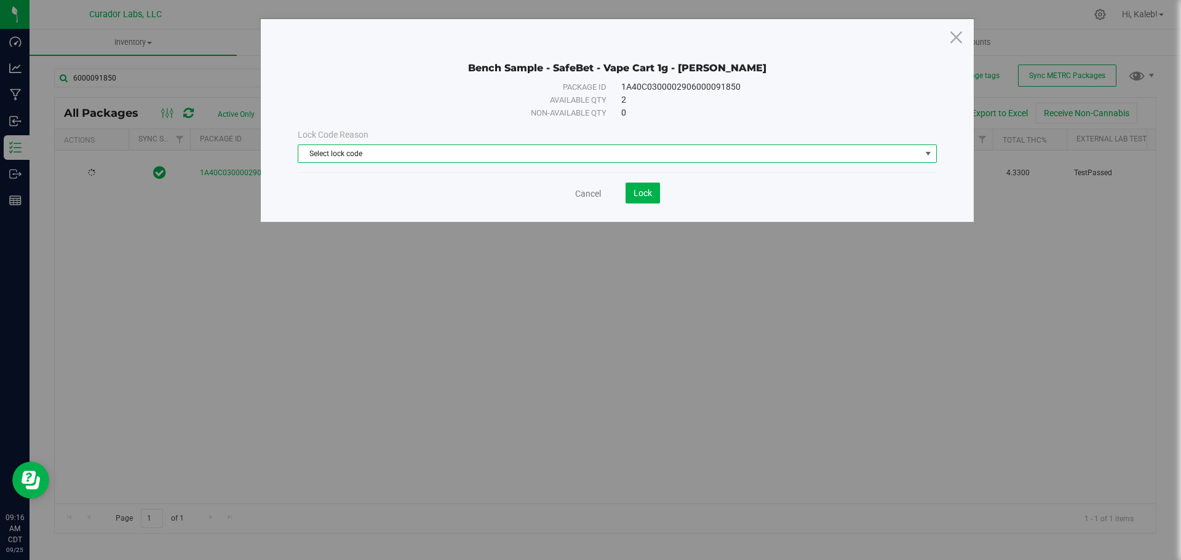
click at [499, 153] on span "Select lock code" at bounding box center [609, 153] width 622 height 17
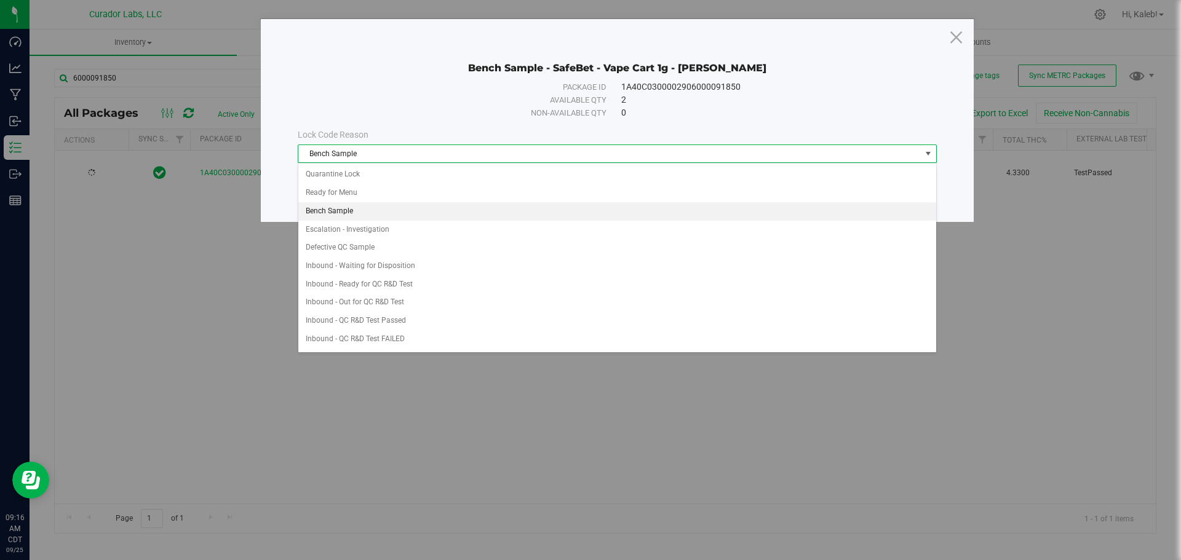
click at [370, 216] on li "Bench Sample" at bounding box center [617, 211] width 638 height 18
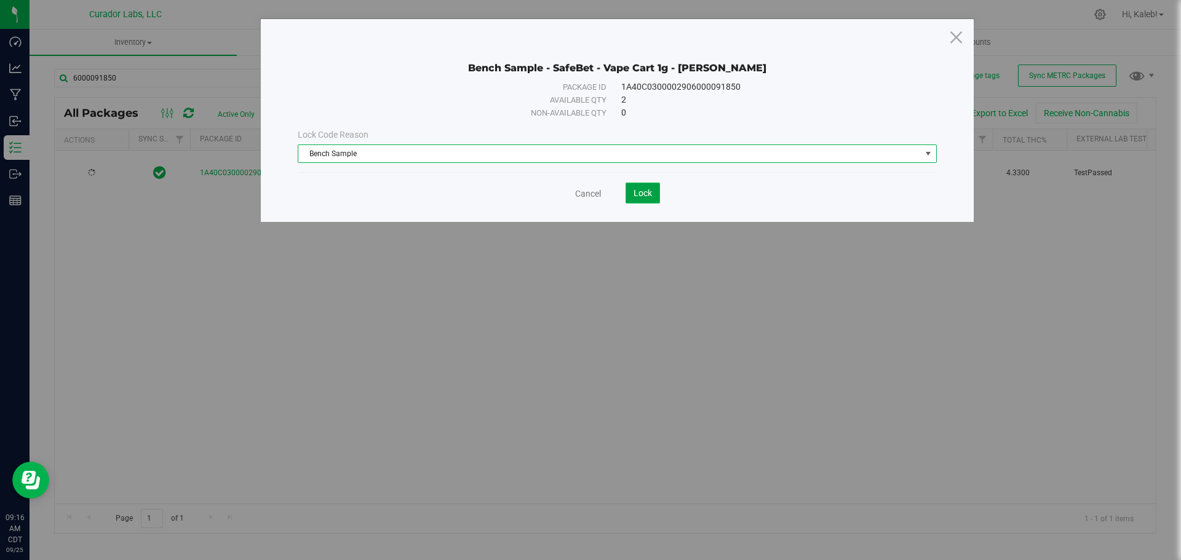
click at [637, 189] on span "Lock" at bounding box center [643, 193] width 18 height 10
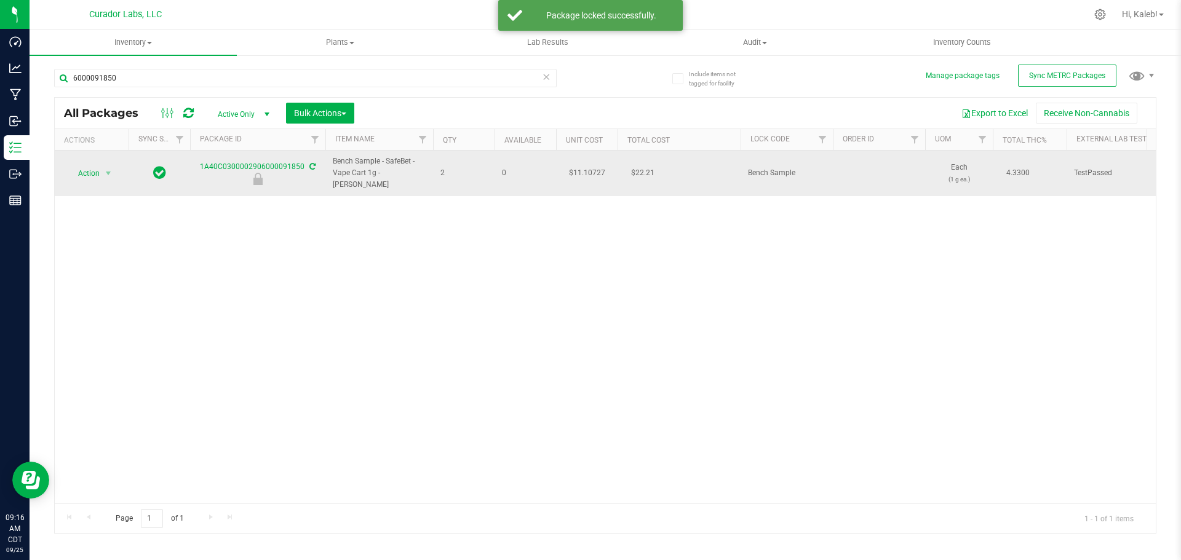
click at [590, 164] on td "$11.10727" at bounding box center [587, 174] width 62 height 46
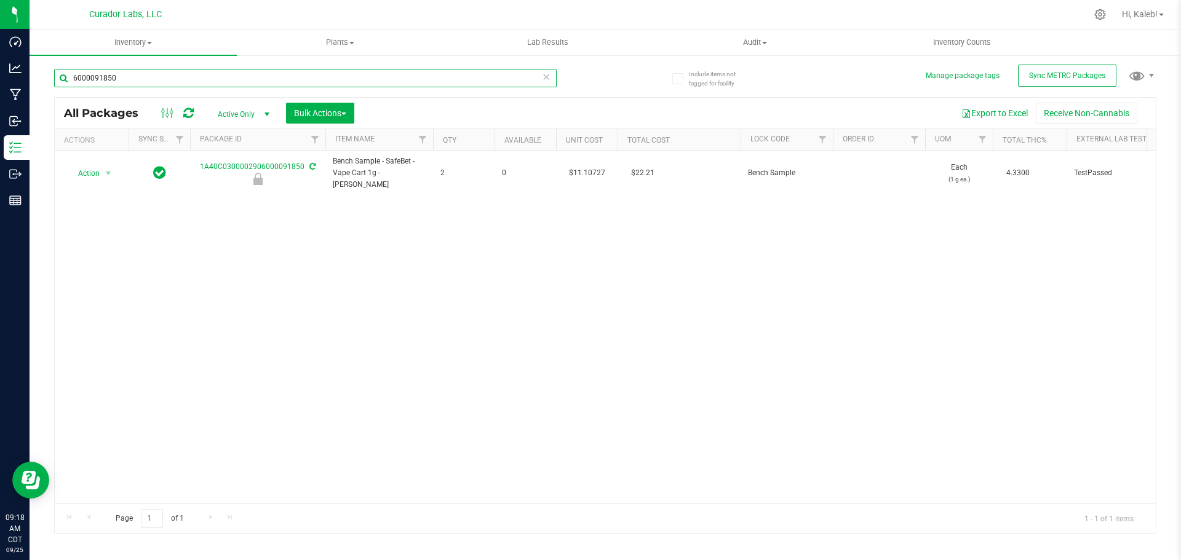
click at [170, 74] on input "6000091850" at bounding box center [305, 78] width 503 height 18
paste input "000091989"
click at [587, 167] on td "$11.24415" at bounding box center [587, 174] width 62 height 46
drag, startPoint x: 161, startPoint y: 76, endPoint x: -76, endPoint y: 85, distance: 237.0
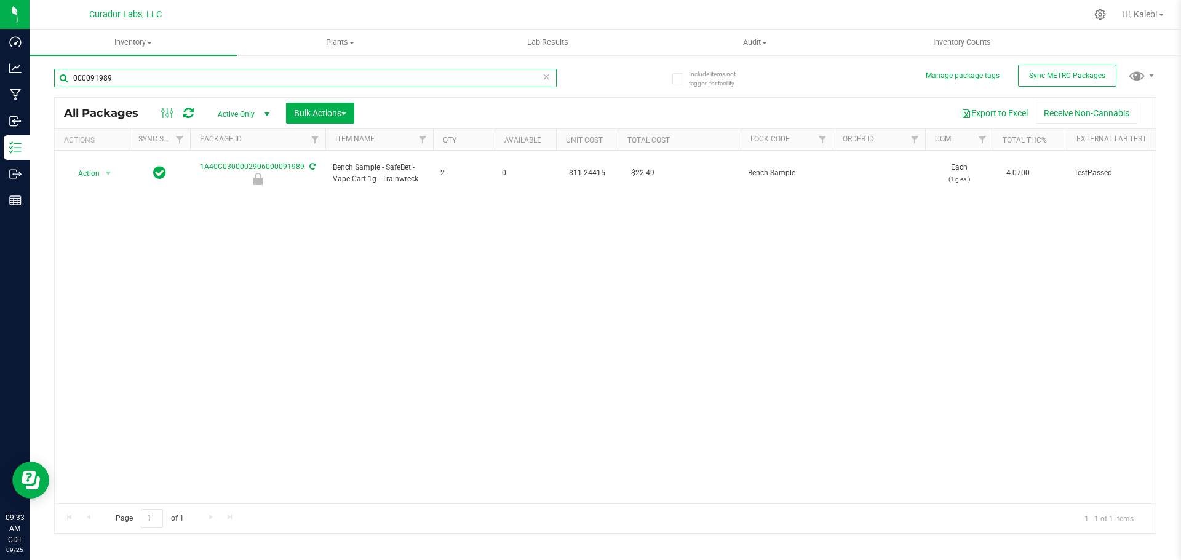
click at [0, 85] on html "Dashboard Analytics Manufacturing Inbound Inventory Outbound Reports 09:33 AM C…" at bounding box center [590, 280] width 1181 height 560
paste input "2906000091568"
click at [581, 173] on td "$11.13967" at bounding box center [587, 174] width 62 height 46
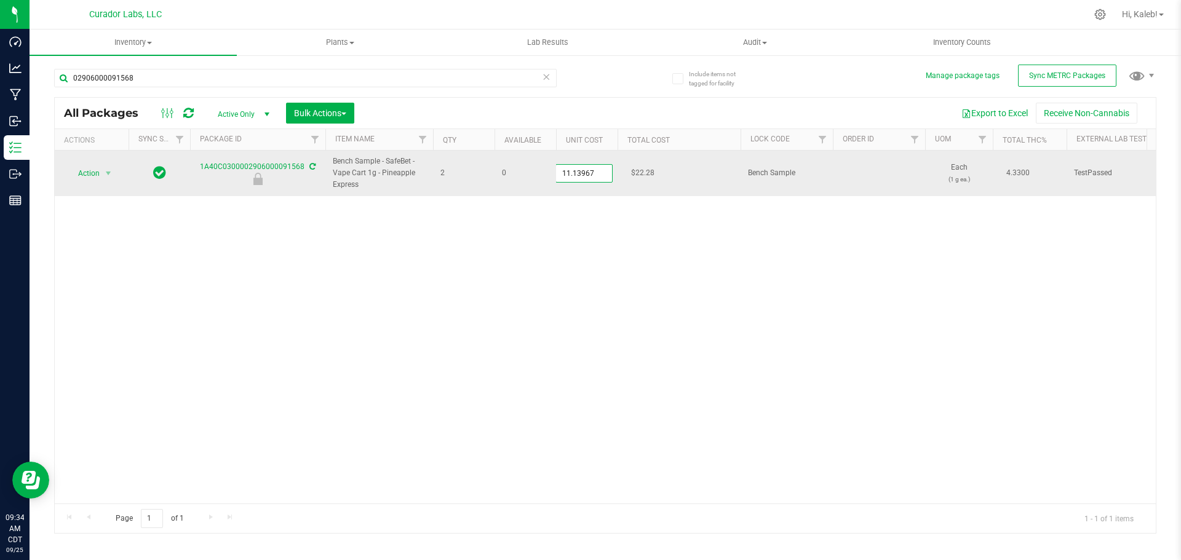
click at [582, 172] on input "11.13967" at bounding box center [584, 173] width 56 height 17
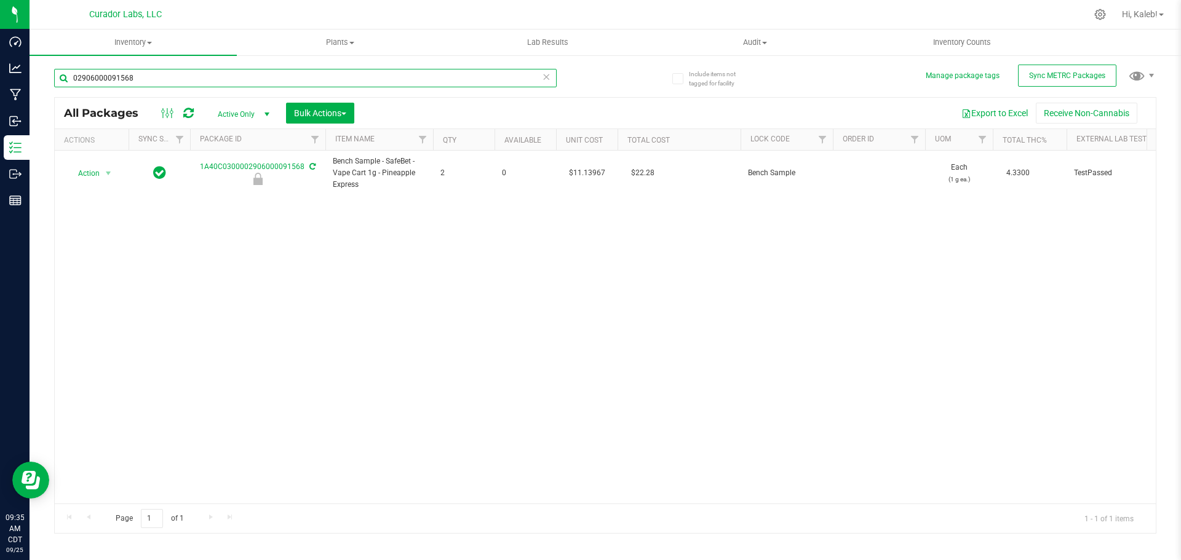
click at [207, 83] on input "02906000091568" at bounding box center [305, 78] width 503 height 18
paste input "00091937"
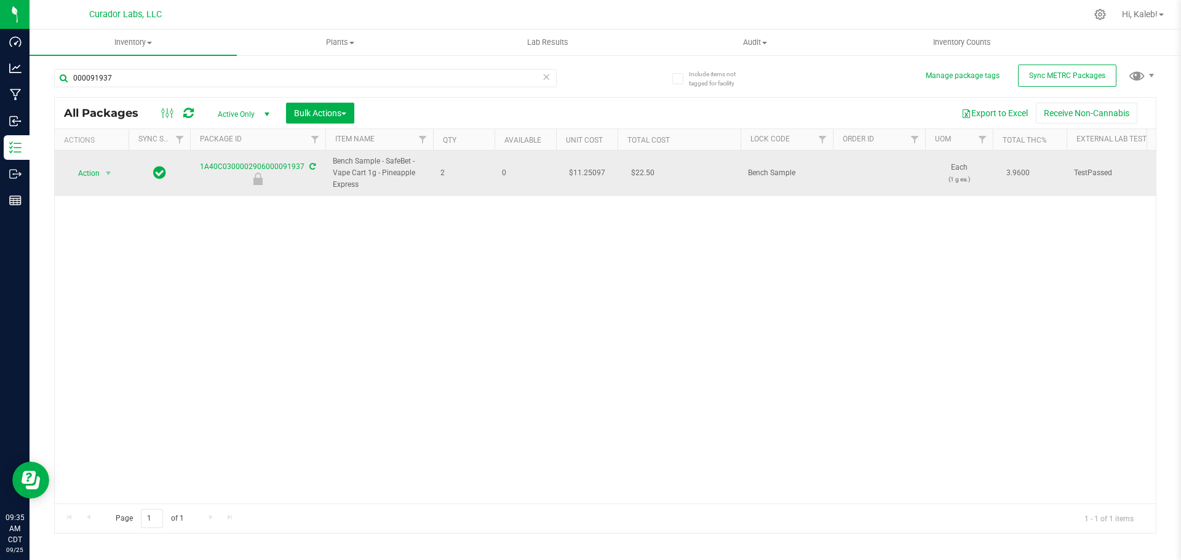
click at [585, 174] on td "$11.25097" at bounding box center [587, 174] width 62 height 46
click at [585, 174] on input "11.25097" at bounding box center [584, 173] width 56 height 17
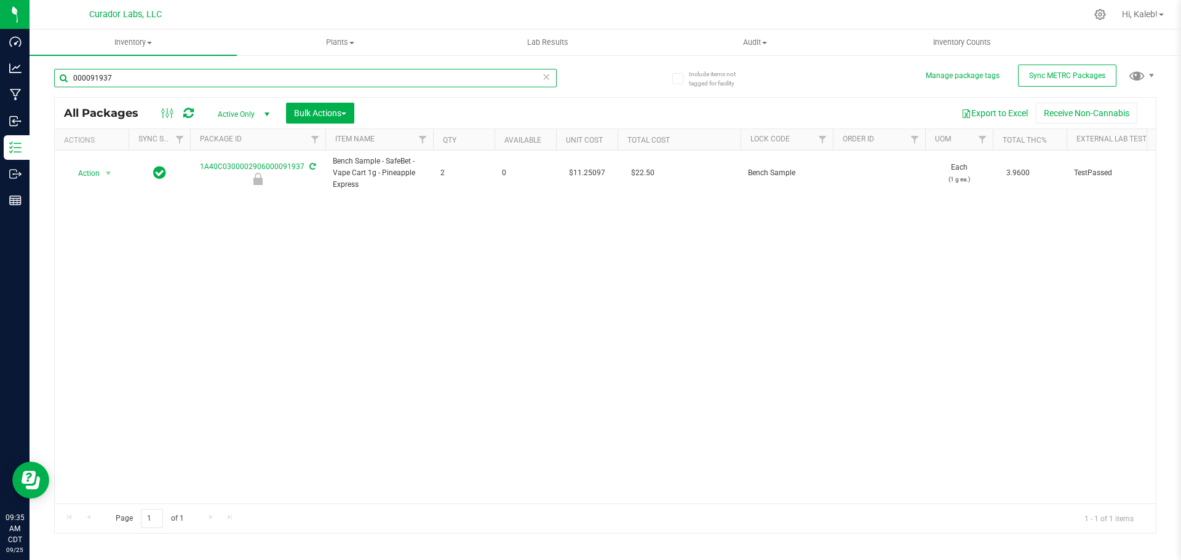
click at [191, 73] on input "000091937" at bounding box center [305, 78] width 503 height 18
click at [190, 73] on input "000091937" at bounding box center [305, 78] width 503 height 18
click at [258, 77] on input "000091937" at bounding box center [305, 78] width 503 height 18
click at [258, 76] on input "000091937" at bounding box center [305, 78] width 503 height 18
paste input "30000290600009156"
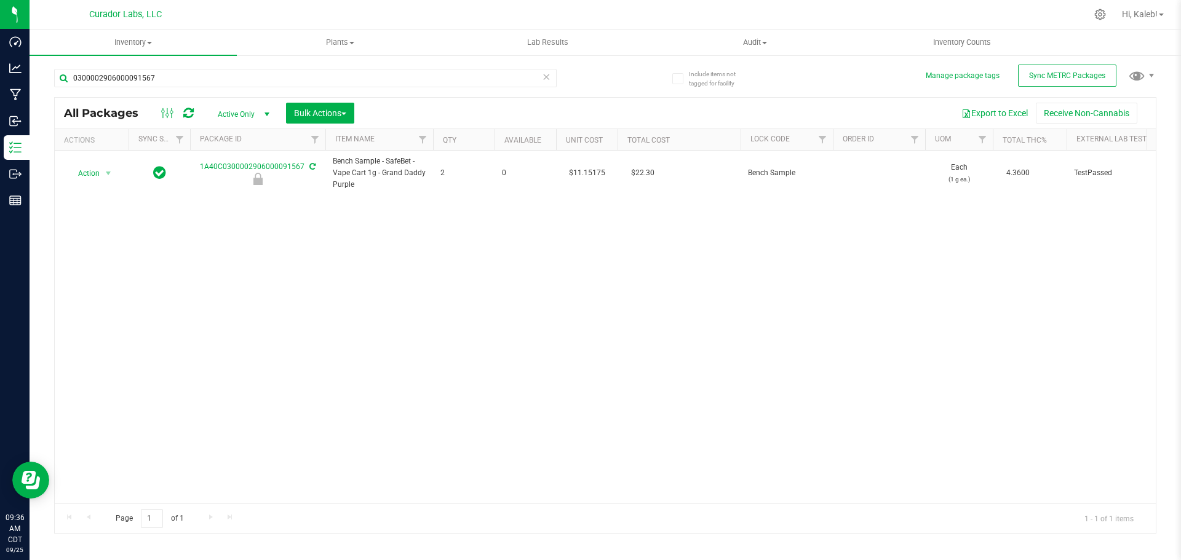
click at [582, 172] on td "$11.15175" at bounding box center [587, 174] width 62 height 46
click at [582, 172] on input "11.15175" at bounding box center [584, 173] width 56 height 17
click at [197, 79] on input "0300002906000091567" at bounding box center [305, 78] width 503 height 18
paste input "2906000111014"
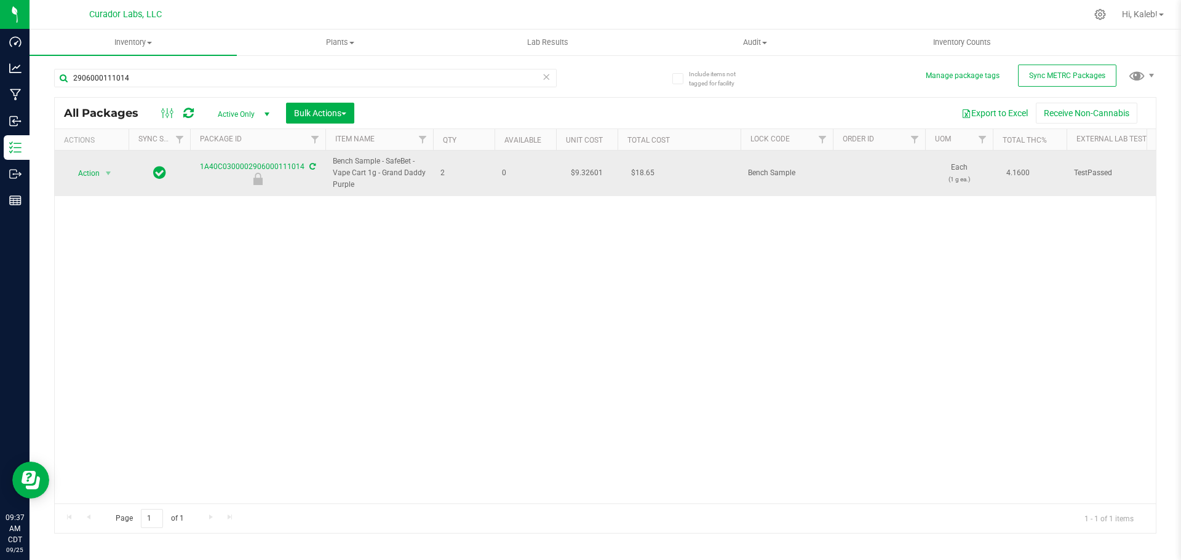
click at [590, 172] on td "$9.32601" at bounding box center [587, 174] width 62 height 46
click at [590, 172] on input "9.32601" at bounding box center [584, 173] width 56 height 17
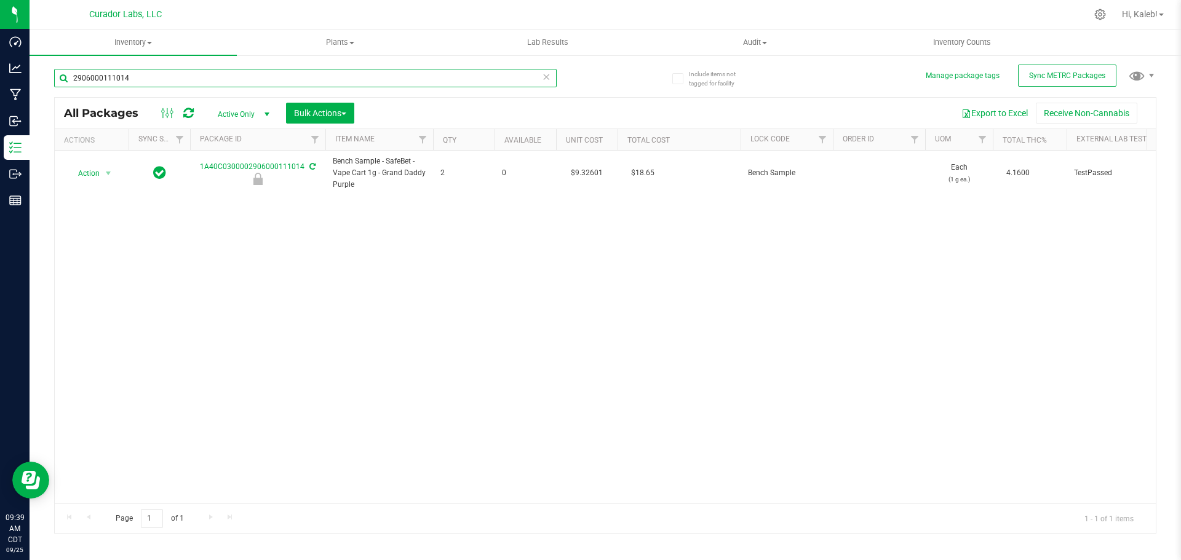
click at [199, 77] on input "2906000111014" at bounding box center [305, 78] width 503 height 18
click at [199, 78] on input "2906000111014" at bounding box center [305, 78] width 503 height 18
paste input "002906000091852"
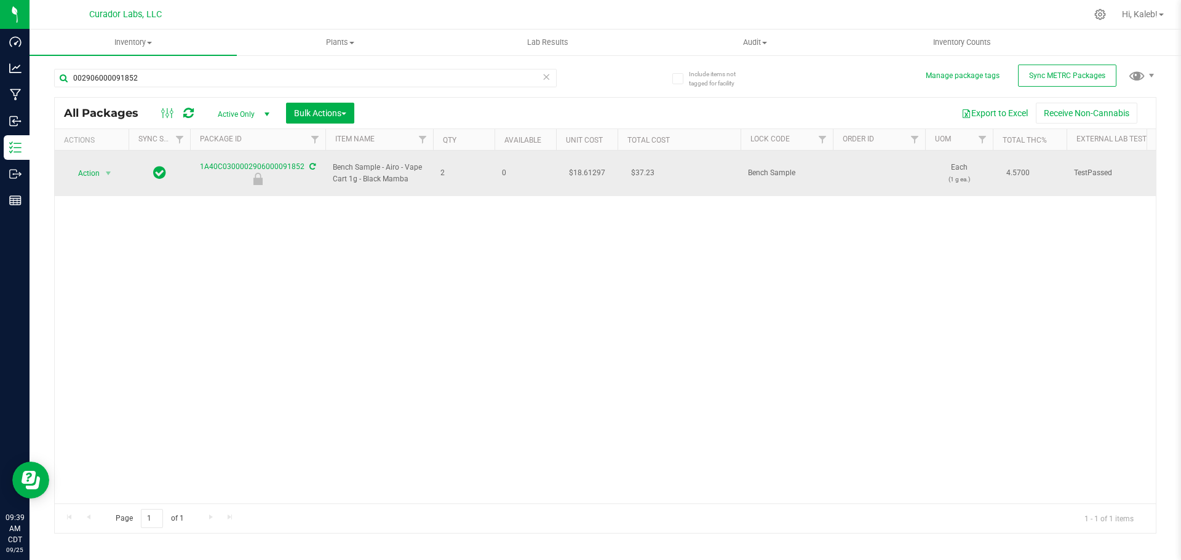
click at [582, 167] on td "$18.61297" at bounding box center [587, 174] width 62 height 46
click at [582, 167] on input "18.61297" at bounding box center [584, 173] width 56 height 17
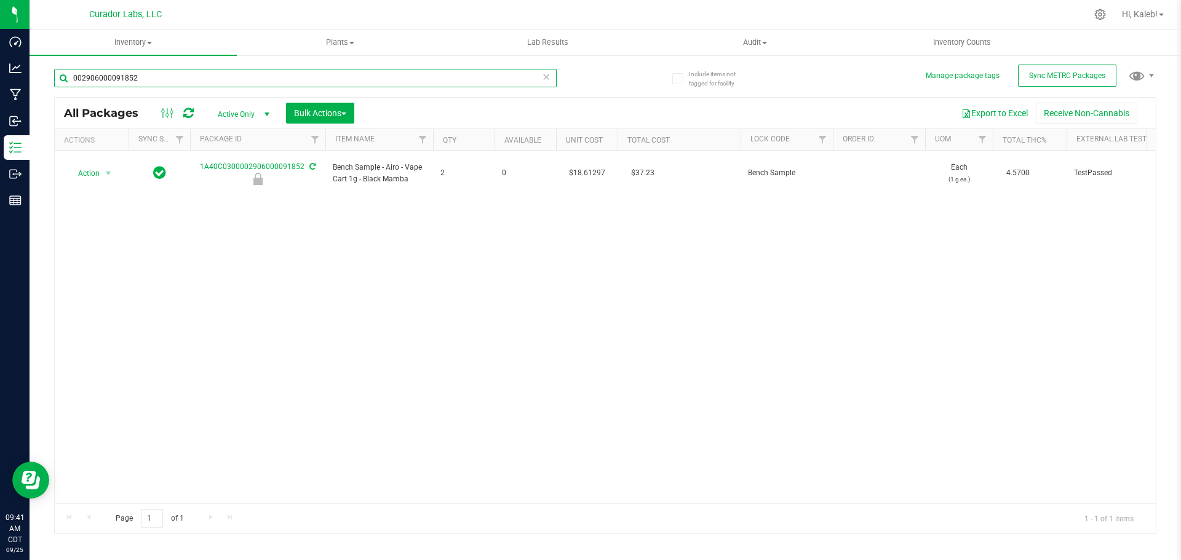
click at [220, 79] on input "002906000091852" at bounding box center [305, 78] width 503 height 18
paste input "0111078"
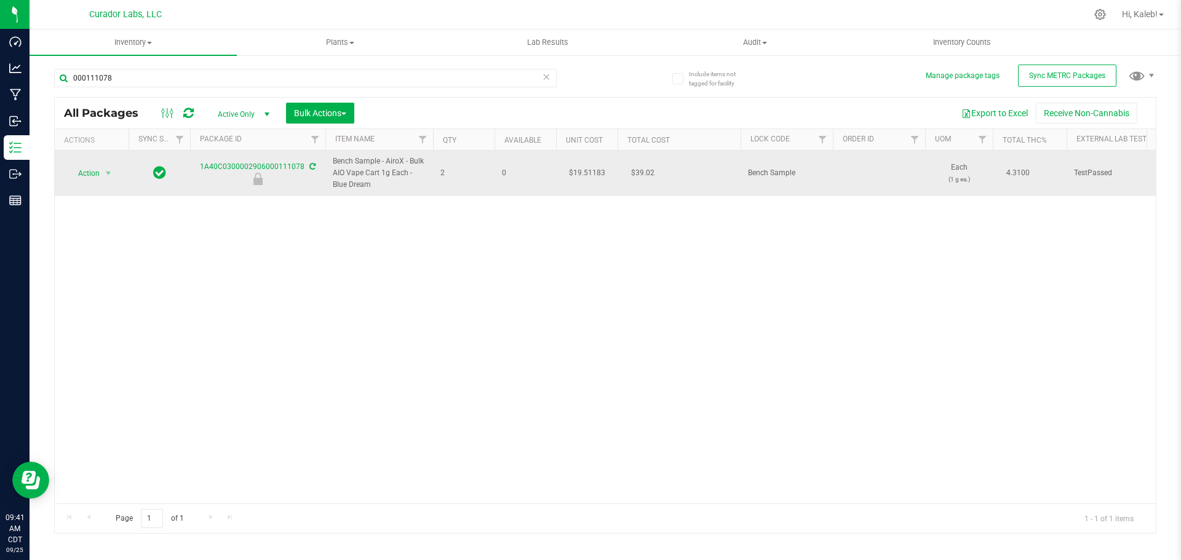
click at [600, 173] on td "$19.51183" at bounding box center [587, 174] width 62 height 46
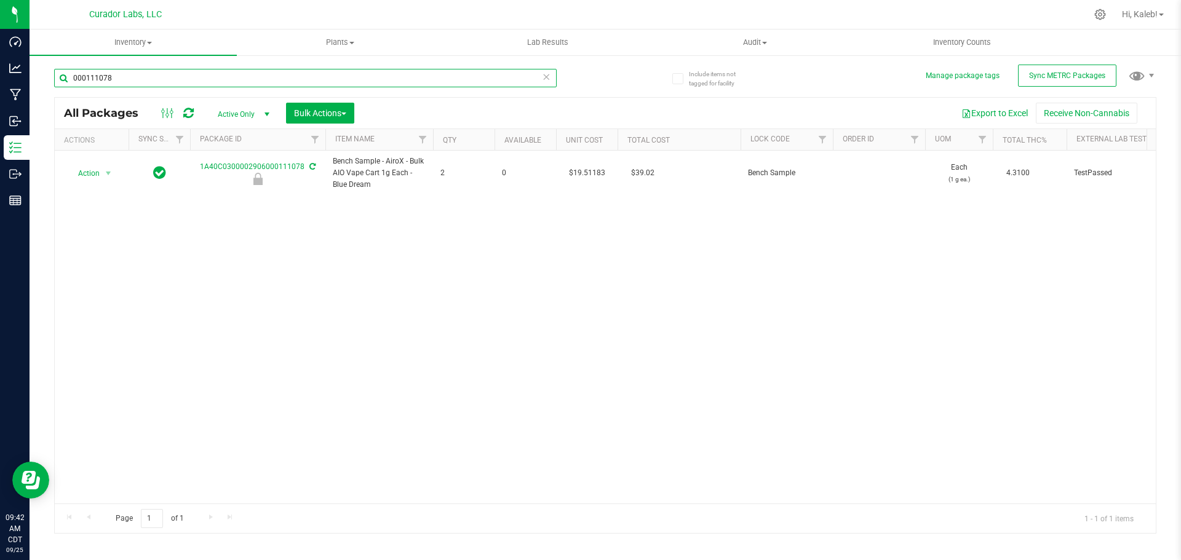
paste input "06000105952"
drag, startPoint x: 130, startPoint y: 87, endPoint x: 91, endPoint y: 113, distance: 46.6
click at [73, 94] on div "0001106000105952" at bounding box center [305, 83] width 503 height 28
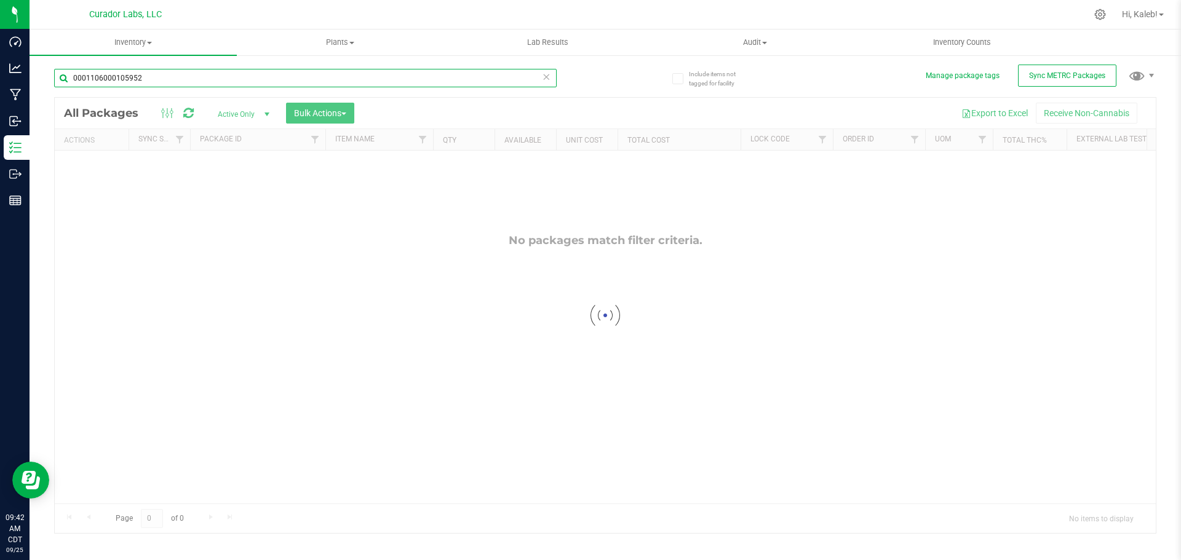
click at [108, 82] on input "0001106000105952" at bounding box center [305, 78] width 503 height 18
click at [169, 84] on input "0001106000105952" at bounding box center [305, 78] width 503 height 18
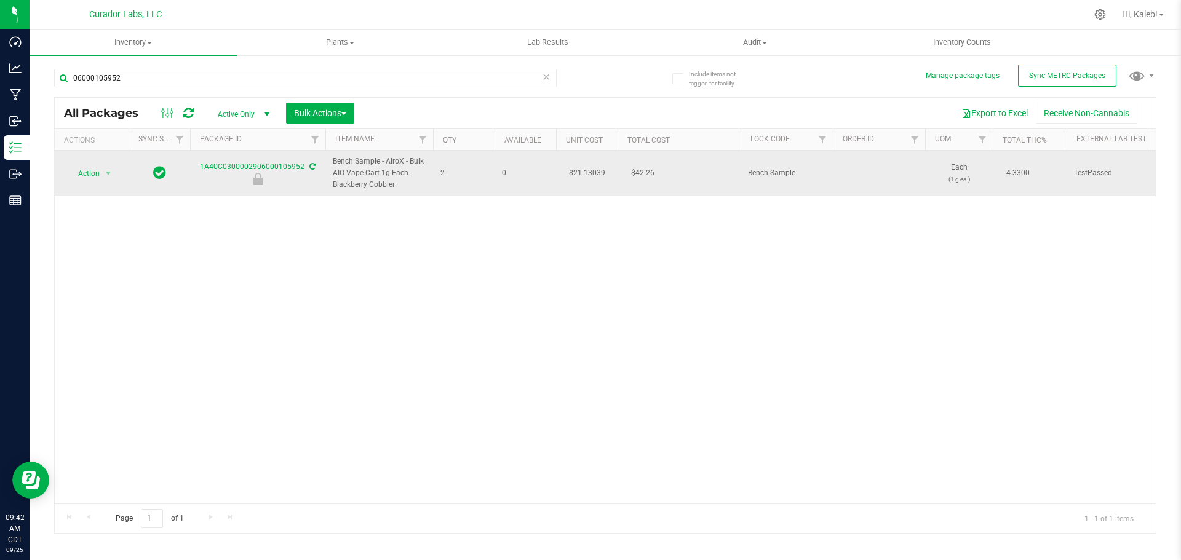
click at [588, 172] on td "$21.13039" at bounding box center [587, 174] width 62 height 46
click at [589, 172] on input "21.13039" at bounding box center [584, 173] width 56 height 17
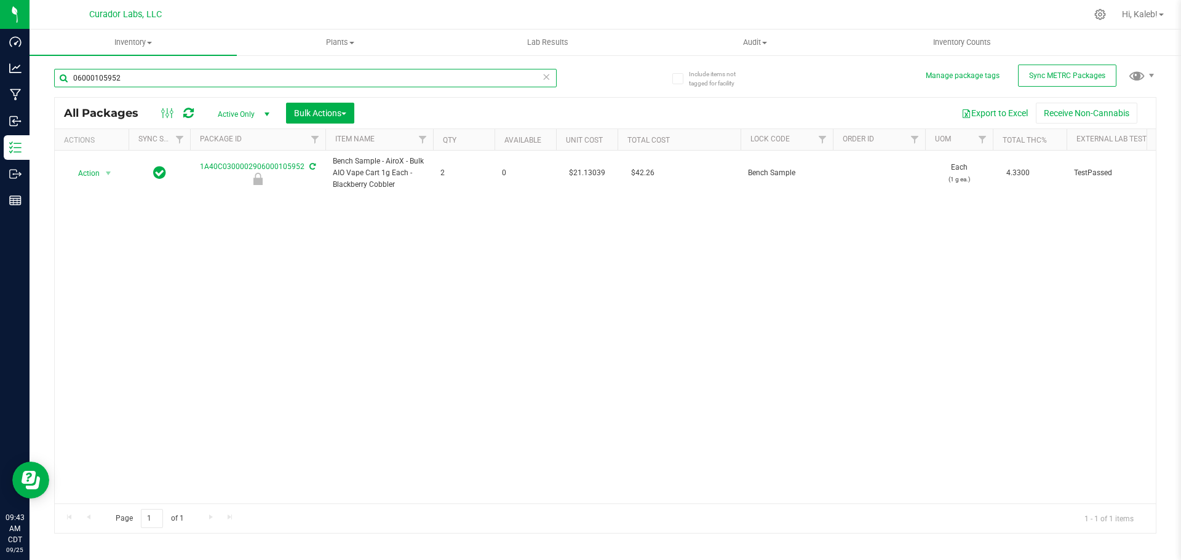
click at [245, 82] on input "06000105952" at bounding box center [305, 78] width 503 height 18
click at [245, 81] on input "06000105952" at bounding box center [305, 78] width 503 height 18
paste input "906000111079"
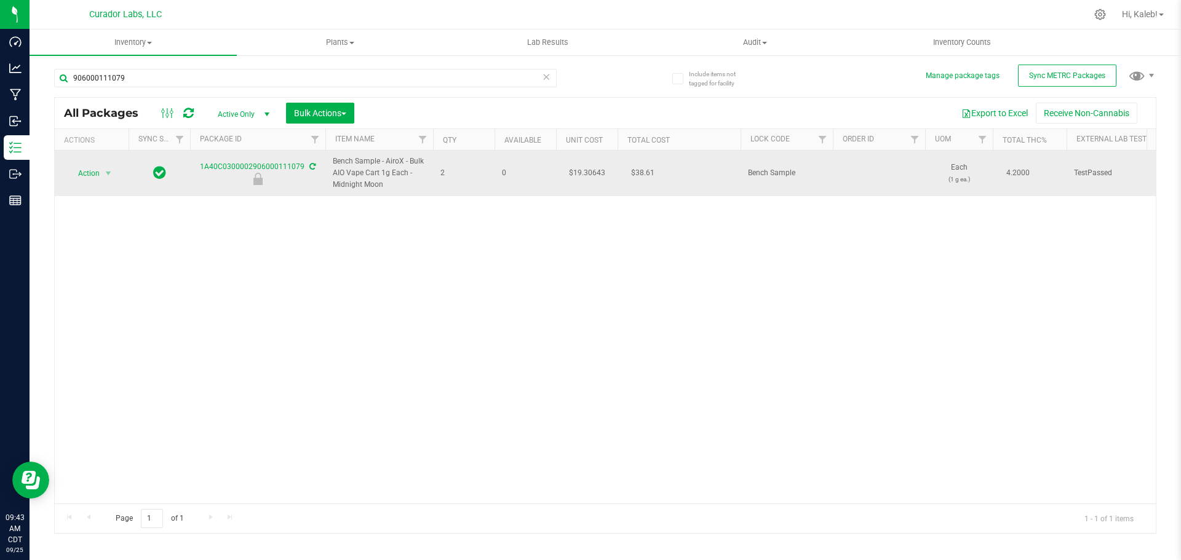
click at [587, 171] on td "$19.30643" at bounding box center [587, 174] width 62 height 46
click at [587, 171] on input "19.30643" at bounding box center [584, 173] width 56 height 17
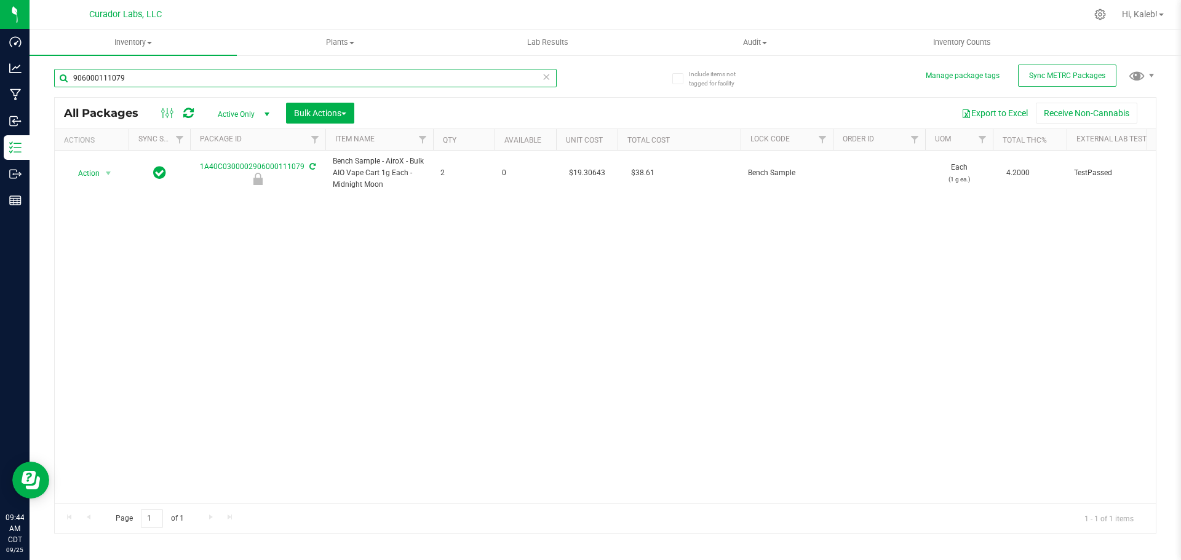
click at [218, 78] on input "906000111079" at bounding box center [305, 78] width 503 height 18
paste input "2906000111033"
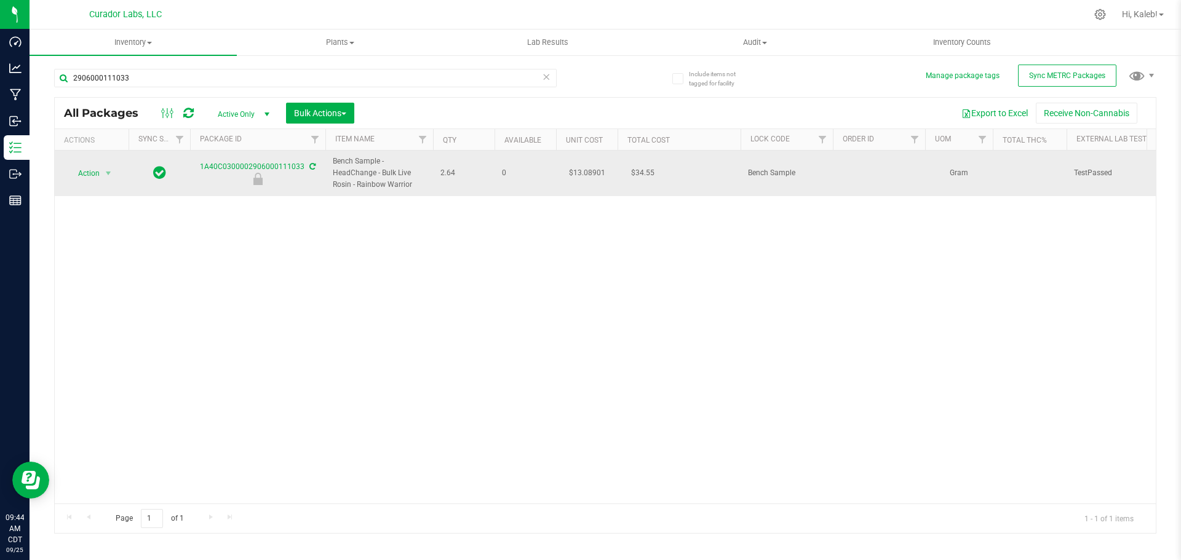
click at [586, 173] on td "$13.08901" at bounding box center [587, 174] width 62 height 46
click at [586, 173] on input "13.08901" at bounding box center [584, 173] width 56 height 17
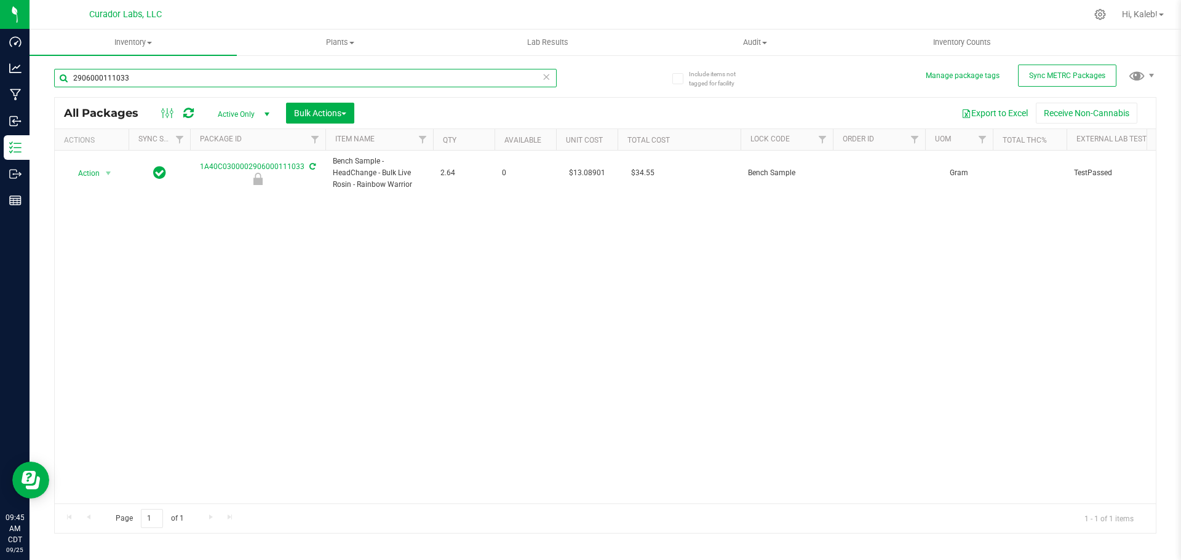
click at [287, 83] on input "2906000111033" at bounding box center [305, 78] width 503 height 18
paste input "2"
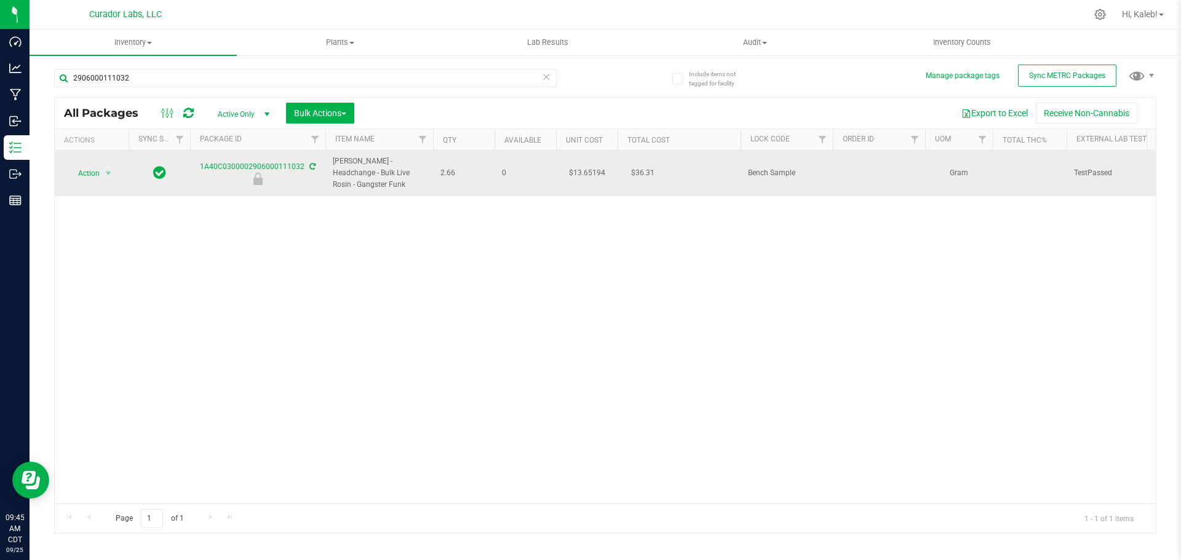
click at [589, 172] on td "$13.65194" at bounding box center [587, 174] width 62 height 46
click at [588, 172] on input "13.65194" at bounding box center [584, 173] width 56 height 17
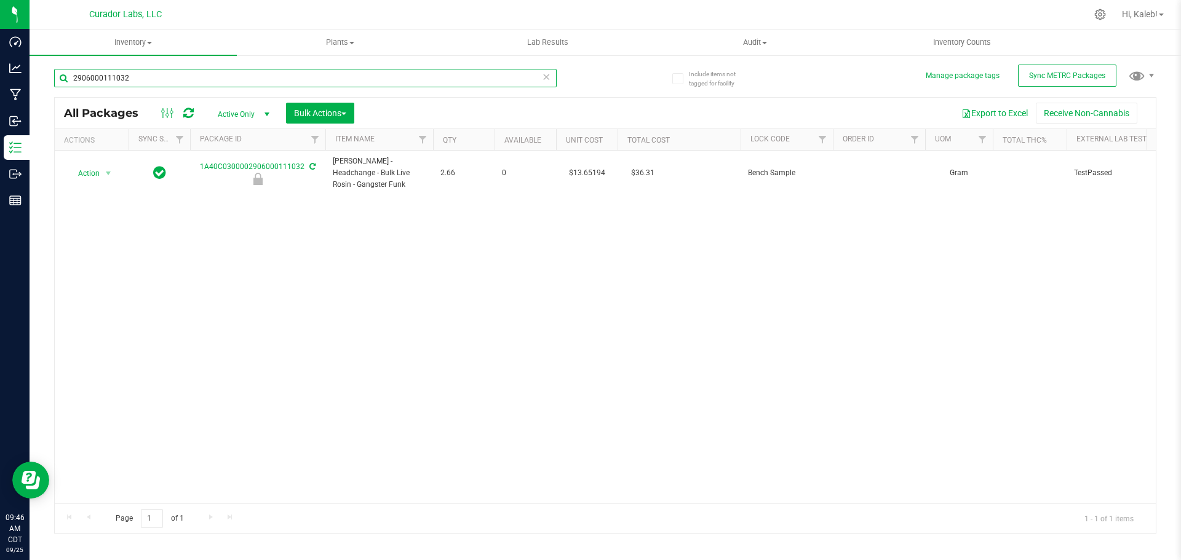
click at [242, 81] on input "2906000111032" at bounding box center [305, 78] width 503 height 18
paste input "906000091568"
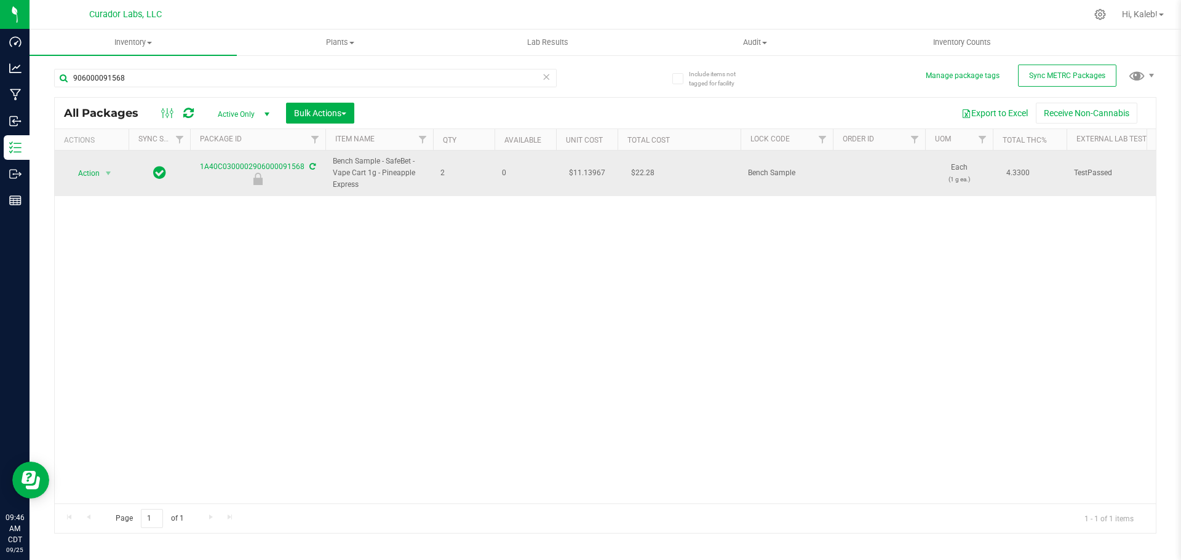
click at [587, 171] on td "$11.13967" at bounding box center [587, 174] width 62 height 46
click at [587, 171] on input "11.13967" at bounding box center [584, 173] width 56 height 17
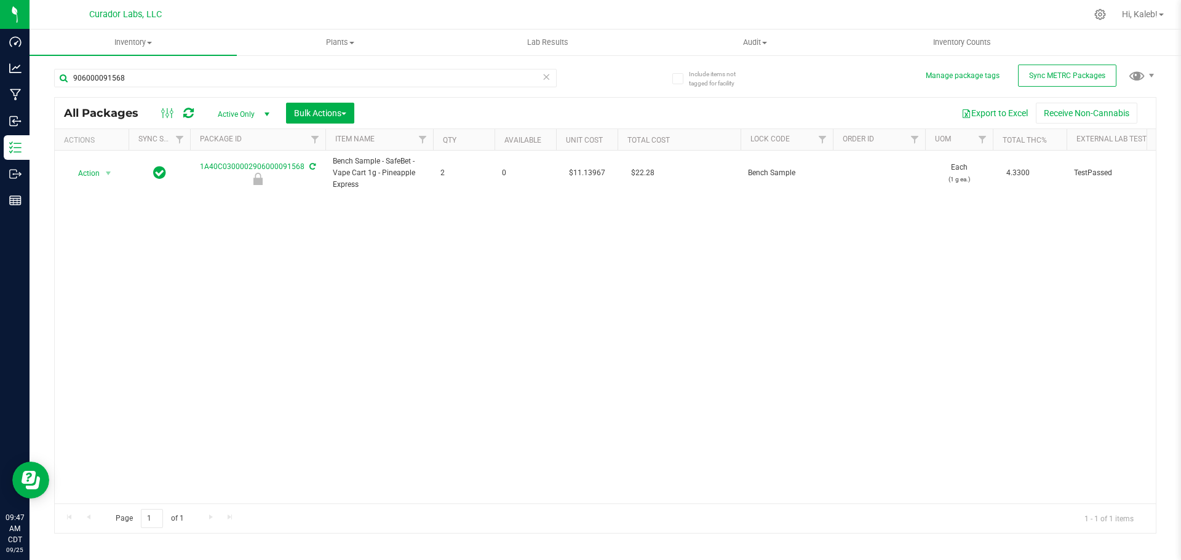
click at [261, 68] on div "906000091568" at bounding box center [329, 77] width 551 height 39
click at [261, 81] on input "906000091568" at bounding box center [305, 78] width 503 height 18
paste input "002906000091566"
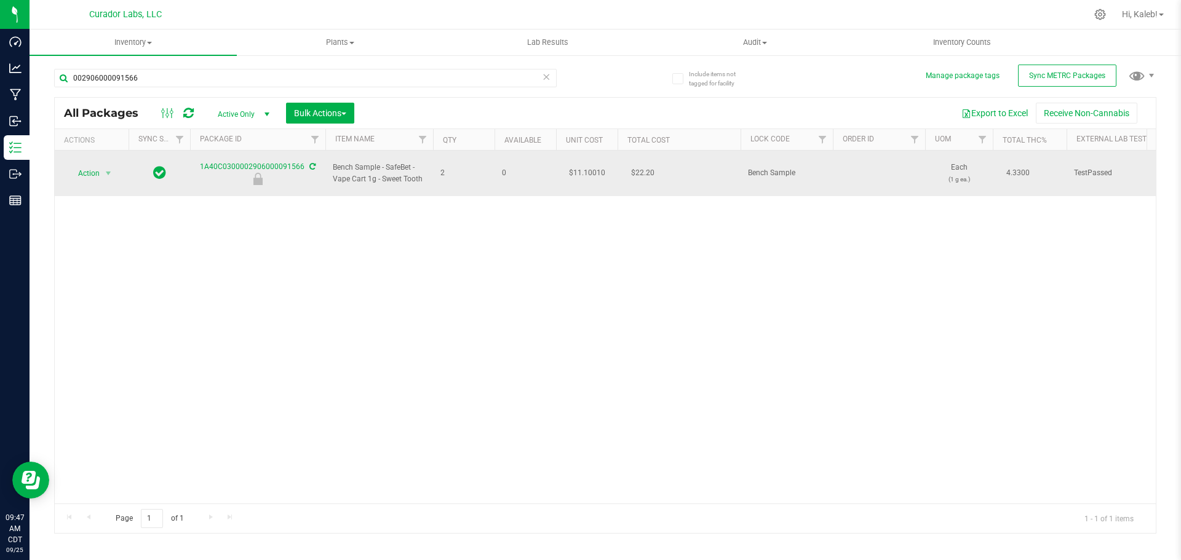
click at [592, 165] on td "$11.10010" at bounding box center [587, 174] width 62 height 46
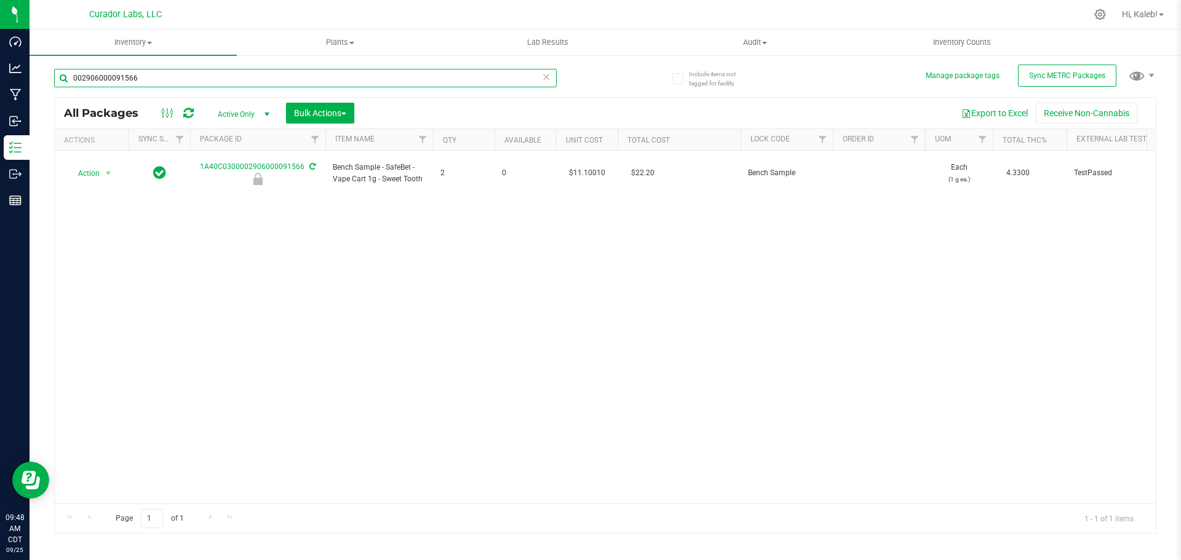
click at [212, 84] on input "002906000091566" at bounding box center [305, 78] width 503 height 18
click at [212, 83] on input "002906000091566" at bounding box center [305, 78] width 503 height 18
paste input "0091940"
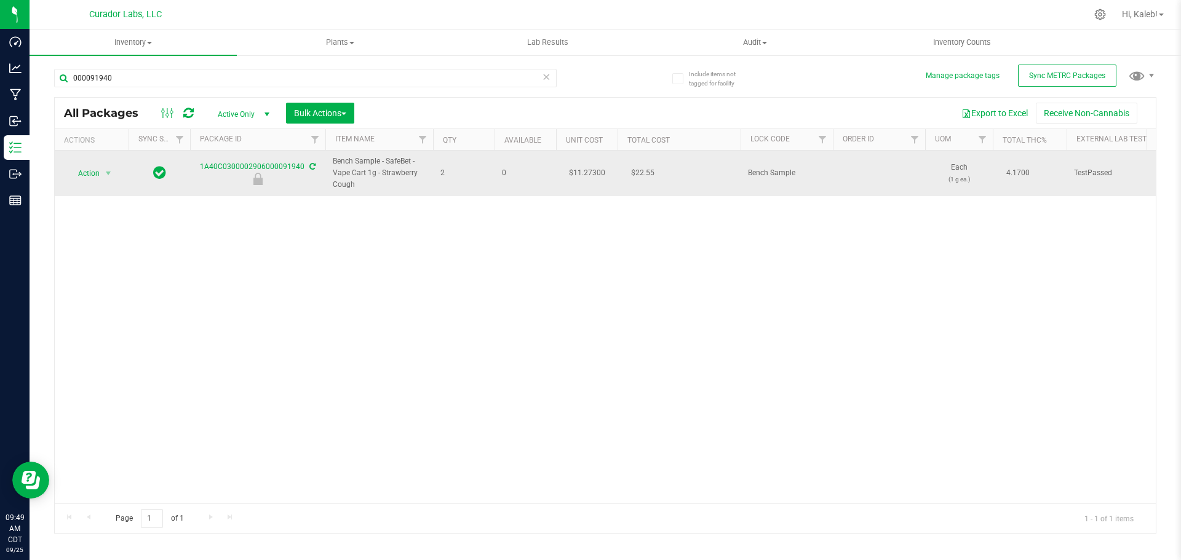
click at [590, 173] on td "$11.27300" at bounding box center [587, 174] width 62 height 46
click at [590, 173] on input "11.273" at bounding box center [584, 173] width 56 height 17
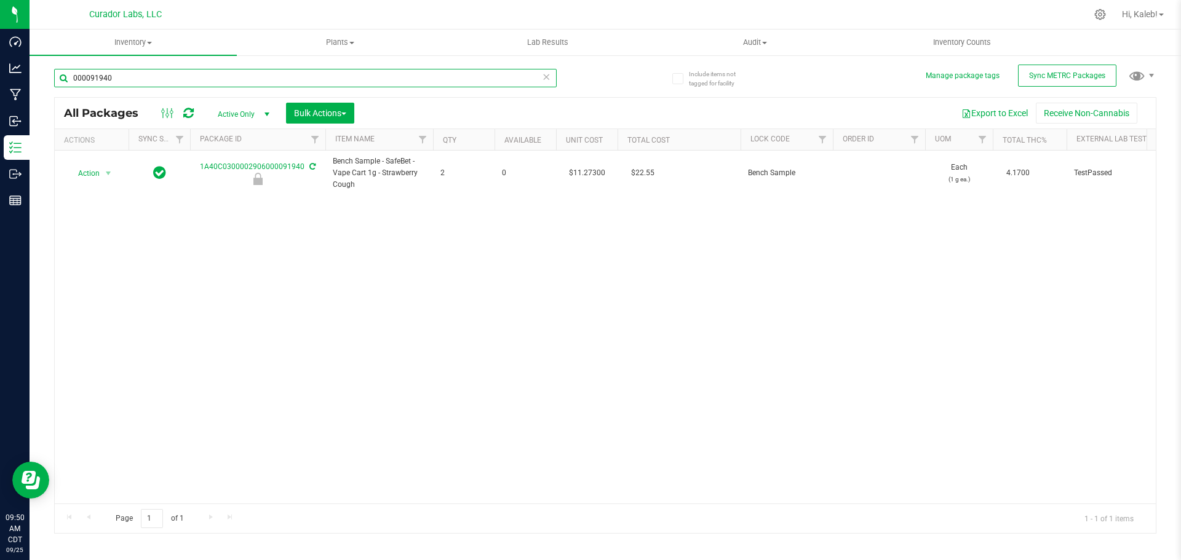
click at [242, 74] on input "000091940" at bounding box center [305, 78] width 503 height 18
paste input "2906000091938"
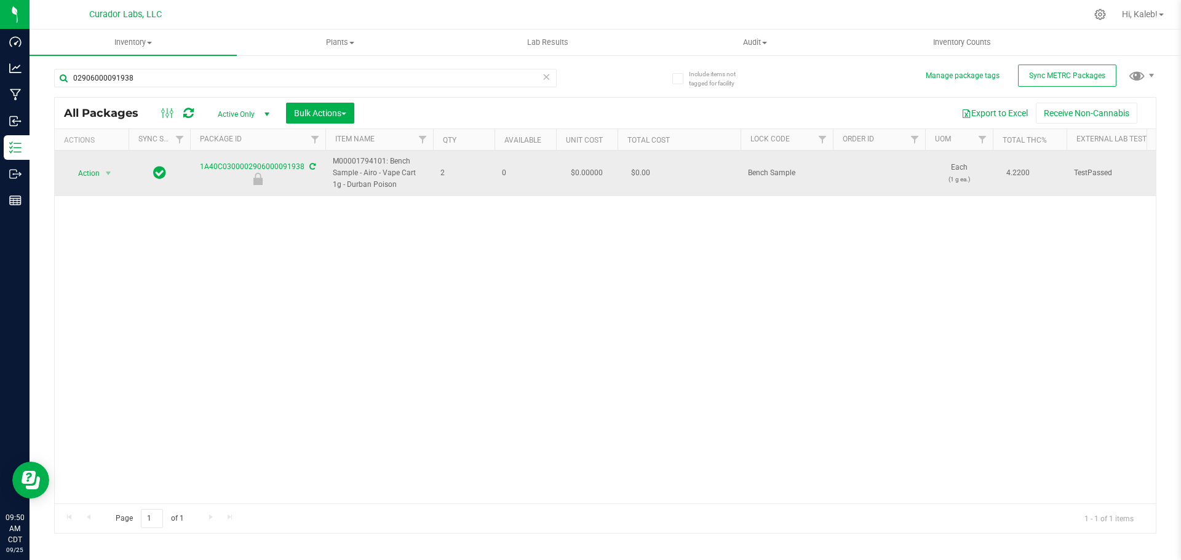
click at [591, 174] on td "$0.00000" at bounding box center [587, 174] width 62 height 46
click at [591, 174] on input "0" at bounding box center [584, 173] width 56 height 17
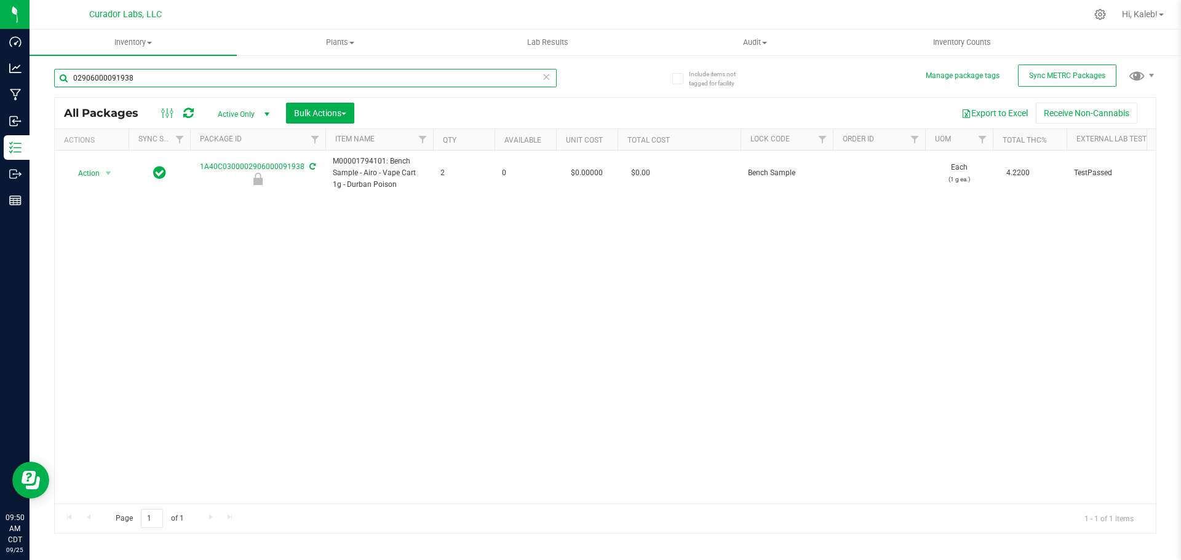
click at [268, 76] on input "02906000091938" at bounding box center [305, 78] width 503 height 18
paste input "0111013"
click at [200, 83] on input "00111013" at bounding box center [305, 78] width 503 height 18
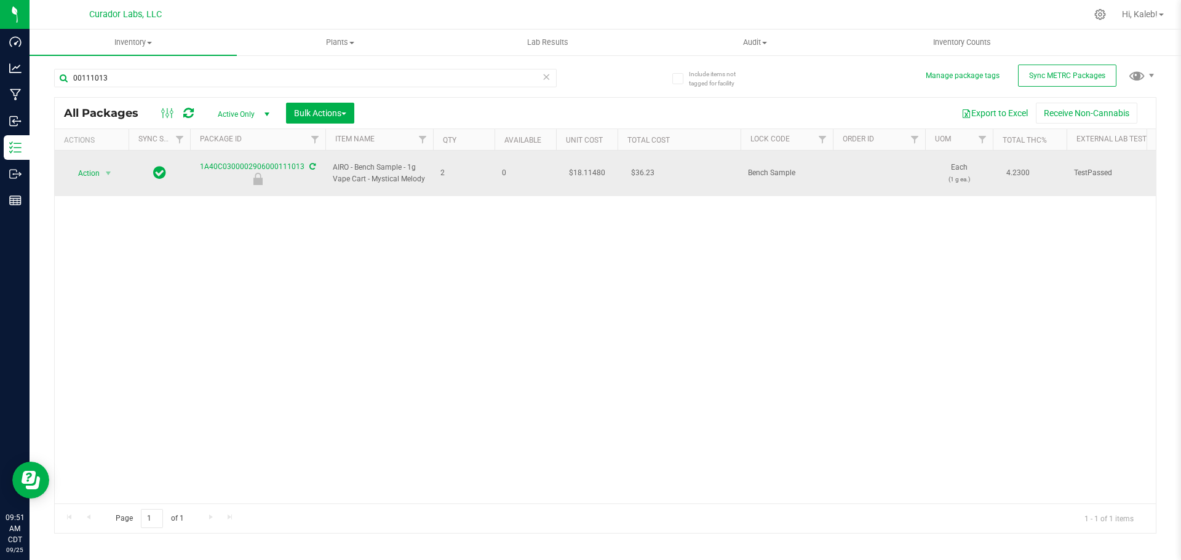
click at [589, 165] on td "$18.11480" at bounding box center [587, 174] width 62 height 46
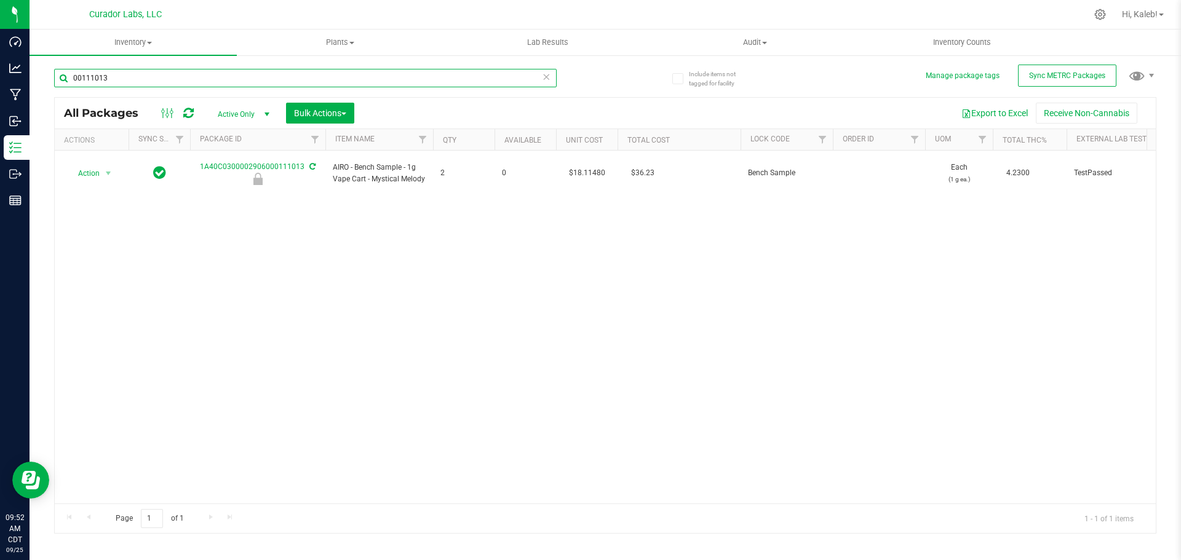
click at [280, 81] on input "00111013" at bounding box center [305, 78] width 503 height 18
paste input "2906000111018"
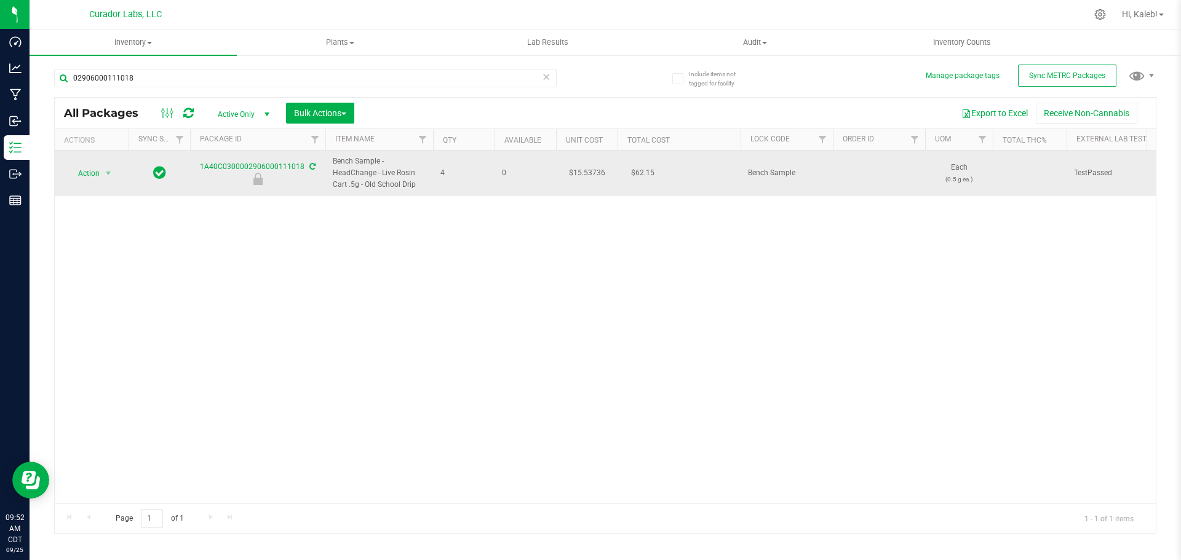
click at [584, 175] on td "$15.53736" at bounding box center [587, 174] width 62 height 46
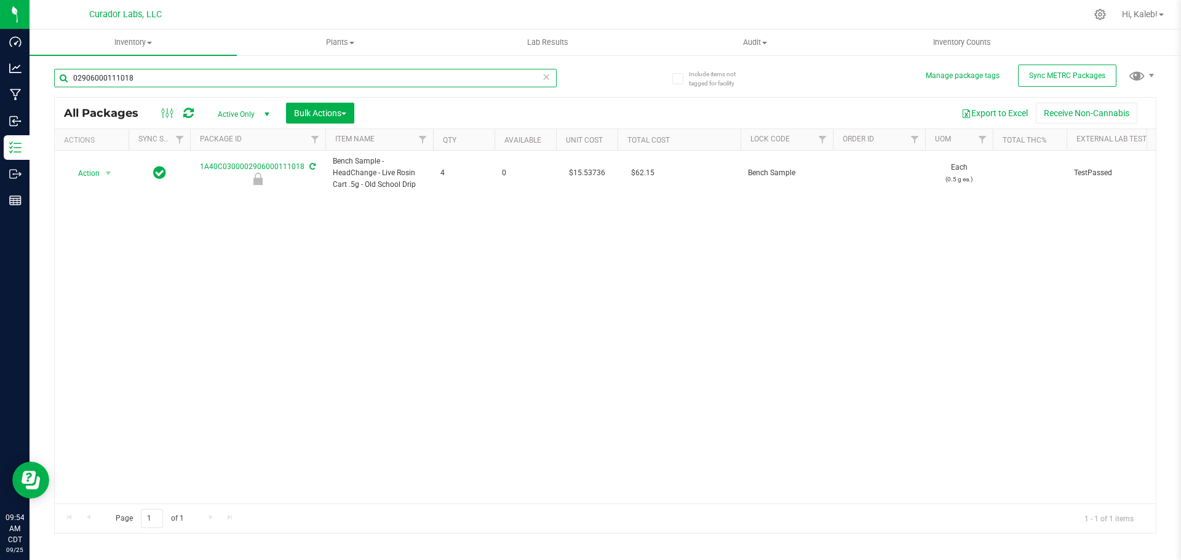
click at [258, 76] on input "02906000111018" at bounding box center [305, 78] width 503 height 18
paste input "2906000111017"
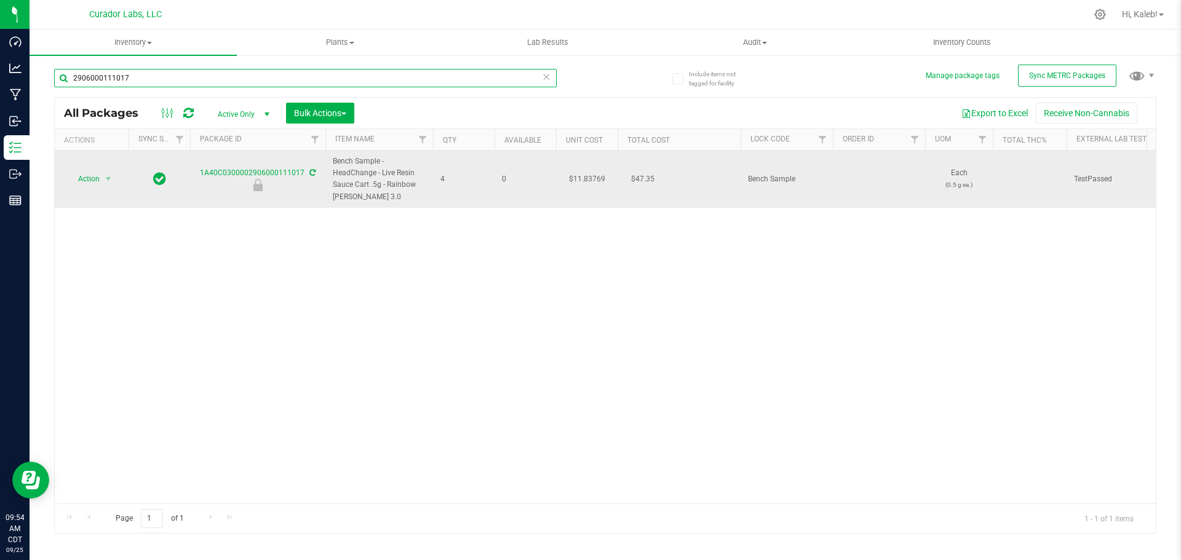
type input "2906000111017"
click at [586, 179] on td "$11.83769" at bounding box center [587, 179] width 62 height 57
click at [586, 179] on input "11.83769" at bounding box center [584, 178] width 56 height 17
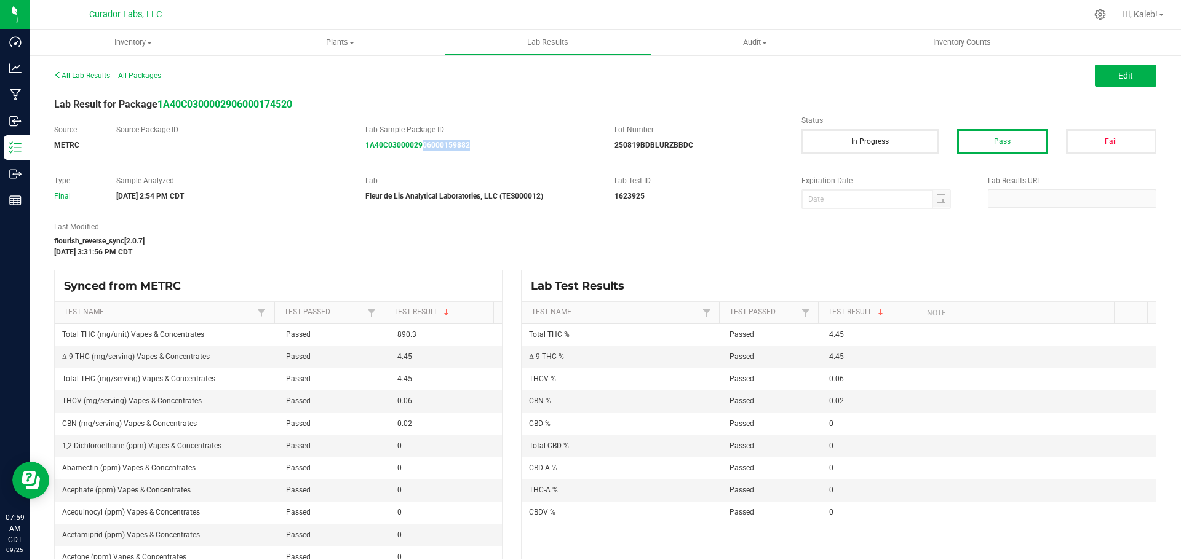
drag, startPoint x: 495, startPoint y: 154, endPoint x: 421, endPoint y: 151, distance: 73.3
click at [421, 151] on div "Source METRC Source Package ID - Lab Sample Package ID 1A40C0300002906000159882…" at bounding box center [605, 143] width 1121 height 39
copy strong "06000159882"
drag, startPoint x: 472, startPoint y: 151, endPoint x: 455, endPoint y: 72, distance: 81.2
click at [408, 154] on div "Source METRC Source Package ID - Lab Sample Package ID 1A40C0300002906000159907…" at bounding box center [605, 143] width 1121 height 39
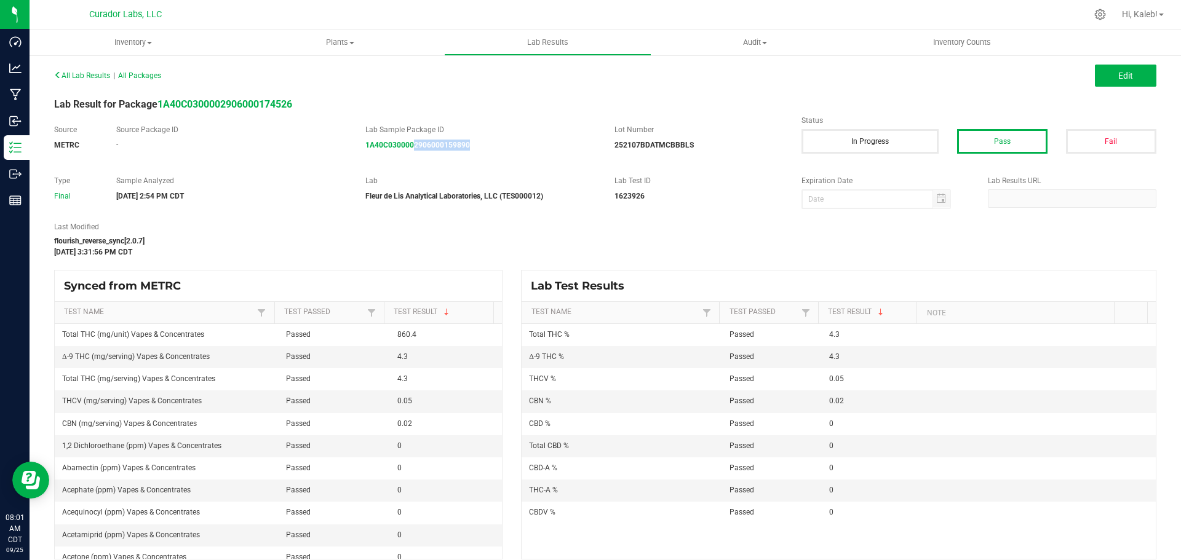
drag, startPoint x: 449, startPoint y: 153, endPoint x: 413, endPoint y: 154, distance: 36.3
click at [413, 154] on div "Source METRC Source Package ID - Lab Sample Package ID 1A40C0300002906000159890…" at bounding box center [605, 143] width 1121 height 39
copy strong "2906000159890"
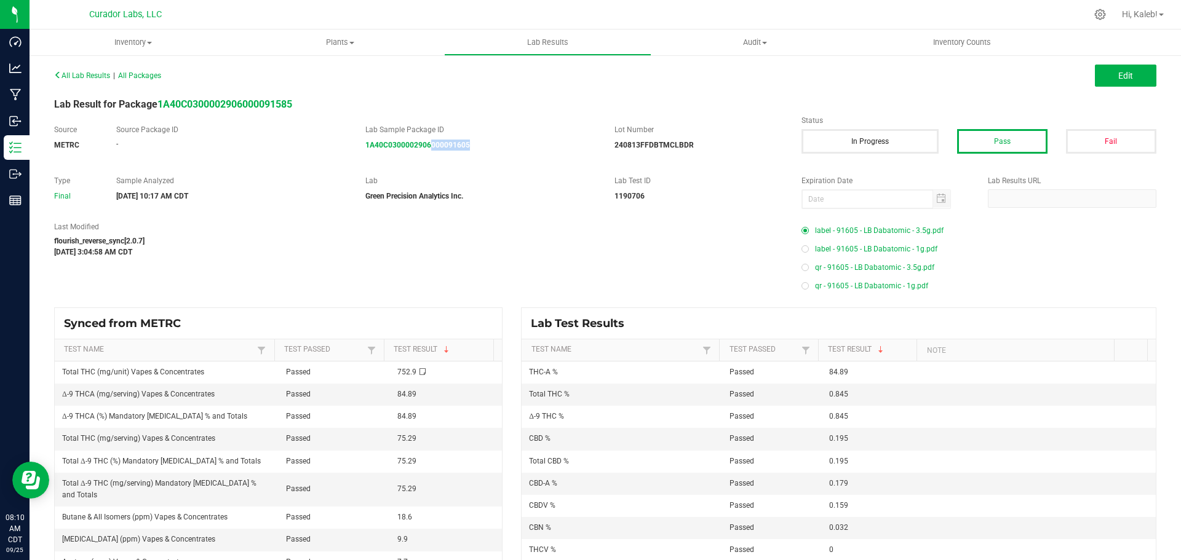
drag, startPoint x: 496, startPoint y: 152, endPoint x: 429, endPoint y: 158, distance: 67.9
click at [429, 158] on div "Source METRC Source Package ID - Lab Sample Package ID 1A40C0300002906000091605…" at bounding box center [605, 143] width 1121 height 39
copy strong "000091605"
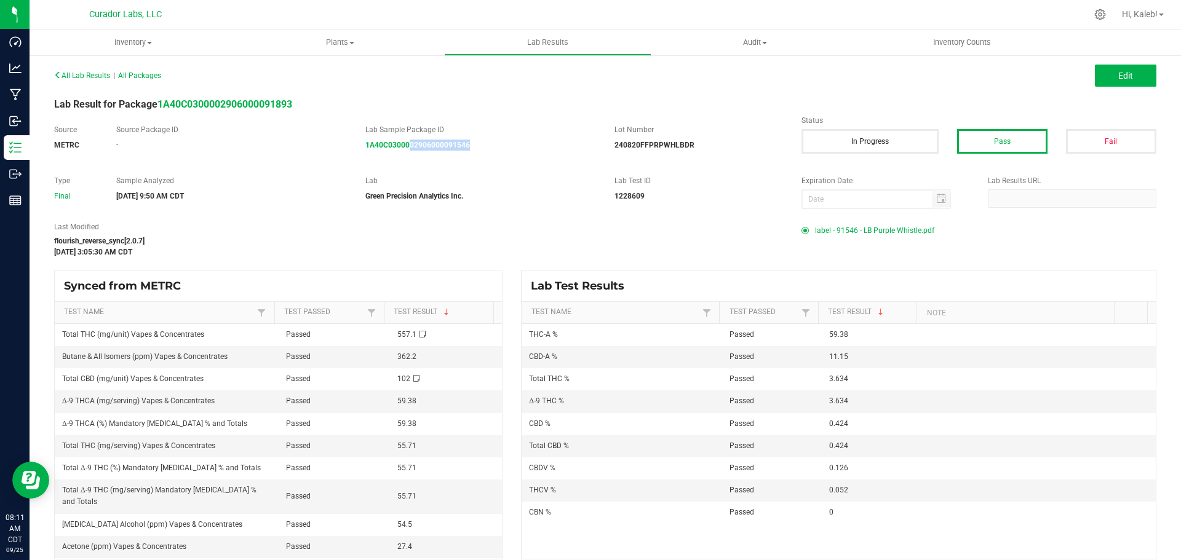
drag, startPoint x: 474, startPoint y: 155, endPoint x: 407, endPoint y: 156, distance: 66.4
click at [407, 156] on div "Source METRC Source Package ID - Lab Sample Package ID 1A40C0300002906000091546…" at bounding box center [605, 143] width 1121 height 39
copy strong "02906000091546"
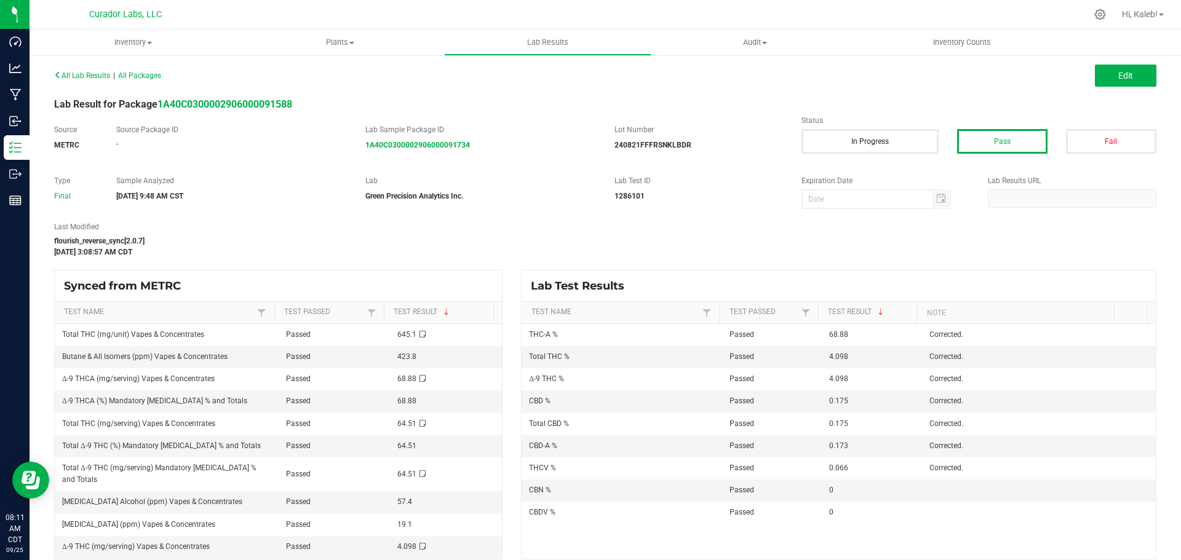
drag, startPoint x: 486, startPoint y: 151, endPoint x: 418, endPoint y: 163, distance: 68.7
click at [418, 163] on div "All Lab Results | All Packages Edit Lab Result for Package 1A40C030000290600009…" at bounding box center [605, 312] width 1102 height 493
drag, startPoint x: 491, startPoint y: 141, endPoint x: 455, endPoint y: 18, distance: 128.1
click at [404, 152] on div "Source METRC Source Package ID - Lab Sample Package ID 1A40C0300002906000091734…" at bounding box center [605, 143] width 1121 height 39
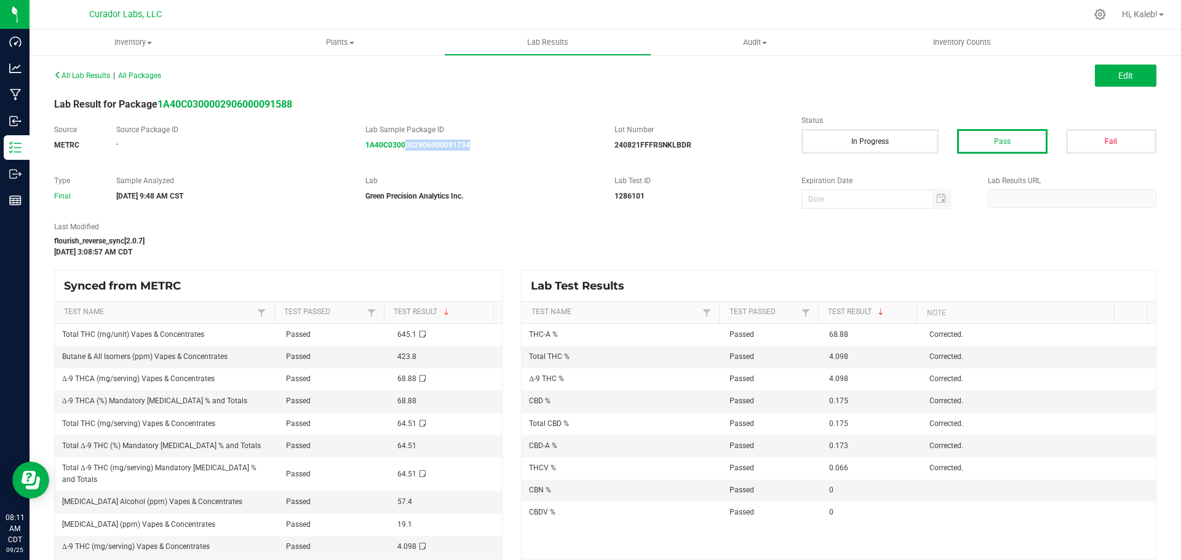
copy strong "002906000091734"
drag, startPoint x: 476, startPoint y: 155, endPoint x: 423, endPoint y: 152, distance: 53.6
click at [423, 152] on div "Source METRC Source Package ID - Lab Sample Package ID 1A40C0300002906000091732…" at bounding box center [605, 143] width 1121 height 39
copy strong "6000091732"
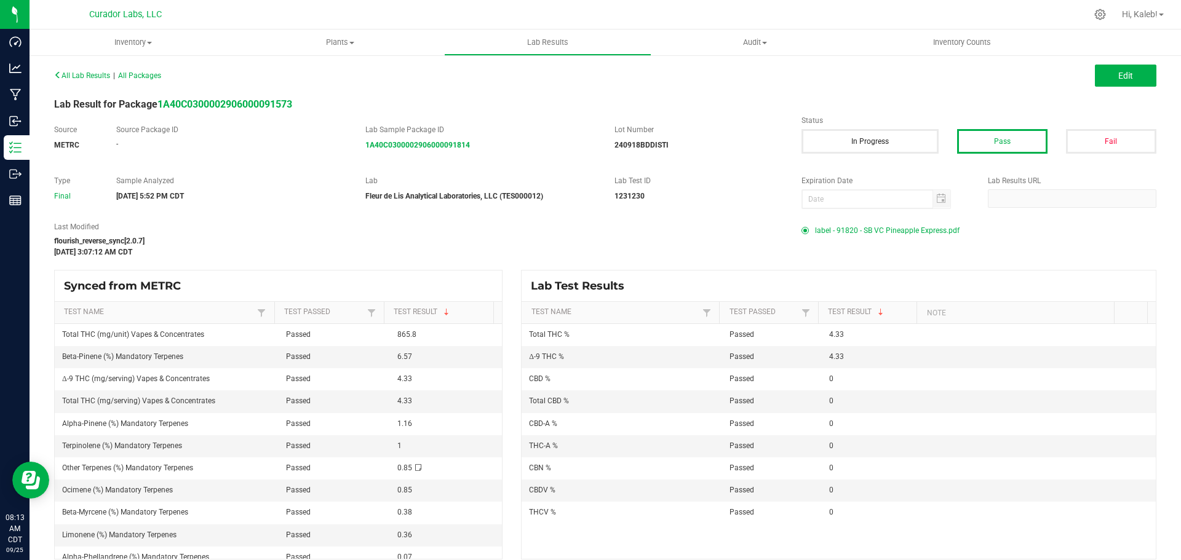
click at [469, 153] on div "Source METRC Source Package ID - Lab Sample Package ID 1A40C0300002906000091814…" at bounding box center [605, 143] width 1121 height 39
drag, startPoint x: 469, startPoint y: 153, endPoint x: 423, endPoint y: 153, distance: 46.7
click at [423, 153] on div "Source METRC Source Package ID - Lab Sample Package ID 1A40C0300002906000091814…" at bounding box center [605, 143] width 1121 height 39
copy strong "6000091814"
drag, startPoint x: 467, startPoint y: 156, endPoint x: 412, endPoint y: 159, distance: 54.8
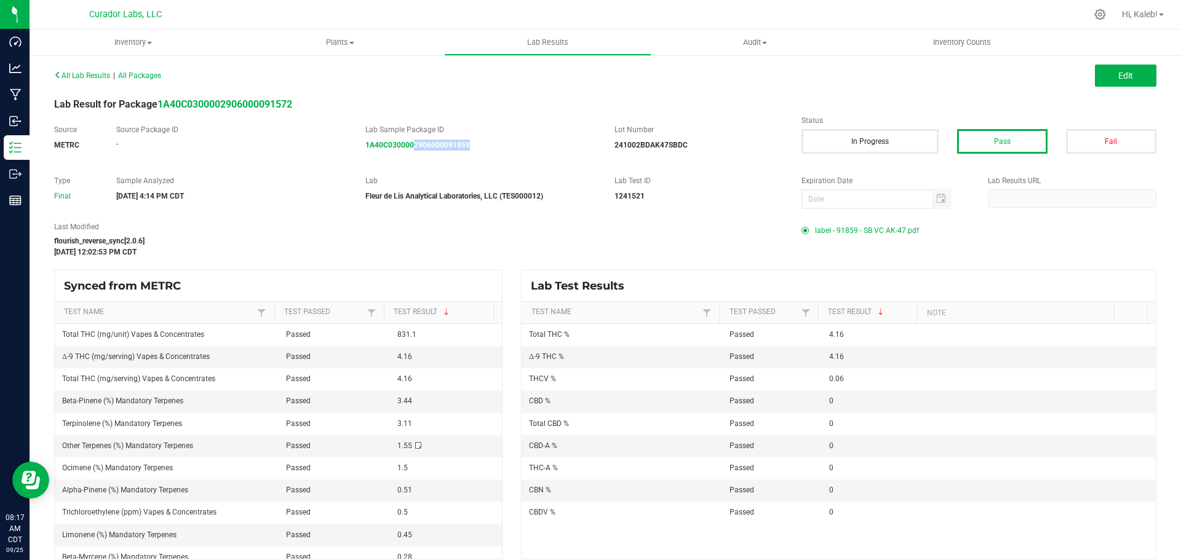
click at [412, 159] on div "Source METRC Source Package ID - Lab Sample Package ID 1A40C0300002906000091859…" at bounding box center [605, 143] width 1121 height 39
copy strong "2906000091859"
drag, startPoint x: 483, startPoint y: 153, endPoint x: 406, endPoint y: 159, distance: 77.1
click at [406, 159] on div "Source METRC Source Package ID - Lab Sample Package ID 1A40C0300002906000091880…" at bounding box center [605, 143] width 1121 height 39
copy strong "02906000091880"
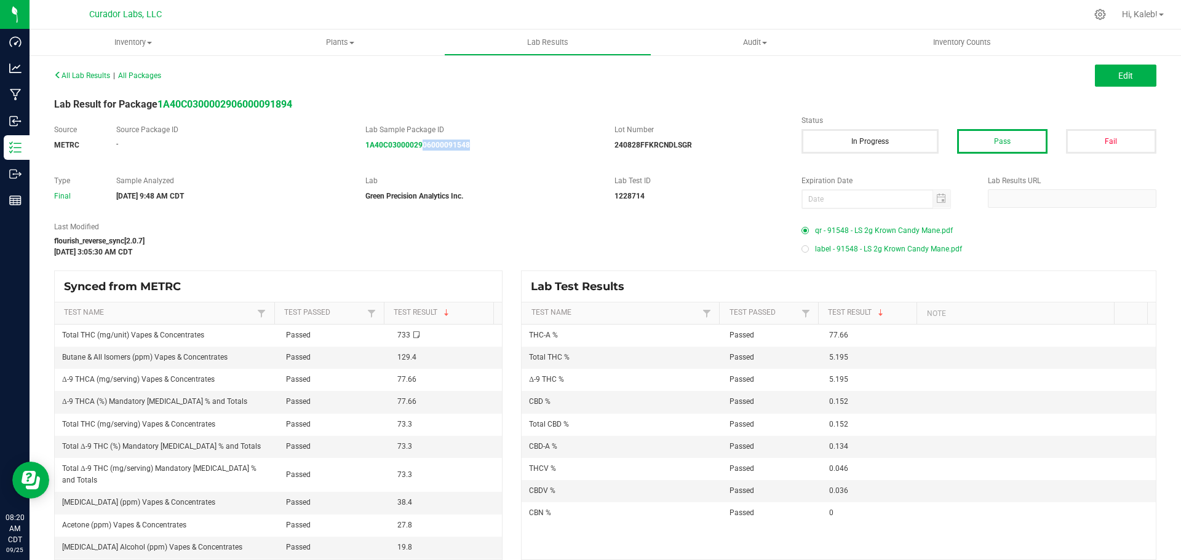
drag, startPoint x: 486, startPoint y: 143, endPoint x: 419, endPoint y: 157, distance: 68.5
click at [419, 157] on div "Source METRC Source Package ID - Lab Sample Package ID 1A40C0300002906000091548…" at bounding box center [605, 143] width 1121 height 39
copy strong "06000091548"
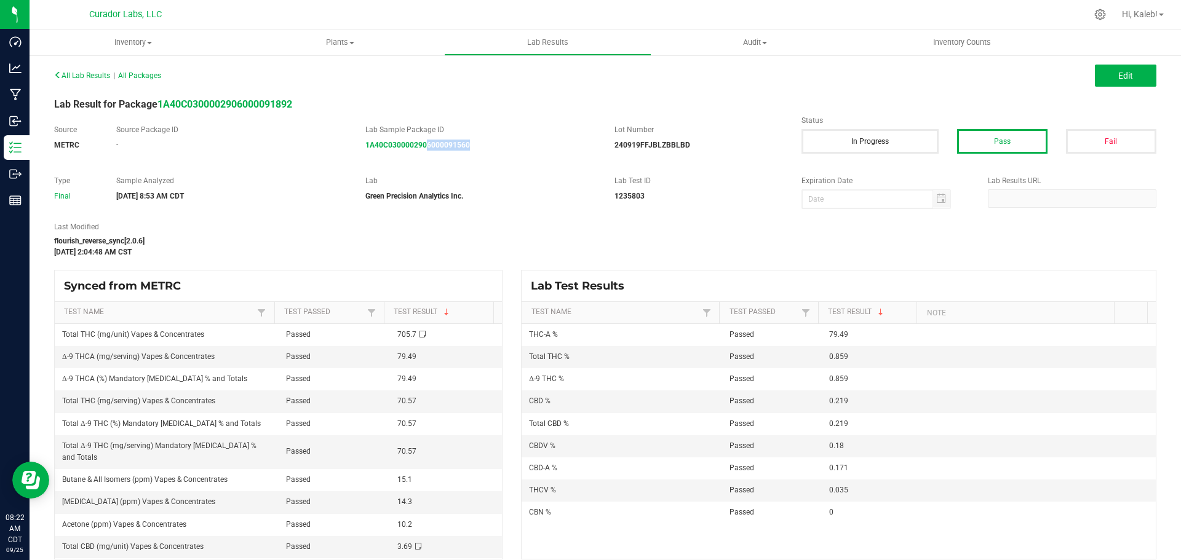
drag, startPoint x: 506, startPoint y: 141, endPoint x: 423, endPoint y: 150, distance: 84.1
click at [423, 150] on div "1A40C0300002906000091560" at bounding box center [480, 145] width 231 height 11
copy strong "6000091560"
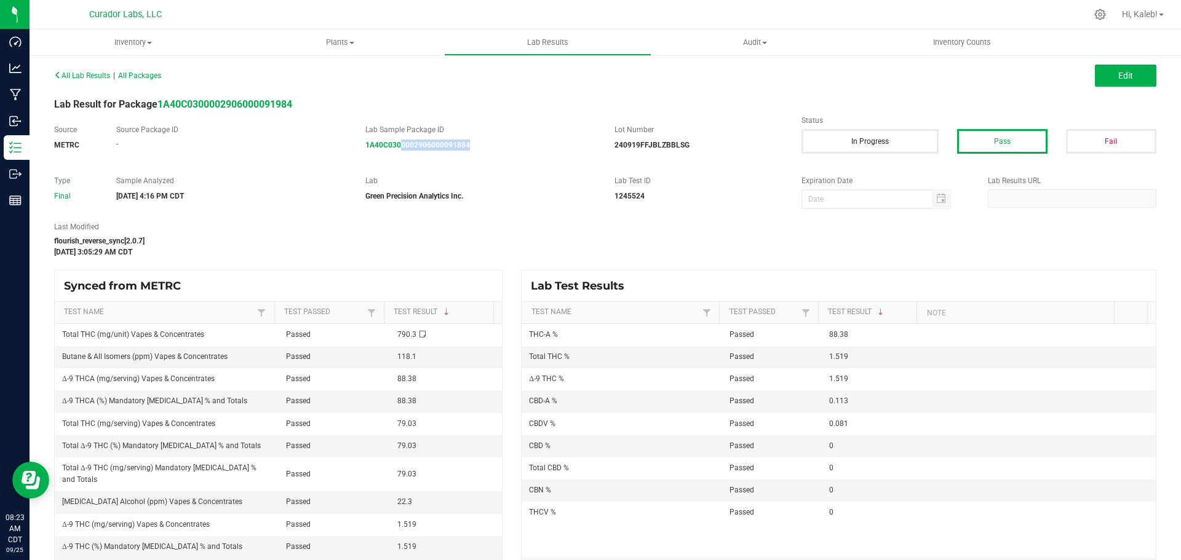
drag, startPoint x: 476, startPoint y: 161, endPoint x: 417, endPoint y: 143, distance: 61.7
click at [396, 151] on div "Source METRC Source Package ID - Lab Sample Package ID 1A40C0300002906000091884…" at bounding box center [605, 143] width 1121 height 39
copy strong "0002906000091884"
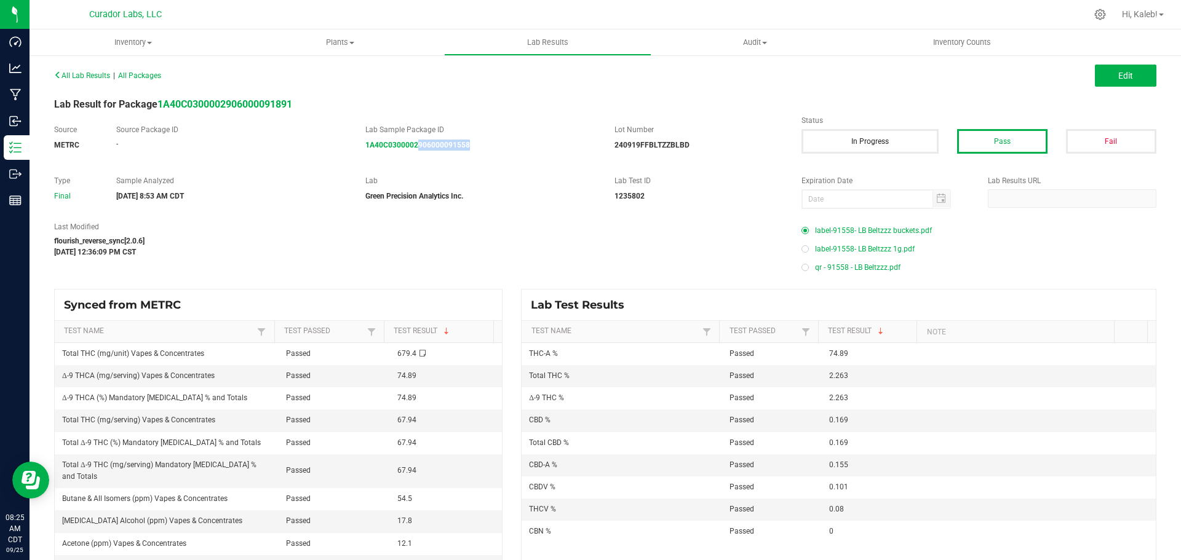
drag, startPoint x: 470, startPoint y: 155, endPoint x: 414, endPoint y: 156, distance: 56.0
click at [415, 158] on div "Source METRC Source Package ID - Lab Sample Package ID 1A40C0300002906000091558…" at bounding box center [605, 143] width 1121 height 39
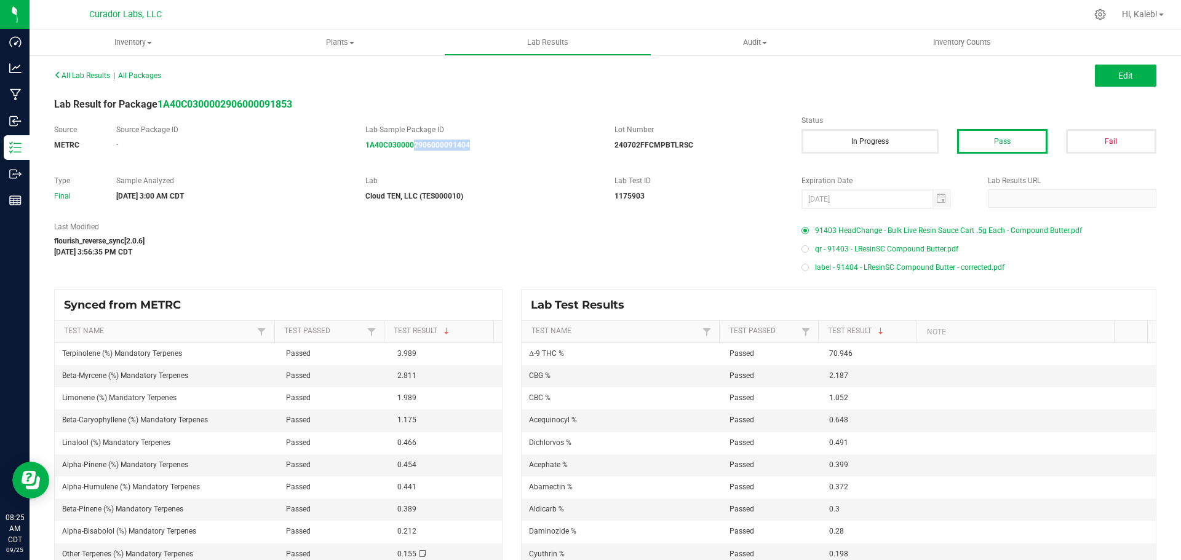
drag, startPoint x: 479, startPoint y: 154, endPoint x: 411, endPoint y: 161, distance: 68.0
click at [411, 161] on div "Source METRC Source Package ID - Lab Sample Package ID 1A40C0300002906000091404…" at bounding box center [605, 143] width 1121 height 39
copy strong "2906000091404"
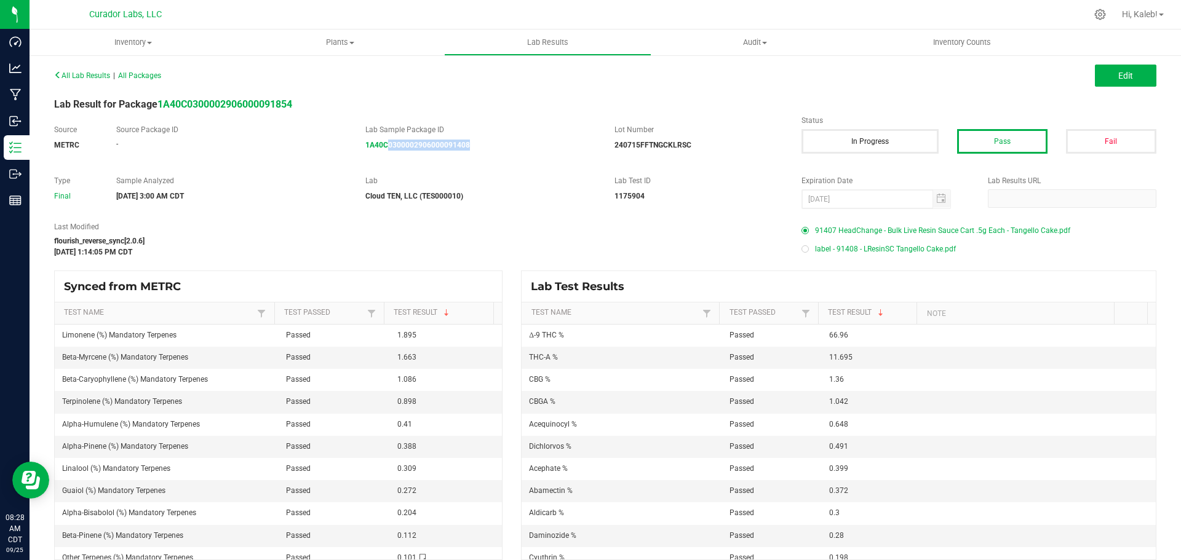
drag, startPoint x: 473, startPoint y: 155, endPoint x: 384, endPoint y: 158, distance: 89.2
click at [384, 158] on div "Source METRC Source Package ID - Lab Sample Package ID 1A40C0300002906000091408…" at bounding box center [605, 143] width 1121 height 39
copy strong "0300002906000091408"
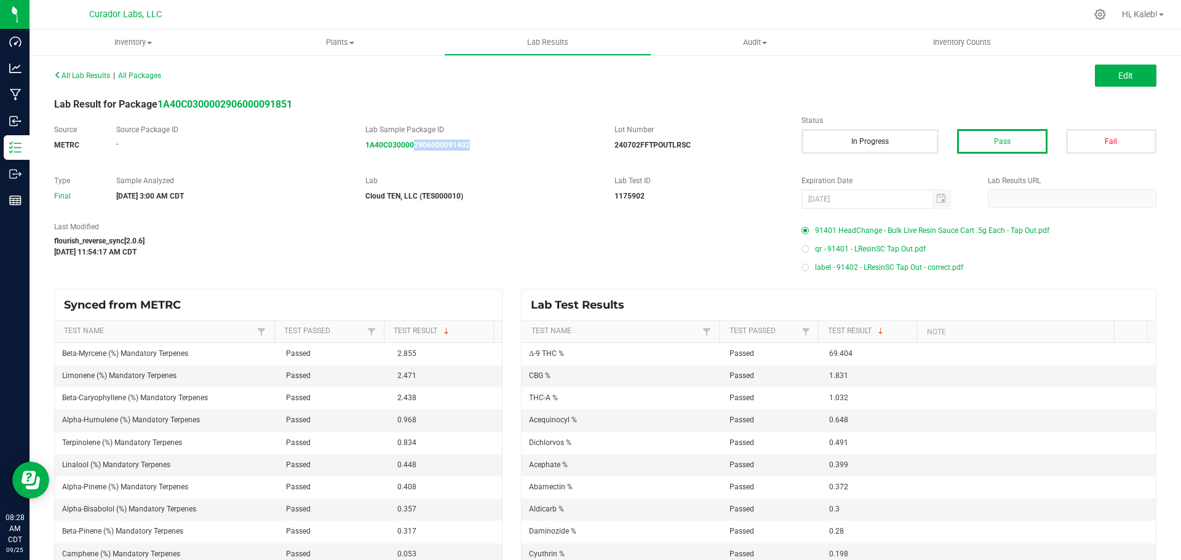
drag, startPoint x: 491, startPoint y: 147, endPoint x: 410, endPoint y: 157, distance: 81.9
click at [410, 157] on div "Source METRC Source Package ID - Lab Sample Package ID 1A40C0300002906000091402…" at bounding box center [605, 143] width 1121 height 39
copy strong "2906000091402"
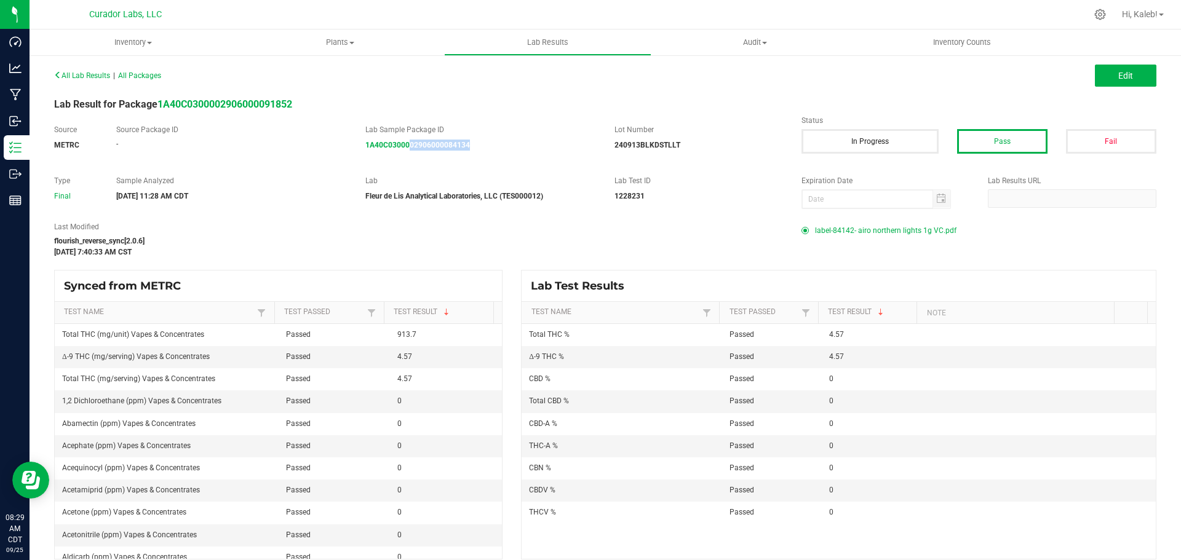
drag, startPoint x: 425, startPoint y: 161, endPoint x: 407, endPoint y: 162, distance: 17.9
click at [407, 162] on div "Source METRC Source Package ID - Lab Sample Package ID 1A40C0300002906000084134…" at bounding box center [605, 143] width 1121 height 39
copy strong "02906000084134"
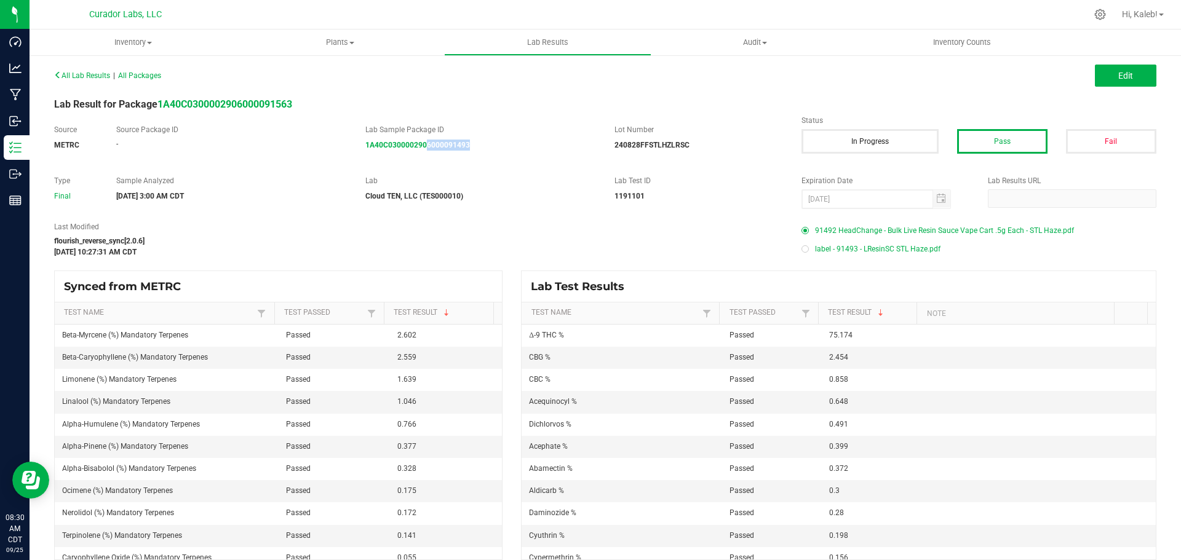
drag, startPoint x: 452, startPoint y: 153, endPoint x: 421, endPoint y: 161, distance: 31.6
click at [421, 161] on div "Source METRC Source Package ID - Lab Sample Package ID 1A40C0300002906000091493…" at bounding box center [605, 143] width 1121 height 39
copy strong "06000091493"
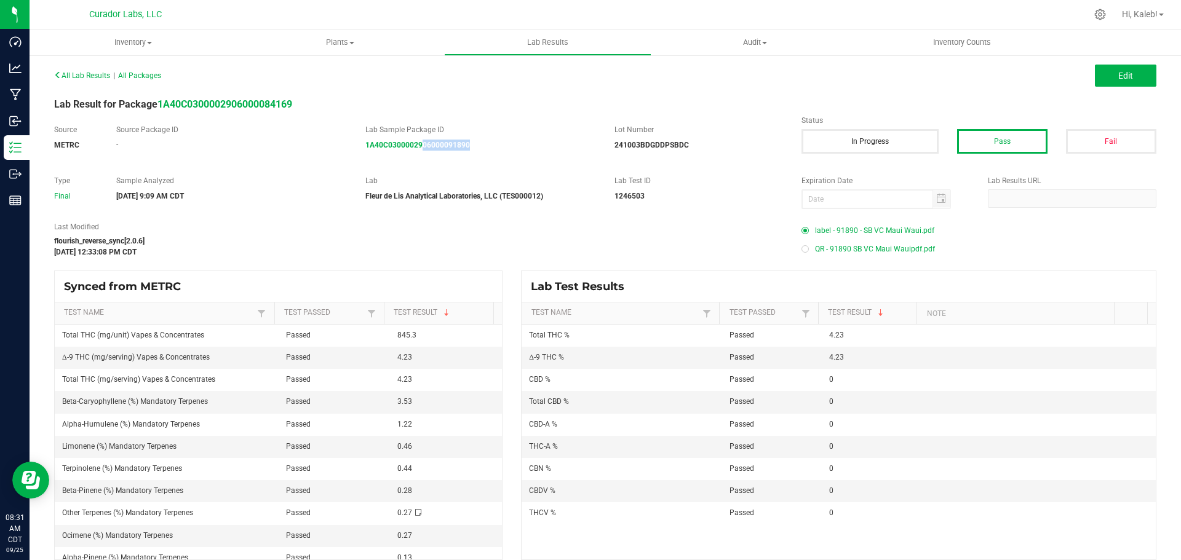
drag, startPoint x: 506, startPoint y: 152, endPoint x: 420, endPoint y: 162, distance: 86.1
click at [420, 162] on div "Source METRC Source Package ID - Lab Sample Package ID 1A40C0300002906000091890…" at bounding box center [605, 143] width 1121 height 39
copy strong "06000091890"
drag, startPoint x: 475, startPoint y: 143, endPoint x: 406, endPoint y: 156, distance: 70.1
click at [406, 156] on div "Source METRC Source Package ID - Lab Sample Package ID 1A40C0300002906000091778…" at bounding box center [605, 143] width 1121 height 39
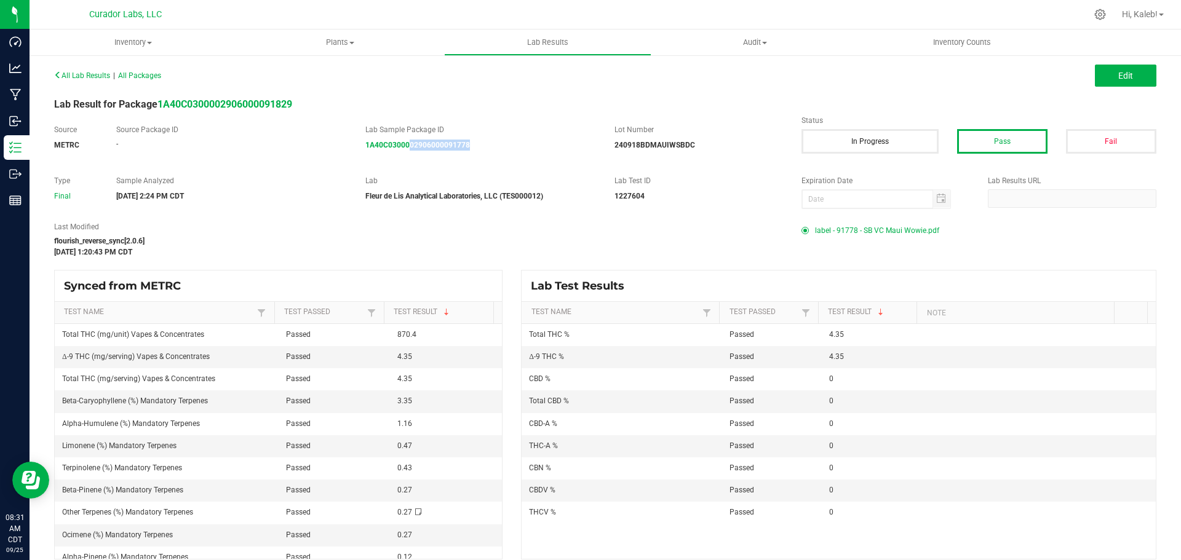
copy strong "02906000091778"
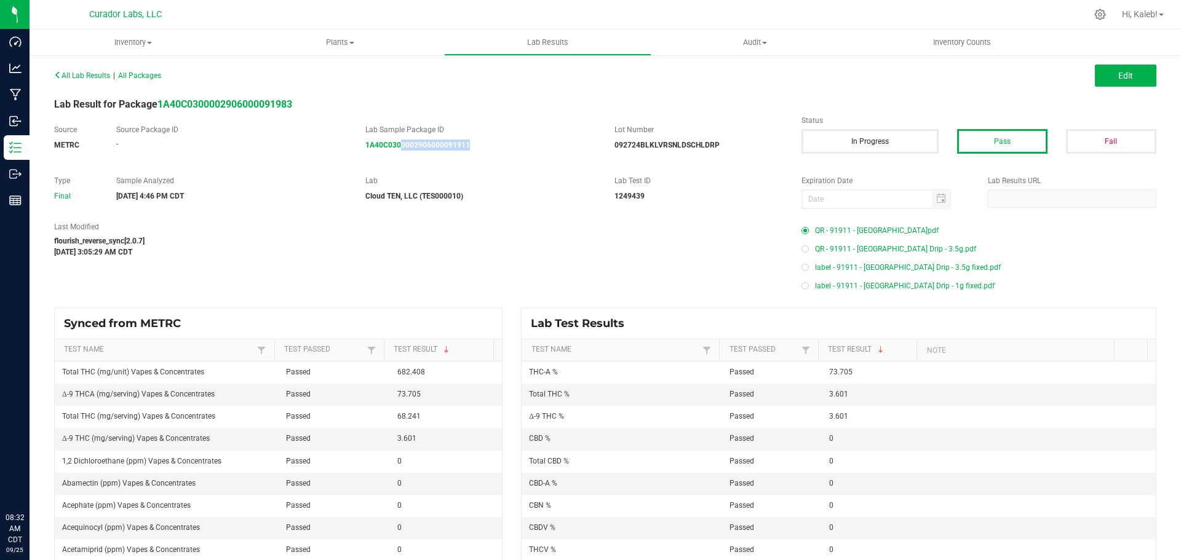
click at [397, 159] on div "Source METRC Source Package ID - Lab Sample Package ID 1A40C0300002906000091911…" at bounding box center [605, 143] width 1121 height 39
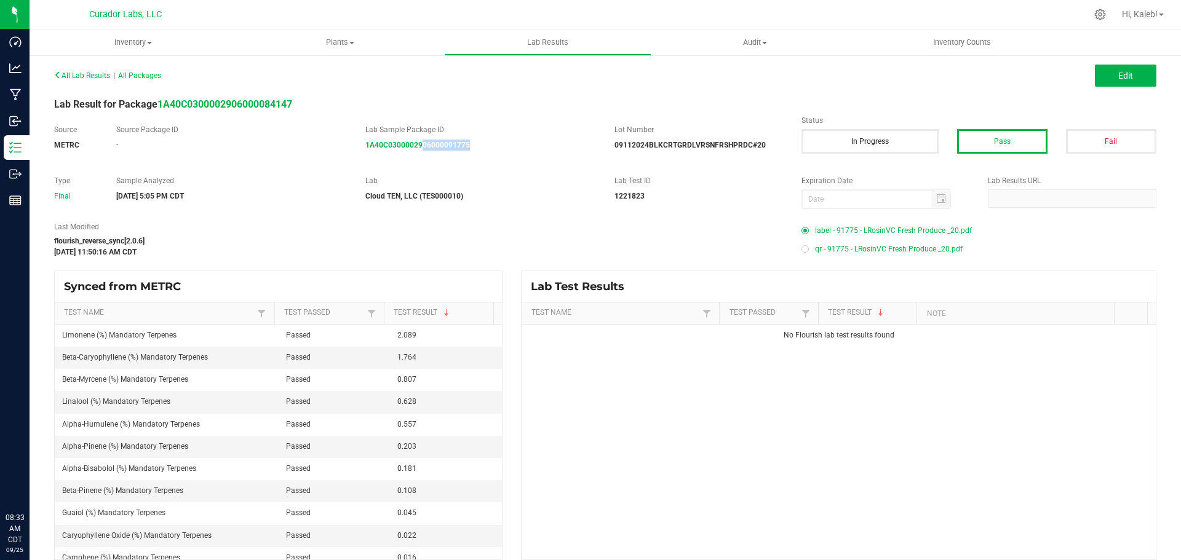
drag, startPoint x: 443, startPoint y: 157, endPoint x: 421, endPoint y: 161, distance: 23.1
click at [421, 161] on div "Source METRC Source Package ID - Lab Sample Package ID 1A40C0300002906000091775…" at bounding box center [605, 143] width 1121 height 39
copy strong "06000091775"
drag, startPoint x: 485, startPoint y: 148, endPoint x: 413, endPoint y: 159, distance: 72.9
click at [413, 159] on div "Source METRC Source Package ID - Lab Sample Package ID 1A40C0300002906000091773…" at bounding box center [605, 143] width 1121 height 39
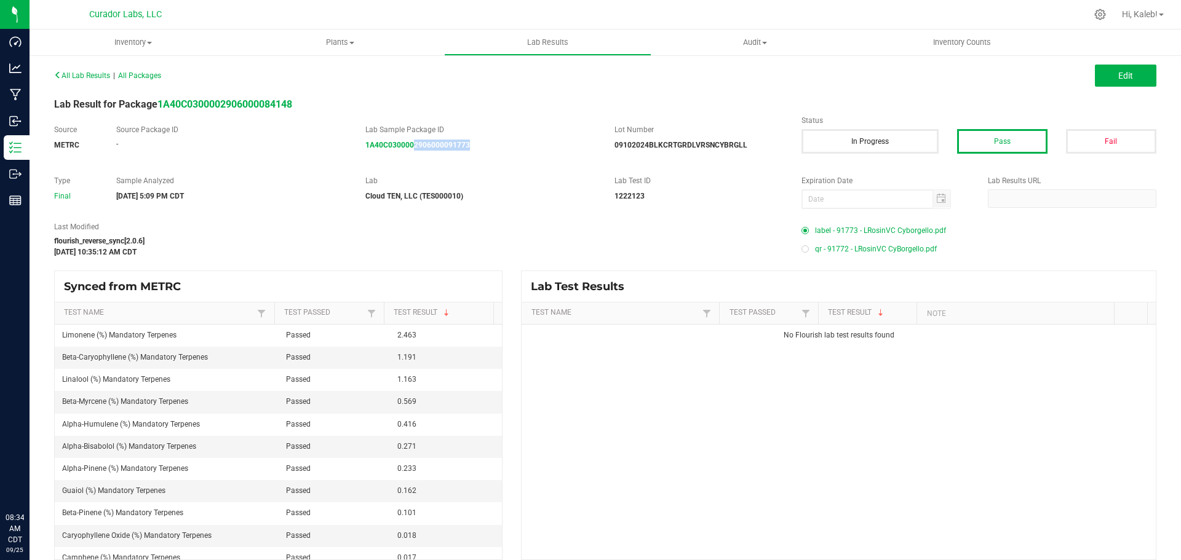
copy strong "2906000091773"
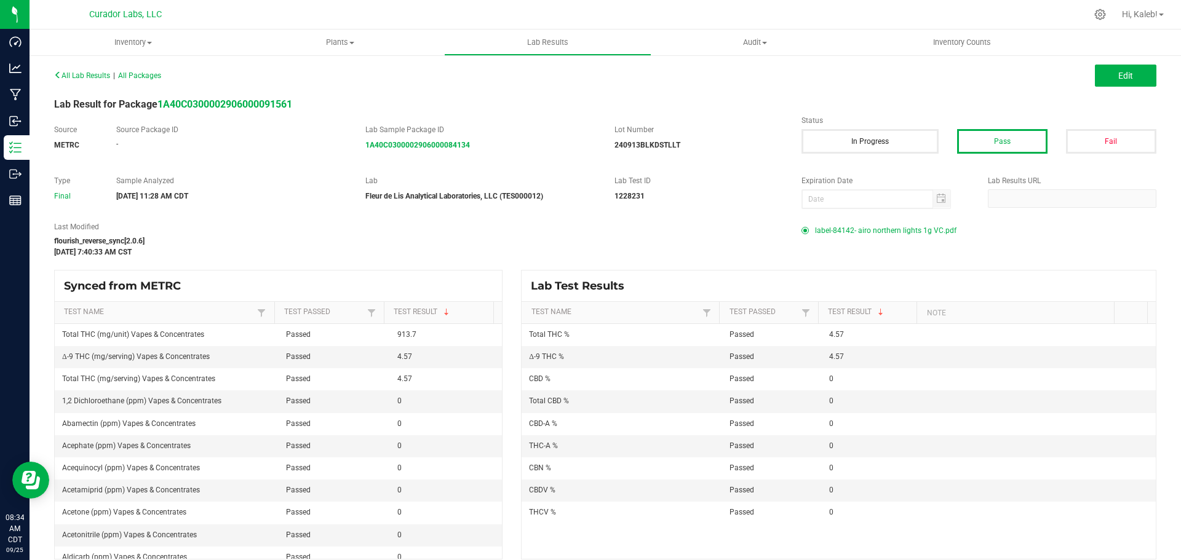
drag, startPoint x: 483, startPoint y: 151, endPoint x: 424, endPoint y: 165, distance: 60.7
click at [424, 165] on div "All Lab Results | All Packages Edit Lab Result for Package 1A40C030000290600009…" at bounding box center [605, 312] width 1102 height 493
click at [500, 138] on div "Lab Sample Package ID 1A40C0300002906000084134" at bounding box center [480, 137] width 249 height 26
drag, startPoint x: 459, startPoint y: 146, endPoint x: 415, endPoint y: 153, distance: 44.9
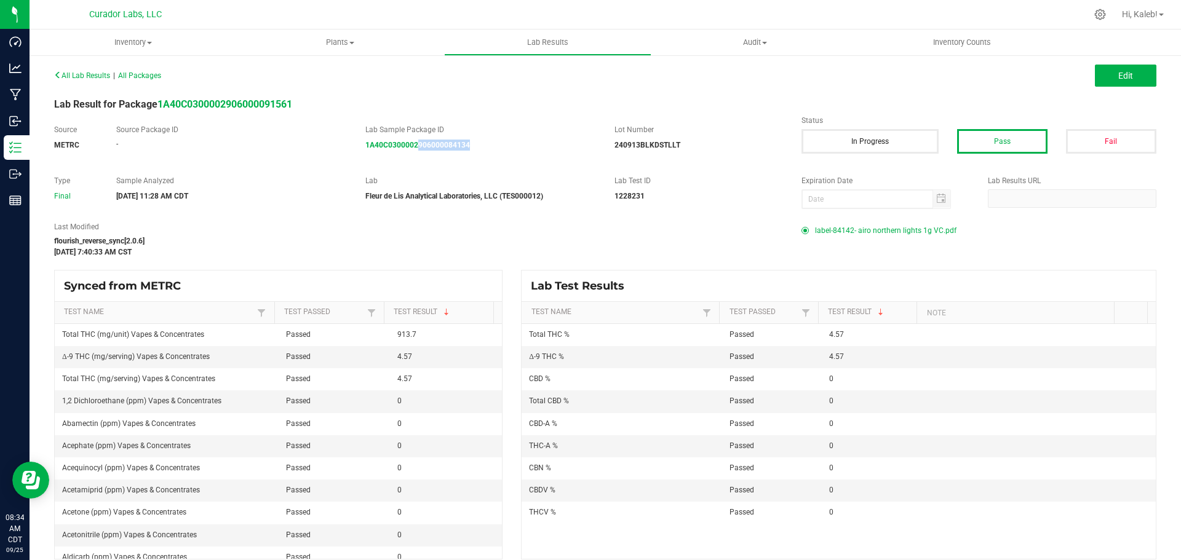
click at [415, 153] on div "Source METRC Source Package ID - Lab Sample Package ID 1A40C0300002906000084134…" at bounding box center [605, 143] width 1121 height 39
copy strong "906000084134"
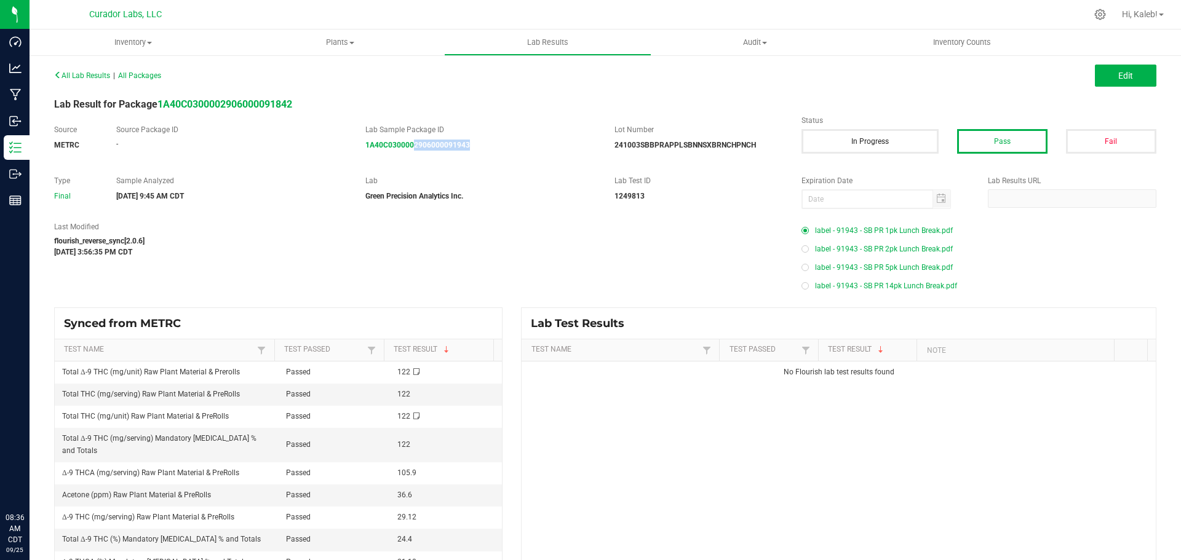
drag, startPoint x: 417, startPoint y: 151, endPoint x: 409, endPoint y: 153, distance: 8.1
click at [409, 153] on div "Source METRC Source Package ID - Lab Sample Package ID 1A40C0300002906000091943…" at bounding box center [605, 143] width 1121 height 39
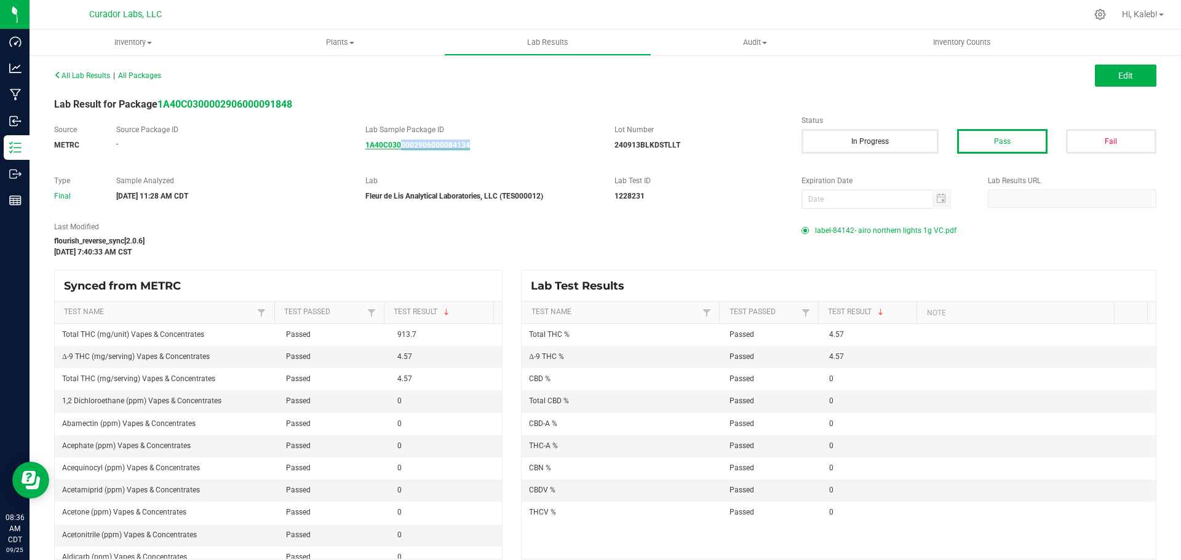
drag, startPoint x: 498, startPoint y: 143, endPoint x: 399, endPoint y: 143, distance: 99.6
click at [399, 143] on div "1A40C0300002906000084134" at bounding box center [480, 145] width 231 height 11
drag, startPoint x: 445, startPoint y: 154, endPoint x: 407, endPoint y: 161, distance: 38.8
click at [407, 161] on div "Source METRC Source Package ID - Lab Sample Package ID 1A40C0300002906000084134…" at bounding box center [605, 143] width 1121 height 39
copy strong "02906000084134"
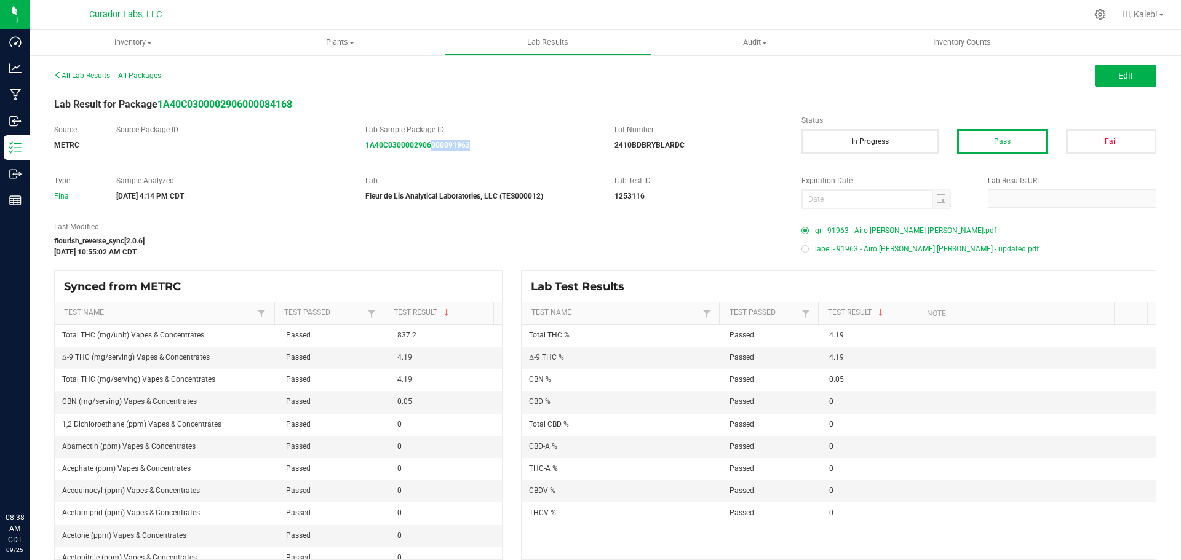
drag, startPoint x: 477, startPoint y: 145, endPoint x: 426, endPoint y: 157, distance: 52.5
click at [426, 157] on div "Source METRC Source Package ID - Lab Sample Package ID 1A40C0300002906000091963…" at bounding box center [605, 143] width 1121 height 39
copy strong "000091963"
drag, startPoint x: 487, startPoint y: 153, endPoint x: 426, endPoint y: 161, distance: 61.3
click at [426, 161] on div "Source METRC Source Package ID - Lab Sample Package ID 1A40C0300002906000084134…" at bounding box center [605, 143] width 1121 height 39
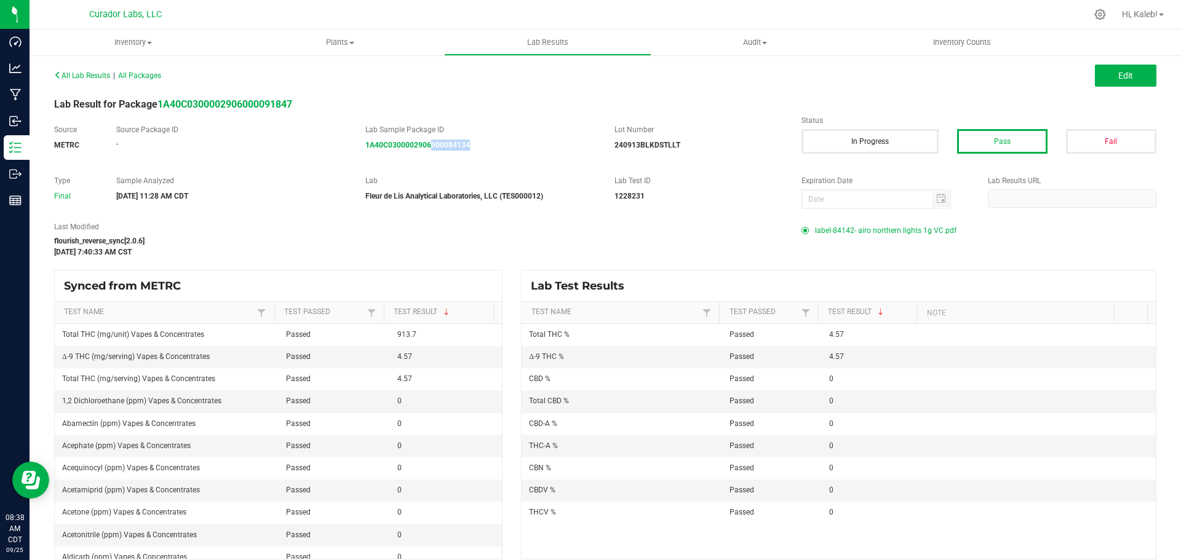
copy strong "000084134"
drag, startPoint x: 479, startPoint y: 148, endPoint x: 419, endPoint y: 153, distance: 59.9
click at [419, 153] on div "Source METRC Source Package ID - Lab Sample Package ID 1A40C0300002906000084134…" at bounding box center [605, 143] width 1121 height 39
copy strong "06000084134"
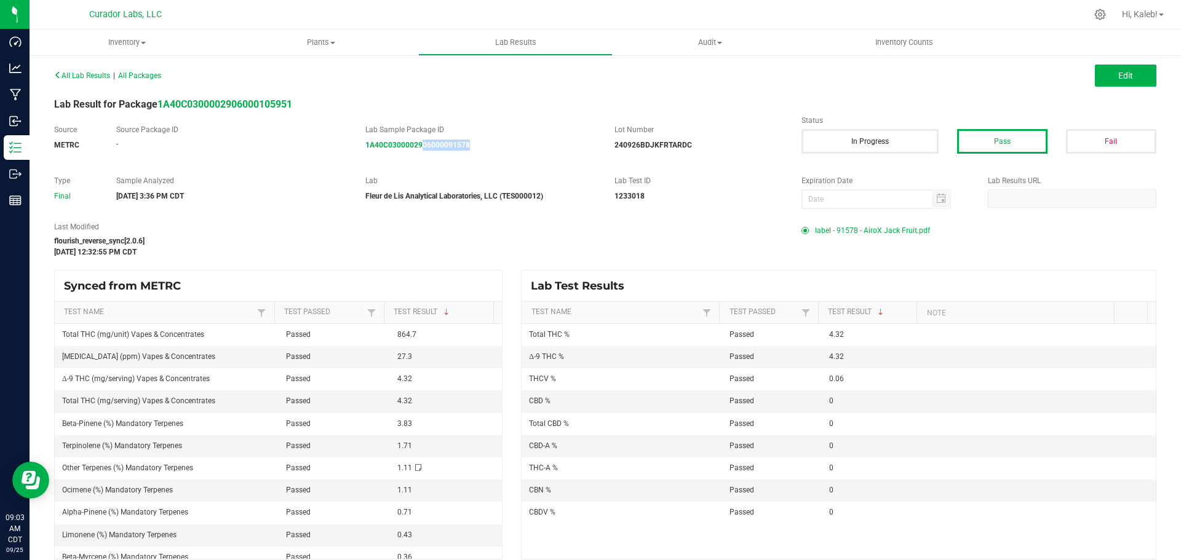
drag, startPoint x: 445, startPoint y: 158, endPoint x: 421, endPoint y: 159, distance: 24.0
click at [421, 159] on div "Source METRC Source Package ID - Lab Sample Package ID 1A40C0300002906000091578…" at bounding box center [605, 143] width 1121 height 39
drag, startPoint x: 474, startPoint y: 149, endPoint x: 403, endPoint y: 157, distance: 71.1
click at [403, 157] on div "Source METRC Source Package ID - Lab Sample Package ID 1A40C0300002906000091814…" at bounding box center [605, 143] width 1121 height 39
copy strong "002906000091814"
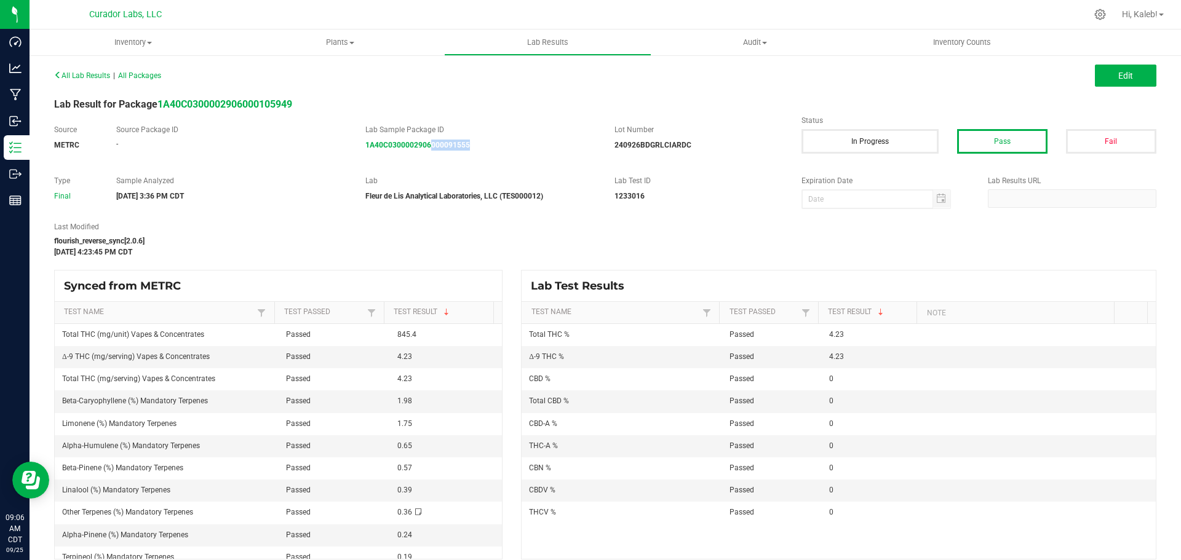
drag, startPoint x: 494, startPoint y: 151, endPoint x: 427, endPoint y: 157, distance: 66.7
click at [427, 157] on div "Source METRC Source Package ID - Lab Sample Package ID 1A40C0300002906000091555…" at bounding box center [605, 143] width 1121 height 39
copy strong "000091555"
drag, startPoint x: 509, startPoint y: 146, endPoint x: 408, endPoint y: 155, distance: 101.3
click at [408, 155] on div "Source METRC Source Package ID - Lab Sample Package ID 1A40C0300002906000091814…" at bounding box center [605, 143] width 1121 height 39
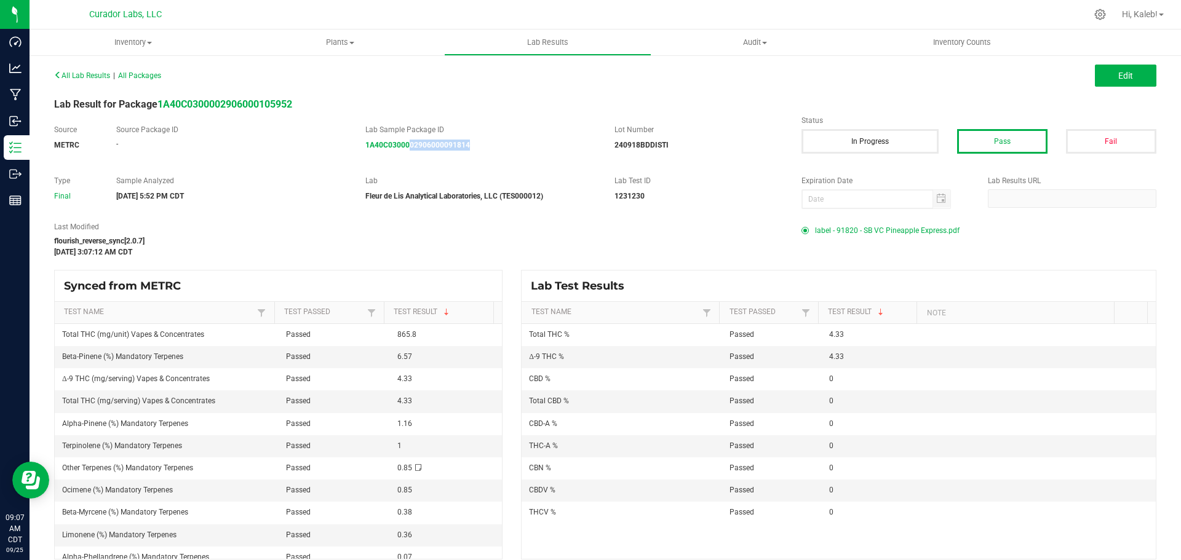
copy strong "02906000091814"
drag, startPoint x: 488, startPoint y: 159, endPoint x: 426, endPoint y: 162, distance: 62.8
click at [426, 161] on div "Source METRC Source Package ID - Lab Sample Package ID 1A40C0300002906000091748…" at bounding box center [605, 143] width 1121 height 39
copy strong "000091748"
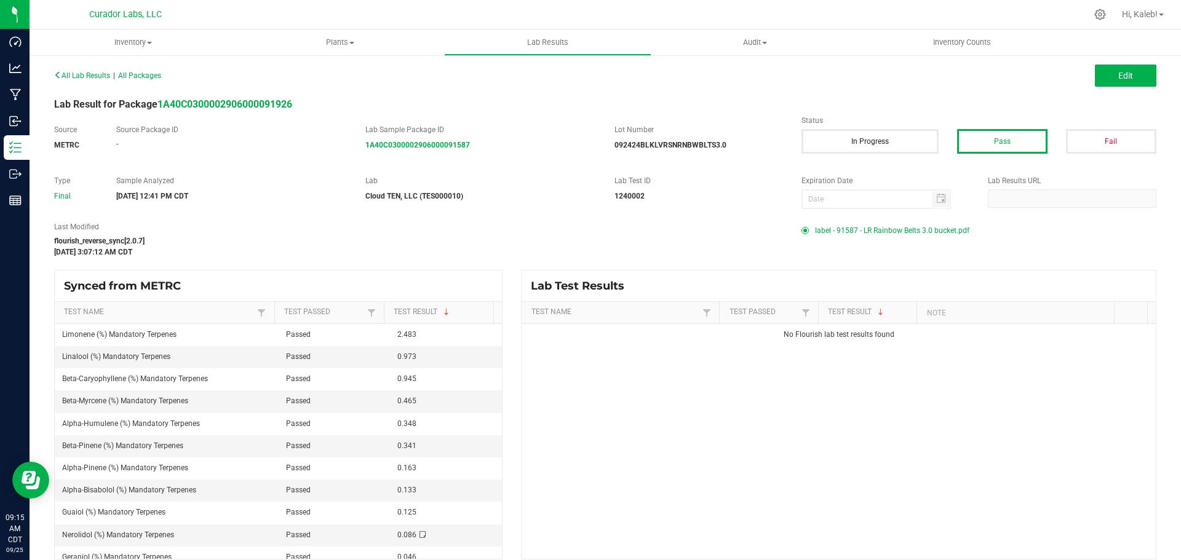
drag, startPoint x: 483, startPoint y: 133, endPoint x: 432, endPoint y: 151, distance: 54.1
click at [432, 151] on div "Source METRC Source Package ID - Lab Sample Package ID 1A40C0300002906000091587…" at bounding box center [605, 143] width 1121 height 39
click at [483, 157] on div "Source METRC Source Package ID - Lab Sample Package ID 1A40C0300002906000091587…" at bounding box center [605, 143] width 1121 height 39
drag, startPoint x: 492, startPoint y: 151, endPoint x: 416, endPoint y: 162, distance: 77.1
click at [416, 162] on div "Source METRC Source Package ID - Lab Sample Package ID 1A40C0300002906000091587…" at bounding box center [605, 143] width 1121 height 39
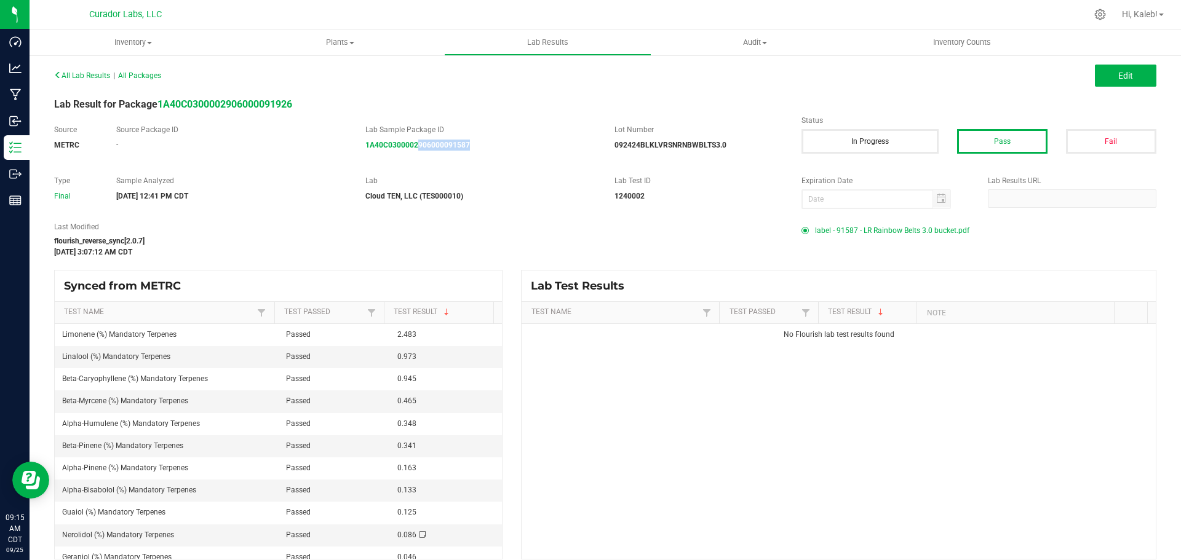
copy strong "906000091587"
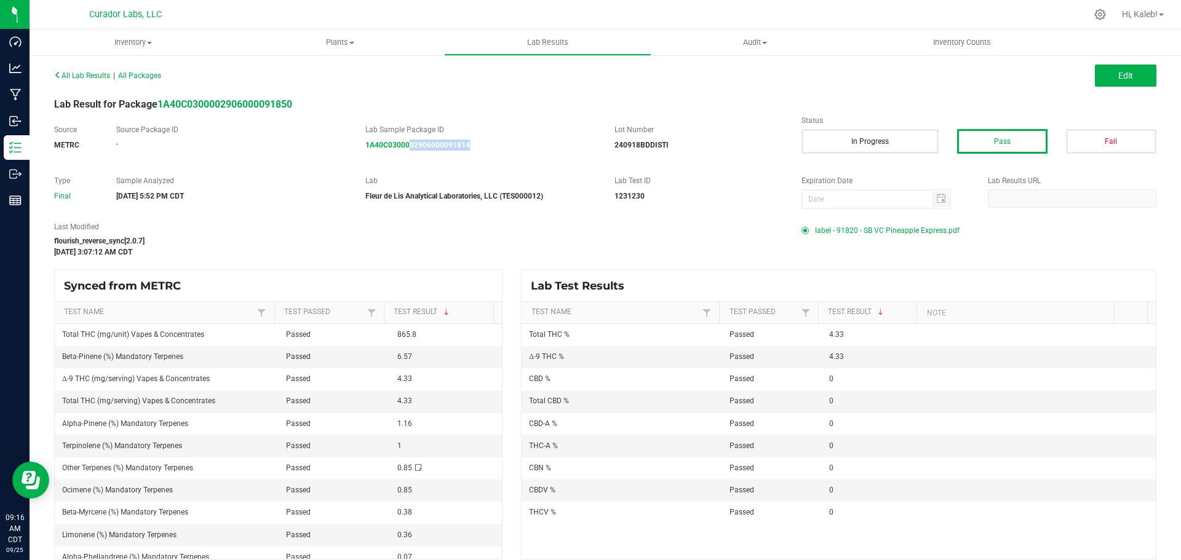
drag, startPoint x: 472, startPoint y: 152, endPoint x: 408, endPoint y: 157, distance: 64.8
click at [408, 157] on div "Source METRC Source Package ID - Lab Sample Package ID 1A40C0300002906000091814…" at bounding box center [605, 143] width 1121 height 39
drag, startPoint x: 506, startPoint y: 152, endPoint x: 405, endPoint y: 162, distance: 101.4
click at [405, 162] on div "Source METRC Source Package ID - Lab Sample Package ID 1A40C0300002906000091905…" at bounding box center [605, 143] width 1121 height 39
copy strong "02906000091905"
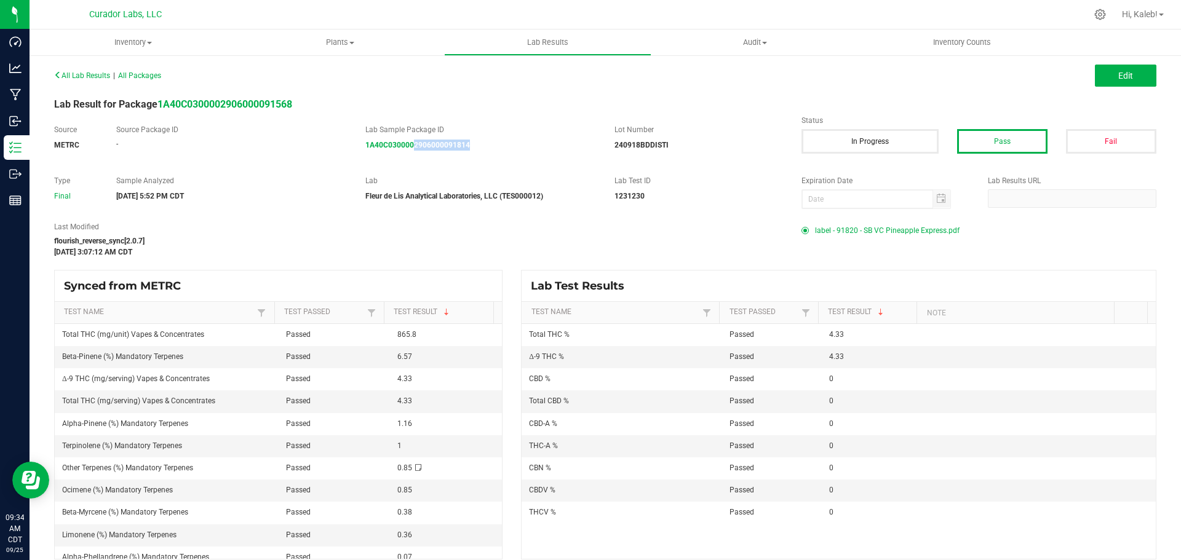
drag, startPoint x: 485, startPoint y: 142, endPoint x: 411, endPoint y: 152, distance: 75.1
click at [411, 152] on div "Source METRC Source Package ID - Lab Sample Package ID 1A40C0300002906000091814…" at bounding box center [605, 143] width 1121 height 39
copy strong "2906000091814"
drag, startPoint x: 464, startPoint y: 151, endPoint x: 417, endPoint y: 156, distance: 47.7
click at [417, 156] on div "Source METRC Source Package ID - Lab Sample Package ID 1A40C0300002906000091878…" at bounding box center [605, 143] width 1121 height 39
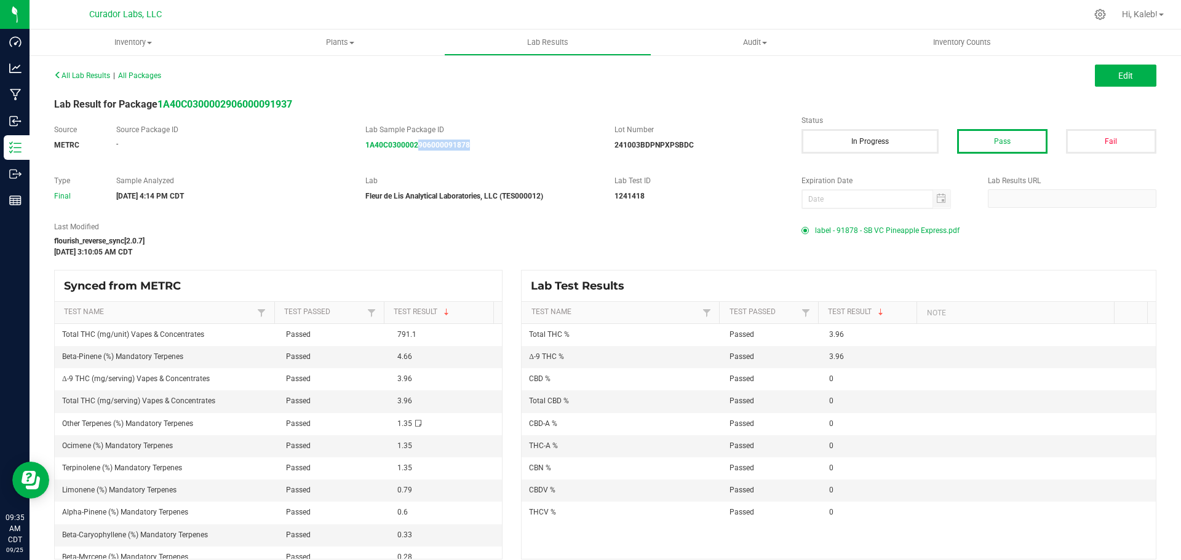
copy strong "906000091878"
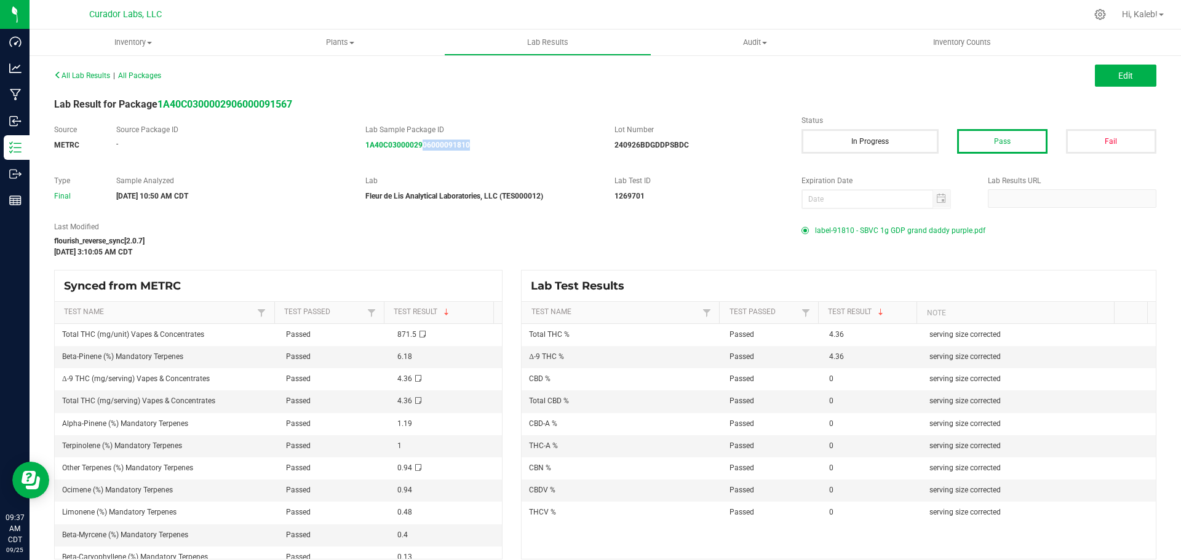
drag, startPoint x: 475, startPoint y: 149, endPoint x: 420, endPoint y: 159, distance: 56.2
click at [420, 159] on div "Source METRC Source Package ID - Lab Sample Package ID 1A40C0300002906000091810…" at bounding box center [605, 143] width 1121 height 39
copy strong "06000091810"
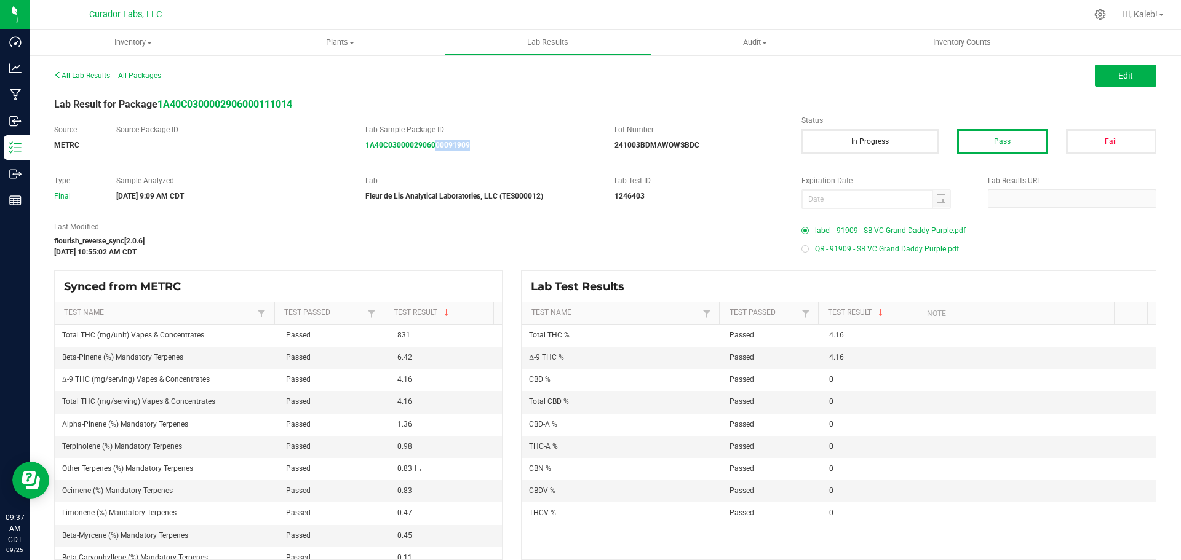
drag, startPoint x: 493, startPoint y: 149, endPoint x: 433, endPoint y: 127, distance: 63.9
click at [430, 154] on div "Source METRC Source Package ID - Lab Sample Package ID 1A40C0300002906000091909…" at bounding box center [605, 143] width 1121 height 39
copy strong "00091909"
drag, startPoint x: 501, startPoint y: 150, endPoint x: 432, endPoint y: 154, distance: 69.6
click at [432, 154] on div "Source METRC Source Package ID - Lab Sample Package ID 1A40C0300002906000091129…" at bounding box center [605, 143] width 1121 height 39
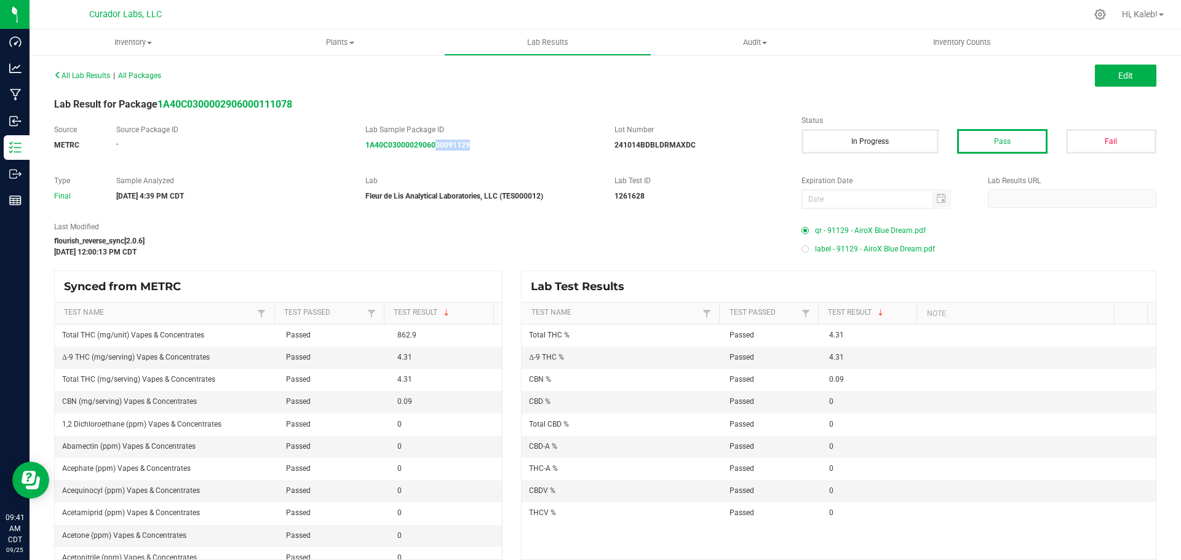
copy strong "00091129"
drag, startPoint x: 471, startPoint y: 151, endPoint x: 393, endPoint y: 160, distance: 78.7
click at [393, 160] on div "Source METRC Source Package ID - Lab Sample Package ID 1A40C0300002906000091814…" at bounding box center [605, 143] width 1121 height 39
copy strong "00002906000091814"
drag, startPoint x: 514, startPoint y: 149, endPoint x: 484, endPoint y: 34, distance: 118.9
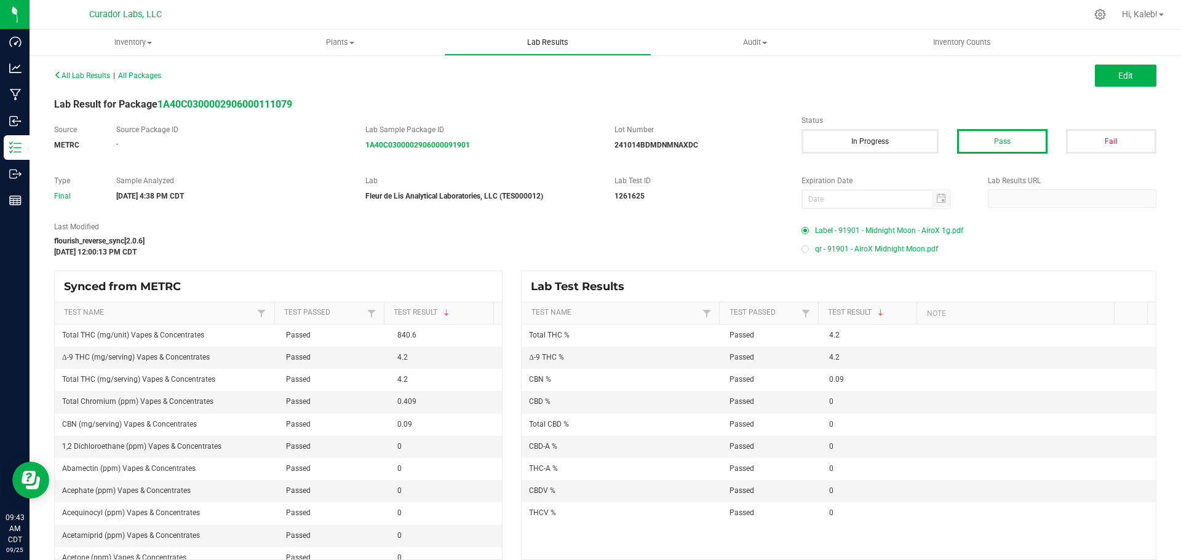
click at [420, 163] on div "All Lab Results | All Packages Edit Lab Result for Package 1A40C030000290600011…" at bounding box center [605, 313] width 1102 height 494
drag, startPoint x: 512, startPoint y: 125, endPoint x: 510, endPoint y: 138, distance: 13.1
click at [512, 125] on label "Lab Sample Package ID" at bounding box center [480, 129] width 231 height 11
drag, startPoint x: 453, startPoint y: 159, endPoint x: 396, endPoint y: 156, distance: 57.3
click at [396, 156] on div "All Lab Results | All Packages Edit Lab Result for Package 1A40C030000290600011…" at bounding box center [605, 313] width 1102 height 494
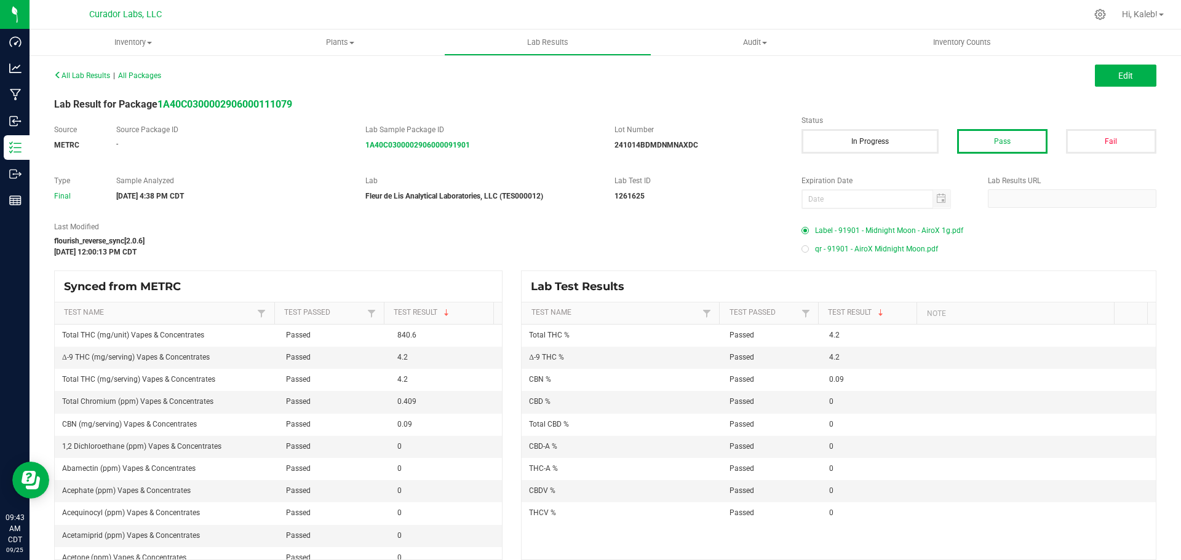
click at [516, 151] on div "Source METRC Source Package ID - Lab Sample Package ID 1A40C0300002906000091901…" at bounding box center [605, 143] width 1121 height 39
drag, startPoint x: 485, startPoint y: 146, endPoint x: 415, endPoint y: 150, distance: 69.6
click at [415, 150] on div "1A40C0300002906000091901" at bounding box center [480, 145] width 231 height 11
copy strong "906000091901"
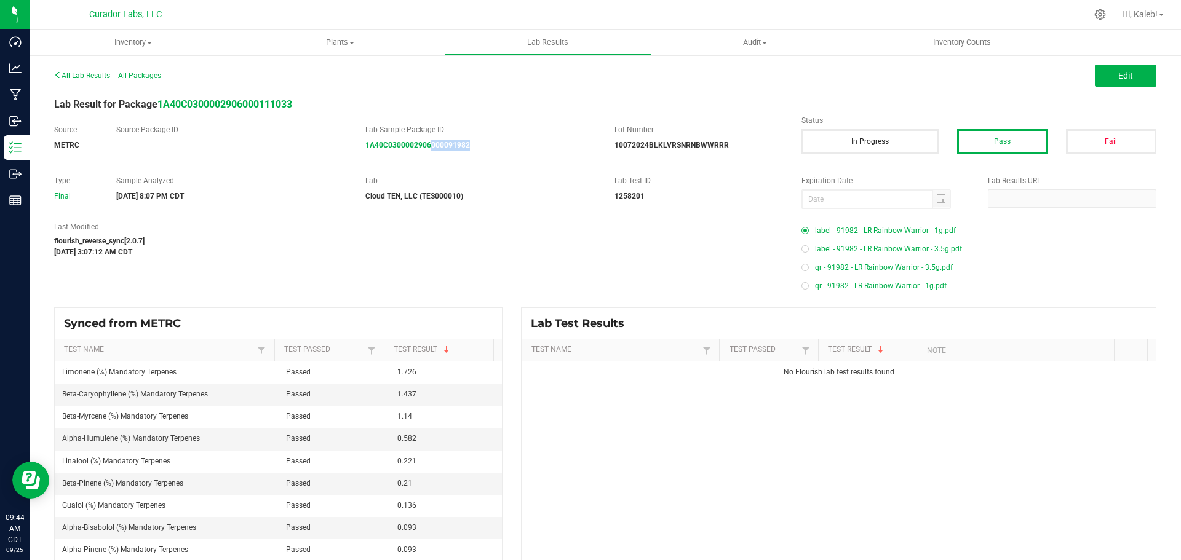
drag, startPoint x: 488, startPoint y: 146, endPoint x: 427, endPoint y: 157, distance: 62.5
click at [427, 157] on div "Source METRC Source Package ID - Lab Sample Package ID 1A40C0300002906000091982…" at bounding box center [605, 143] width 1121 height 39
copy strong "000091982"
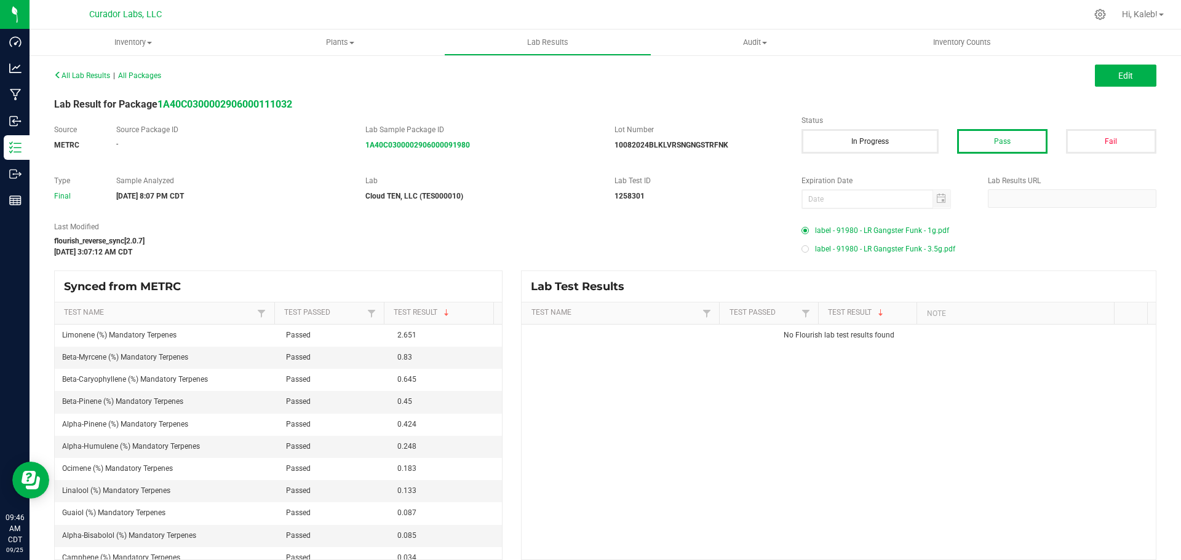
drag, startPoint x: 485, startPoint y: 163, endPoint x: 410, endPoint y: 162, distance: 75.0
click at [410, 162] on div "All Lab Results | All Packages Edit Lab Result for Package 1A40C030000290600011…" at bounding box center [605, 313] width 1102 height 494
click at [471, 162] on div "Source METRC Source Package ID - Lab Sample Package ID 1A40C0300002906000091980…" at bounding box center [605, 143] width 1121 height 39
drag, startPoint x: 480, startPoint y: 151, endPoint x: 416, endPoint y: 155, distance: 64.1
click at [416, 155] on div "Source METRC Source Package ID - Lab Sample Package ID 1A40C0300002906000091980…" at bounding box center [605, 143] width 1121 height 39
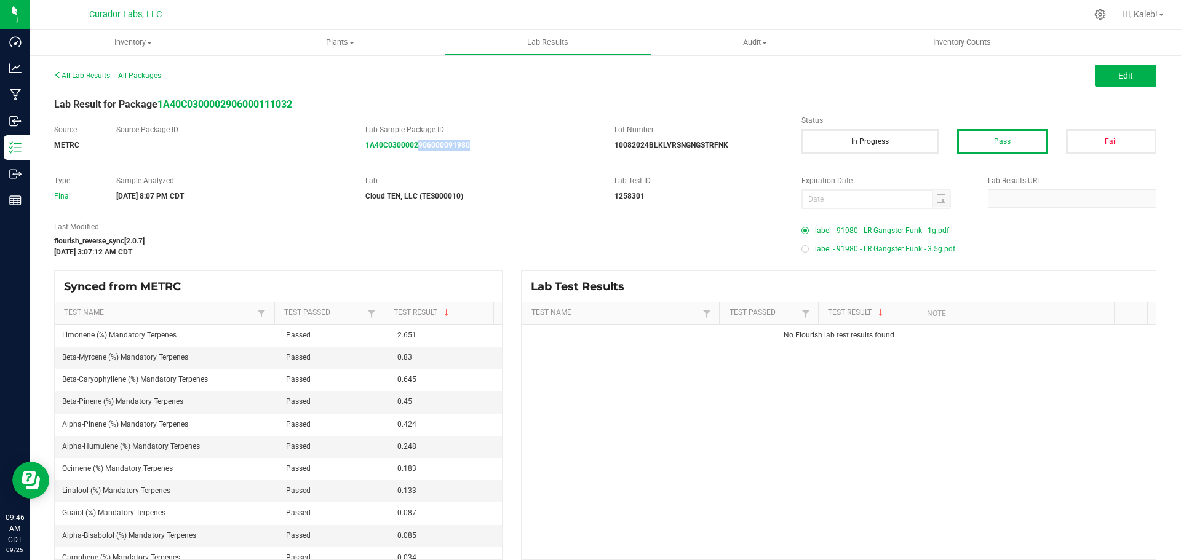
copy strong "906000091980"
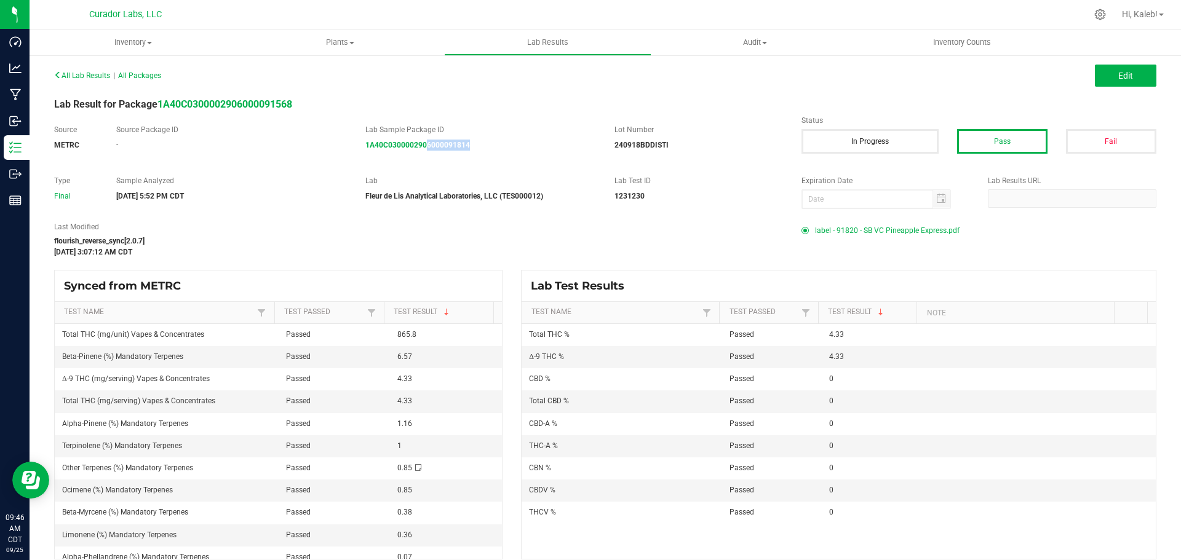
drag, startPoint x: 469, startPoint y: 162, endPoint x: 423, endPoint y: 161, distance: 46.1
click at [423, 161] on div "Source METRC Source Package ID - Lab Sample Package ID 1A40C0300002906000091814…" at bounding box center [605, 143] width 1121 height 39
drag, startPoint x: 495, startPoint y: 152, endPoint x: 399, endPoint y: 157, distance: 96.7
click at [399, 157] on div "Source METRC Source Package ID - Lab Sample Package ID 1A40C0300002906000091814…" at bounding box center [605, 143] width 1121 height 39
copy strong "0002906000091814"
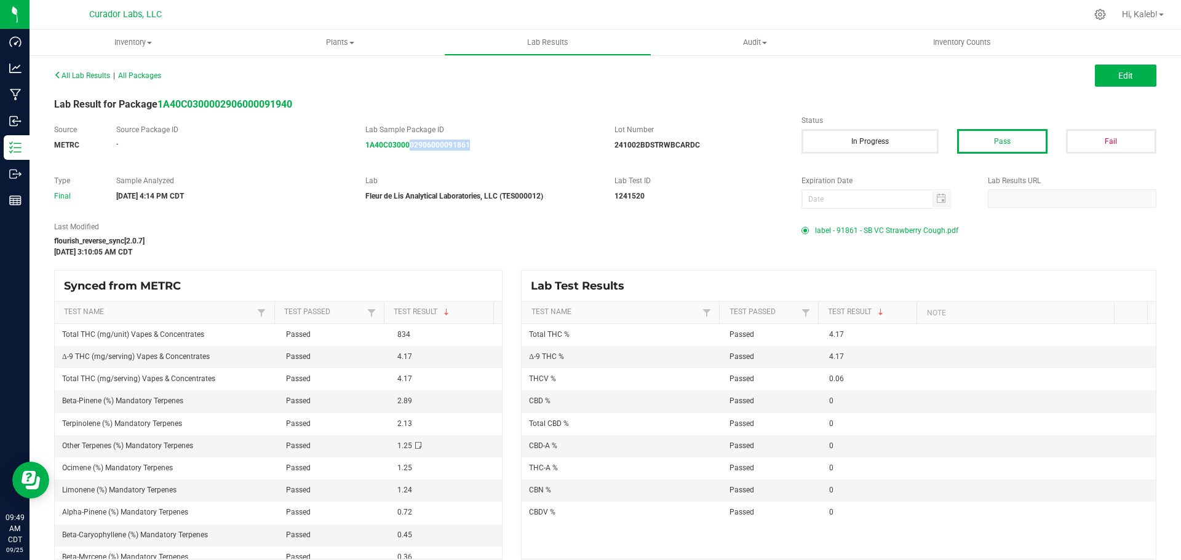
drag, startPoint x: 479, startPoint y: 153, endPoint x: 407, endPoint y: 162, distance: 73.1
click at [407, 162] on div "Source METRC Source Package ID - Lab Sample Package ID 1A40C0300002906000091861…" at bounding box center [605, 143] width 1121 height 39
copy strong "02906000091861"
drag, startPoint x: 469, startPoint y: 159, endPoint x: 412, endPoint y: 150, distance: 57.9
click at [412, 150] on div "Source METRC Source Package ID - Lab Sample Package ID 1A40C0300002906000091923…" at bounding box center [605, 143] width 1121 height 39
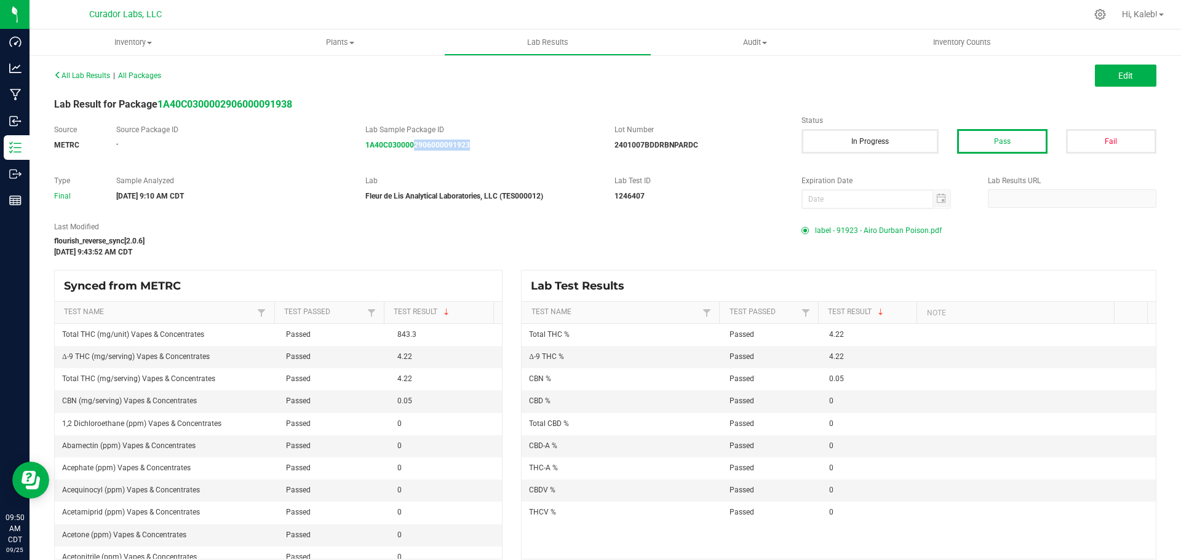
copy strong "2906000091923"
drag, startPoint x: 459, startPoint y: 148, endPoint x: 405, endPoint y: 155, distance: 54.0
click at [405, 155] on div "Source METRC Source Package ID - Lab Sample Package ID 1A40C0300002906000091965…" at bounding box center [605, 143] width 1121 height 39
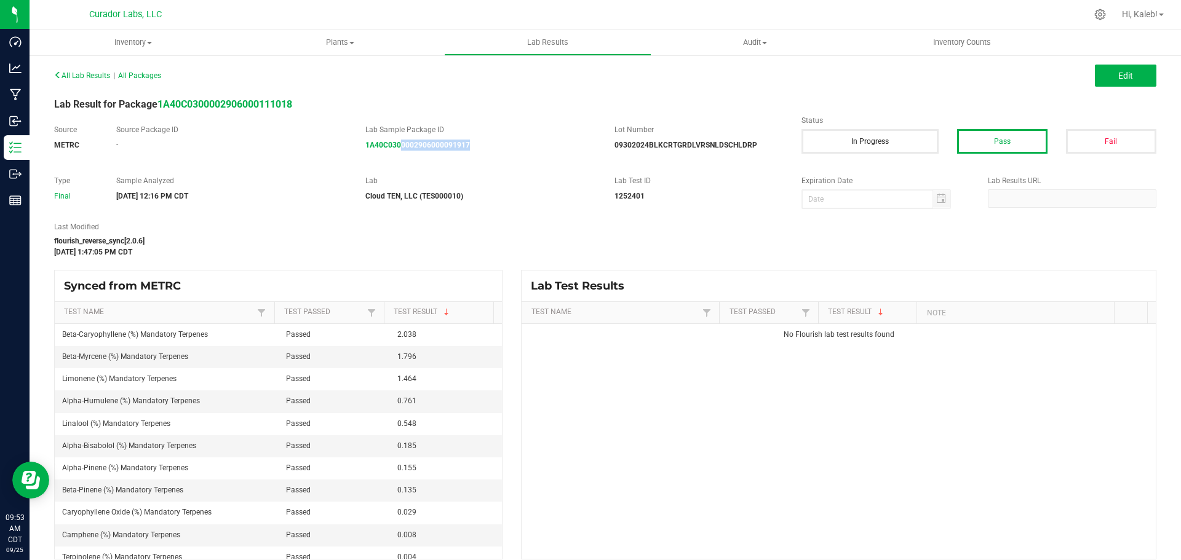
drag, startPoint x: 394, startPoint y: 165, endPoint x: 396, endPoint y: 156, distance: 9.4
click at [396, 156] on div "Source METRC Source Package ID - Lab Sample Package ID 1A40C0300002906000091917…" at bounding box center [605, 143] width 1121 height 39
drag, startPoint x: 486, startPoint y: 162, endPoint x: 426, endPoint y: 150, distance: 60.8
click at [426, 150] on div "Source METRC Source Package ID - Lab Sample Package ID 1A40C0300002906000091951…" at bounding box center [605, 143] width 1121 height 39
copy strong "000091951"
